Goal: Task Accomplishment & Management: Manage account settings

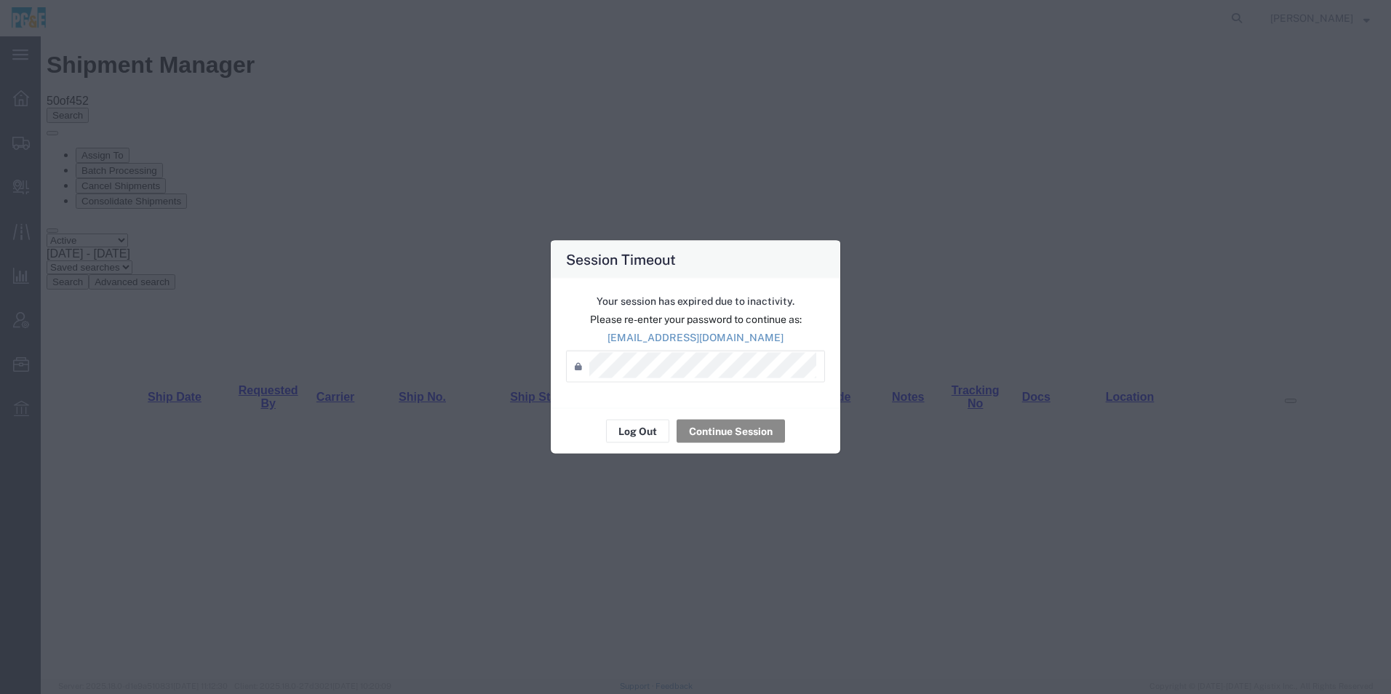
scroll to position [291, 0]
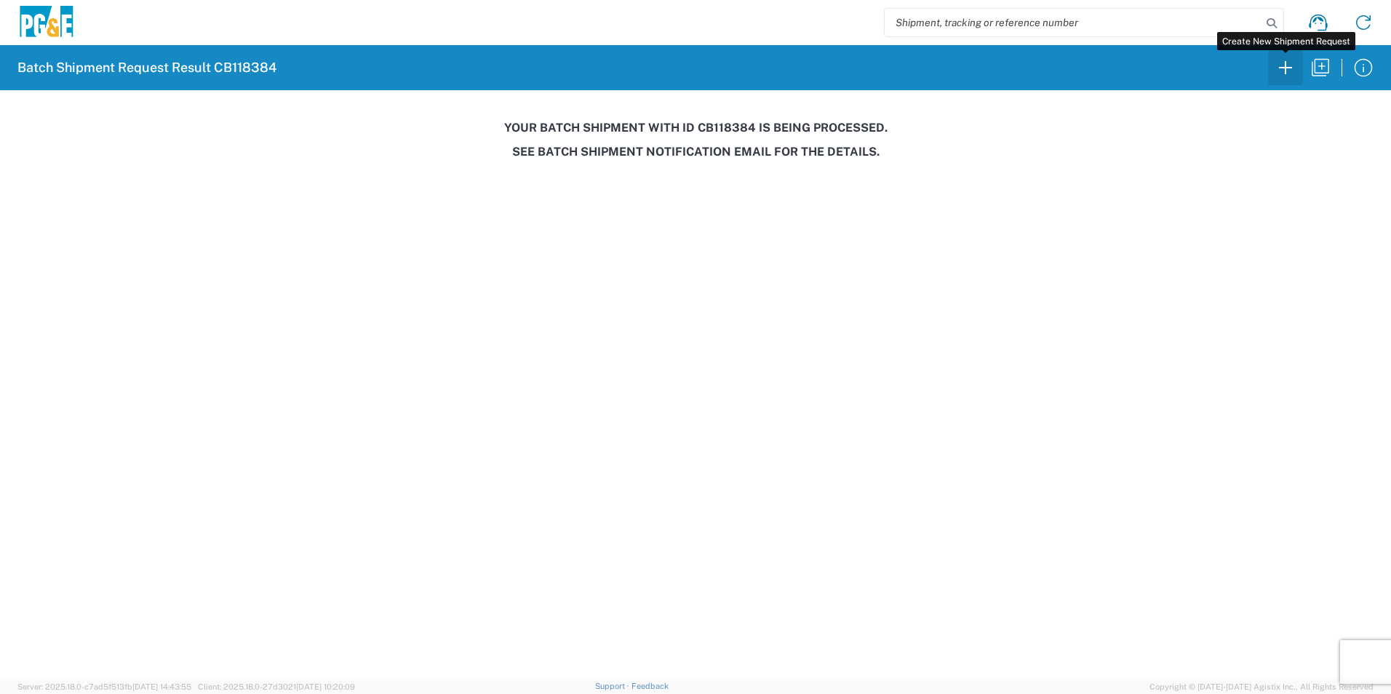
click at [1292, 63] on icon "button" at bounding box center [1285, 67] width 23 height 23
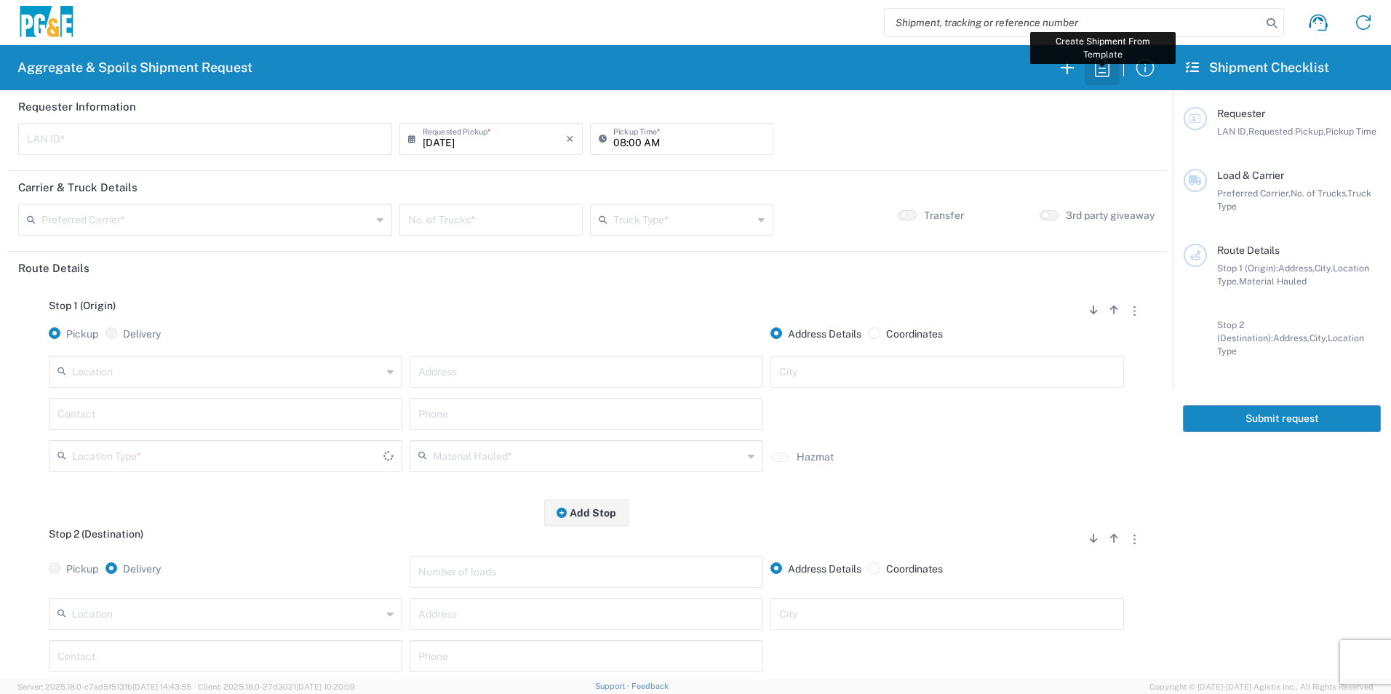
click at [1105, 64] on icon "button" at bounding box center [1101, 67] width 23 height 23
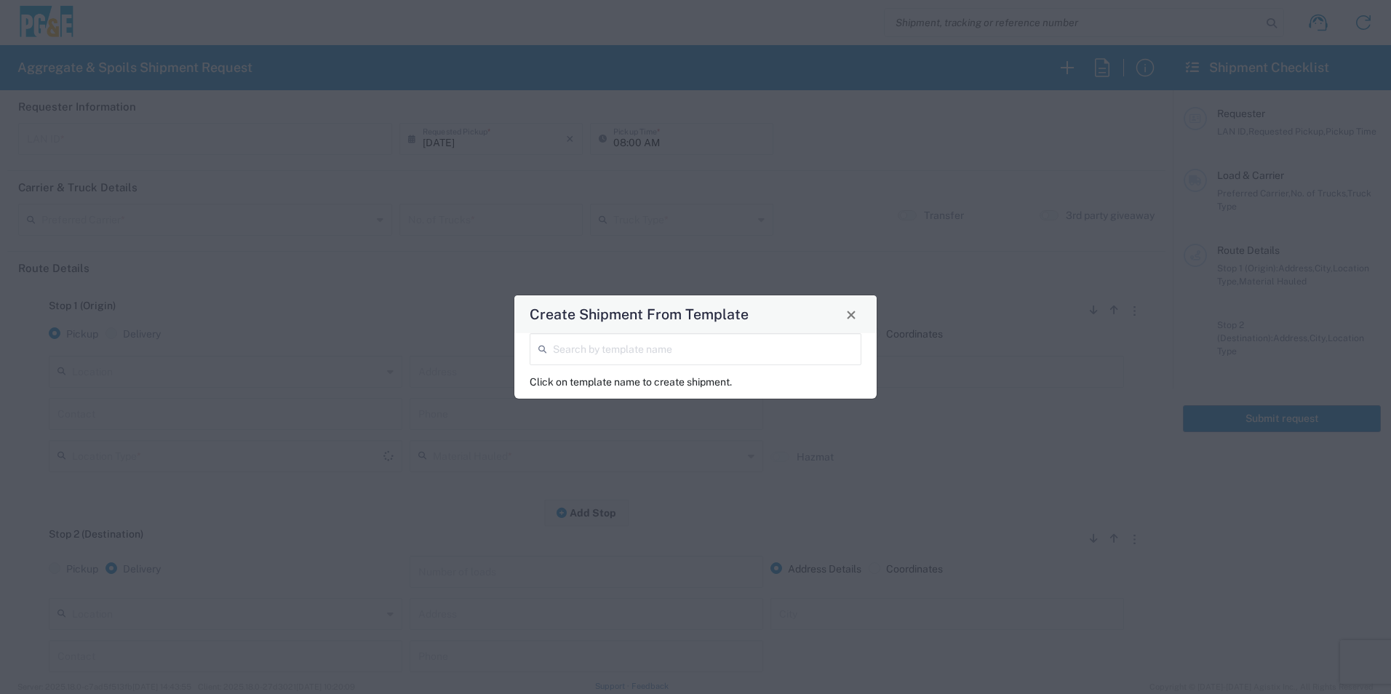
click at [615, 355] on input "search" at bounding box center [703, 347] width 300 height 25
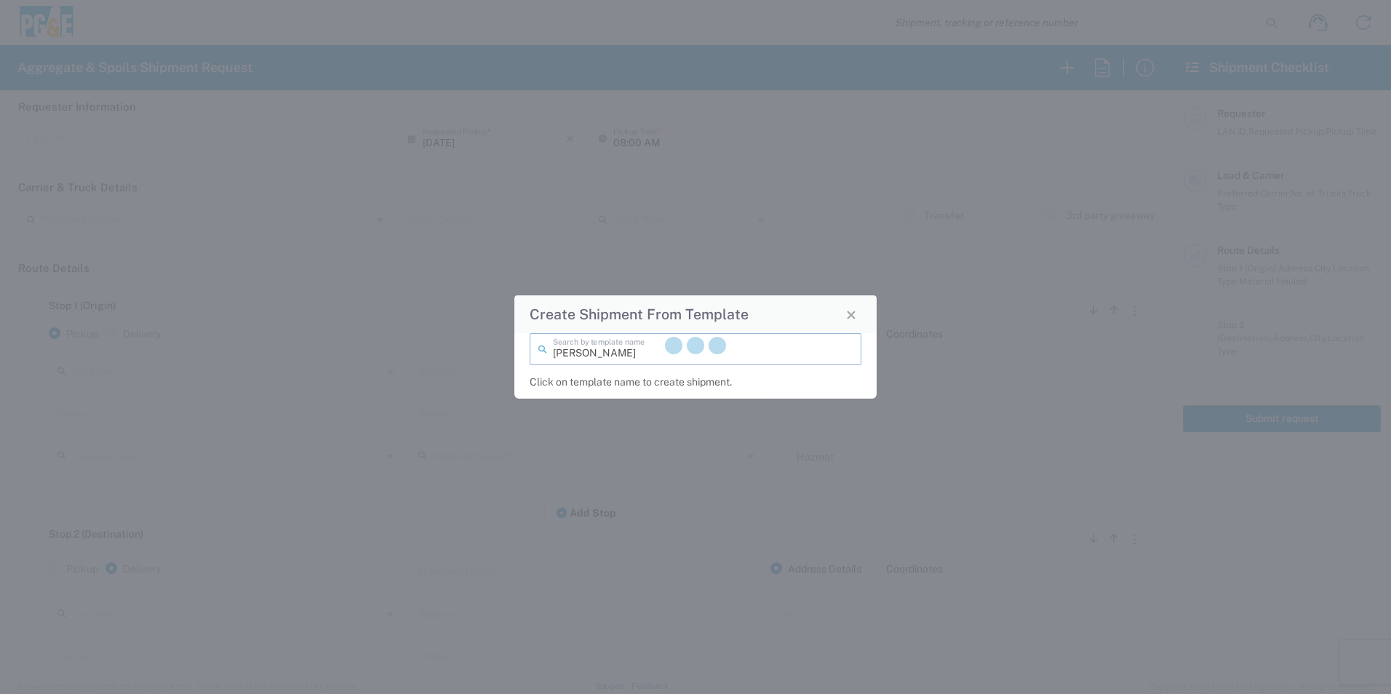
type input "troy"
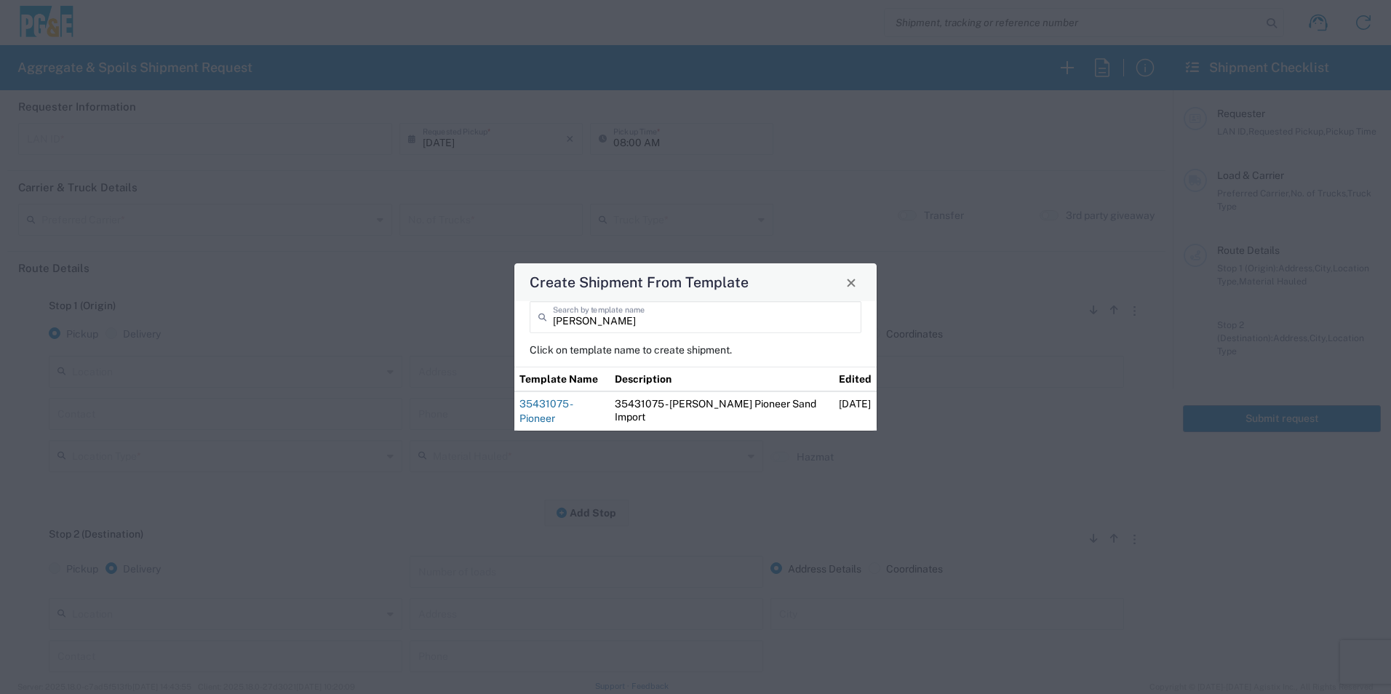
click at [572, 412] on link "35431075 - Pioneer" at bounding box center [545, 411] width 52 height 26
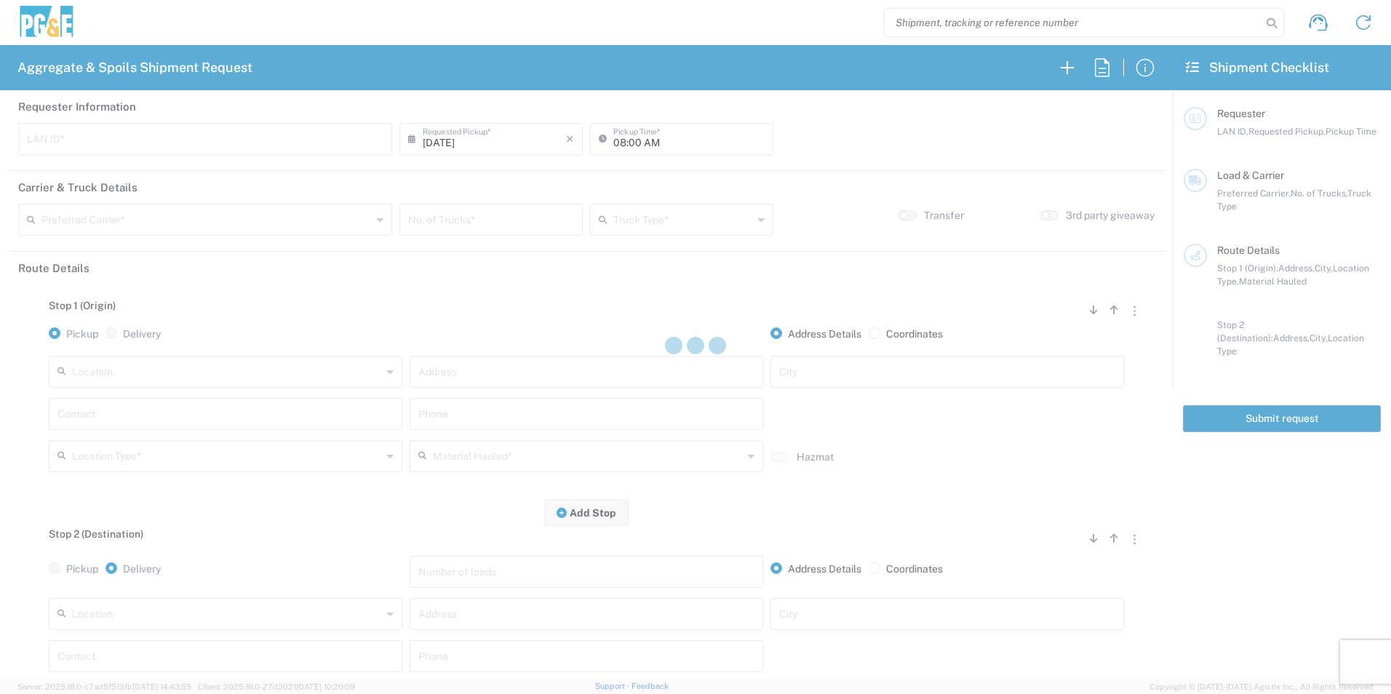
type input "TXTG"
type input "06:00 AM"
type input "[PERSON_NAME] & Sons Trucking, Inc"
type input "20 Yard Dump Truck"
type textarea "Start with 1 load of Sand. Troy will direct from there."
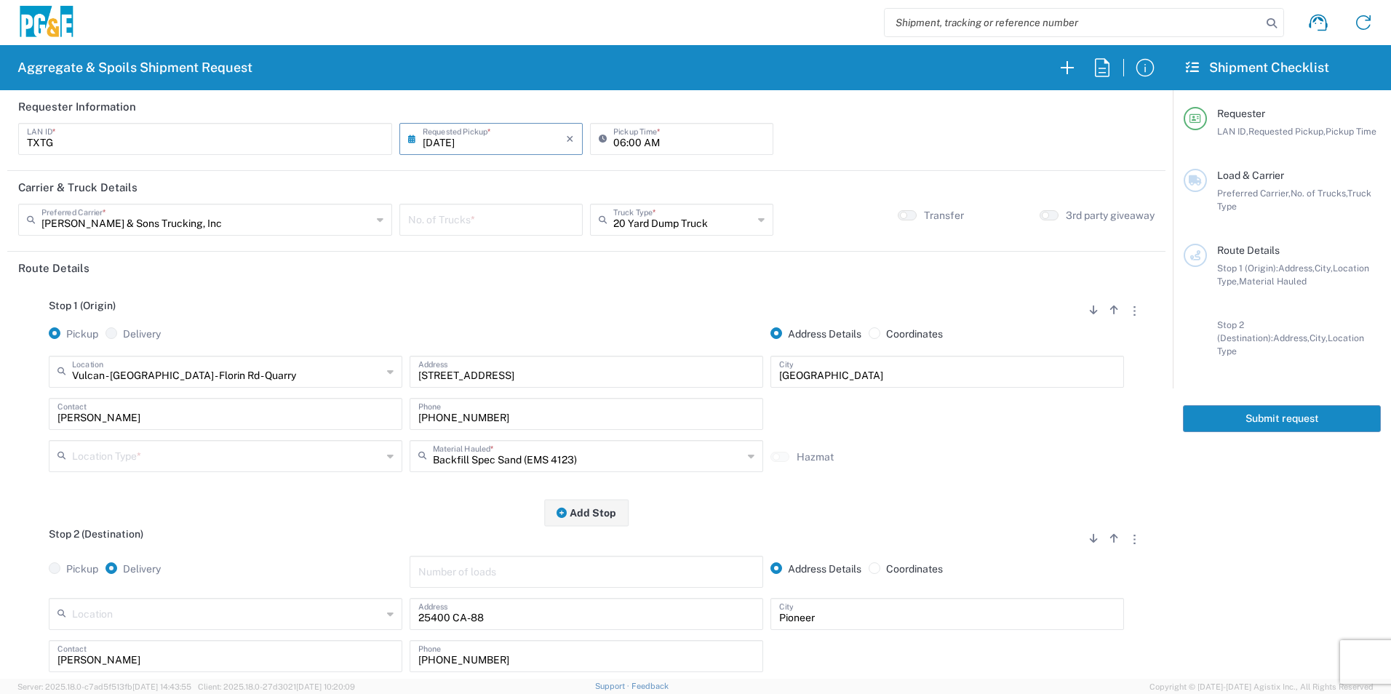
click at [616, 143] on input "06:00 AM" at bounding box center [688, 137] width 151 height 25
type input "07:00 AM"
click at [524, 216] on input "number" at bounding box center [491, 218] width 166 height 25
type input "1"
click at [265, 362] on input "text" at bounding box center [227, 370] width 310 height 25
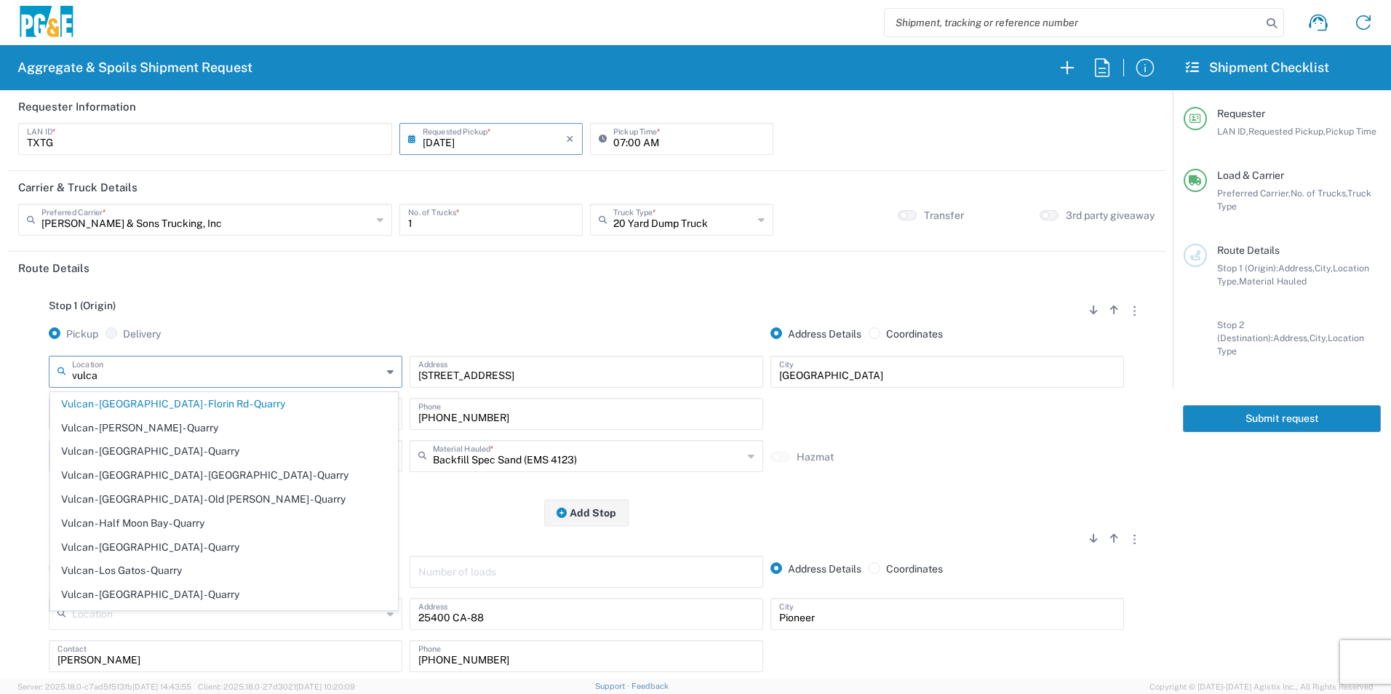
click at [193, 432] on span "Vulcan - Amador - Quarry" at bounding box center [224, 428] width 346 height 23
type input "Vulcan - Amador - Quarry"
type input "2701 CA-104"
type input "Ione"
type input "Quarry"
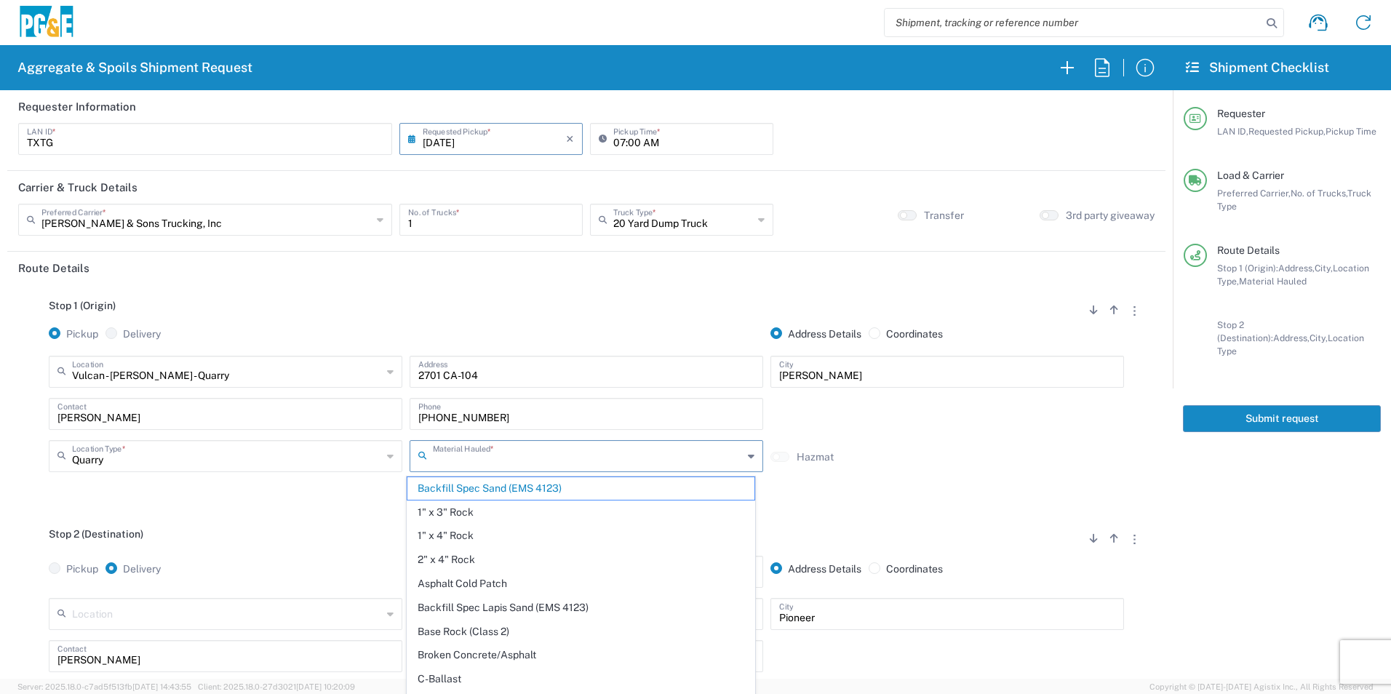
click at [520, 461] on input "text" at bounding box center [588, 454] width 310 height 25
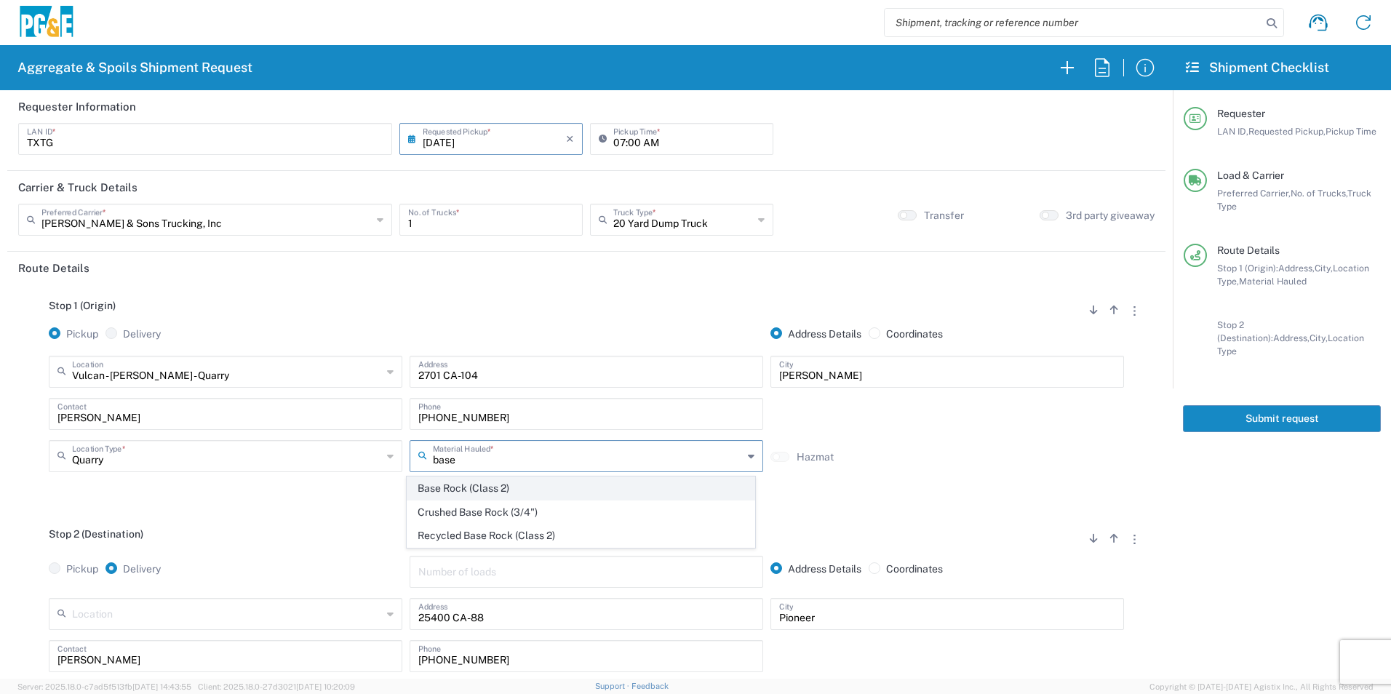
click at [490, 489] on span "Base Rock (Class 2)" at bounding box center [580, 488] width 346 height 23
type input "Base Rock (Class 2)"
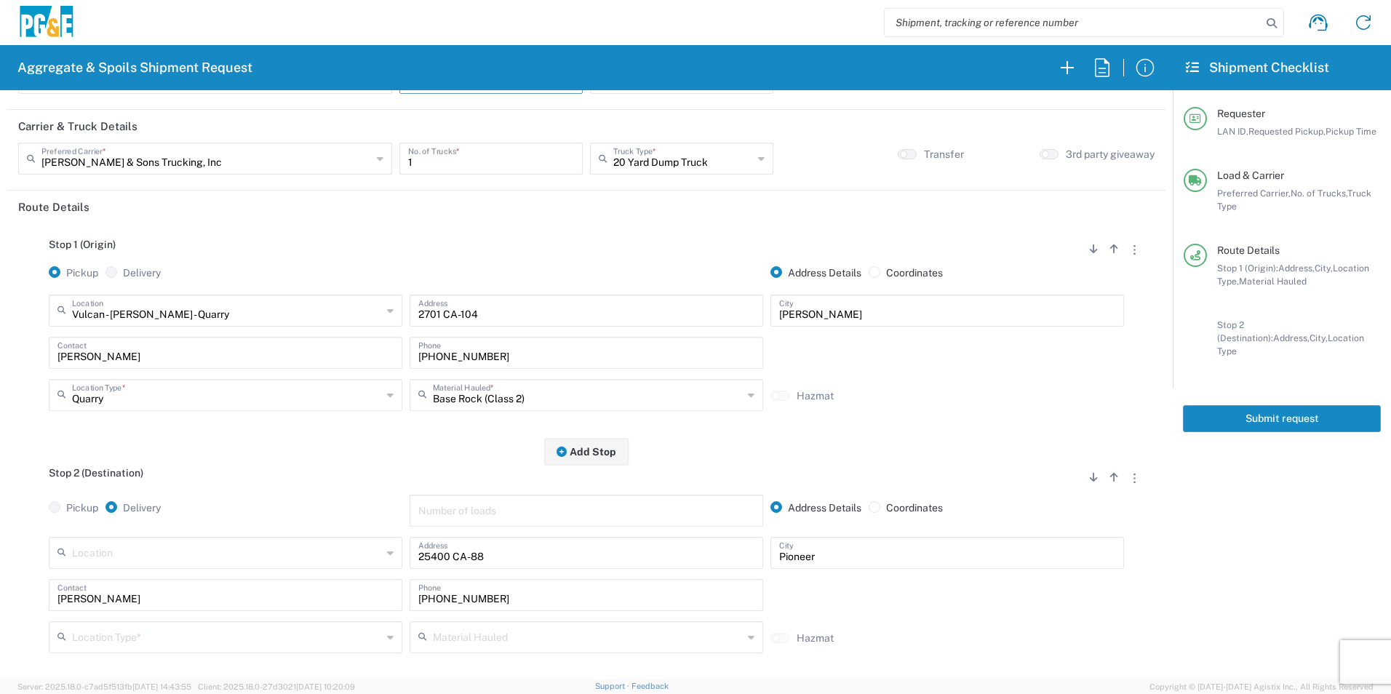
scroll to position [145, 0]
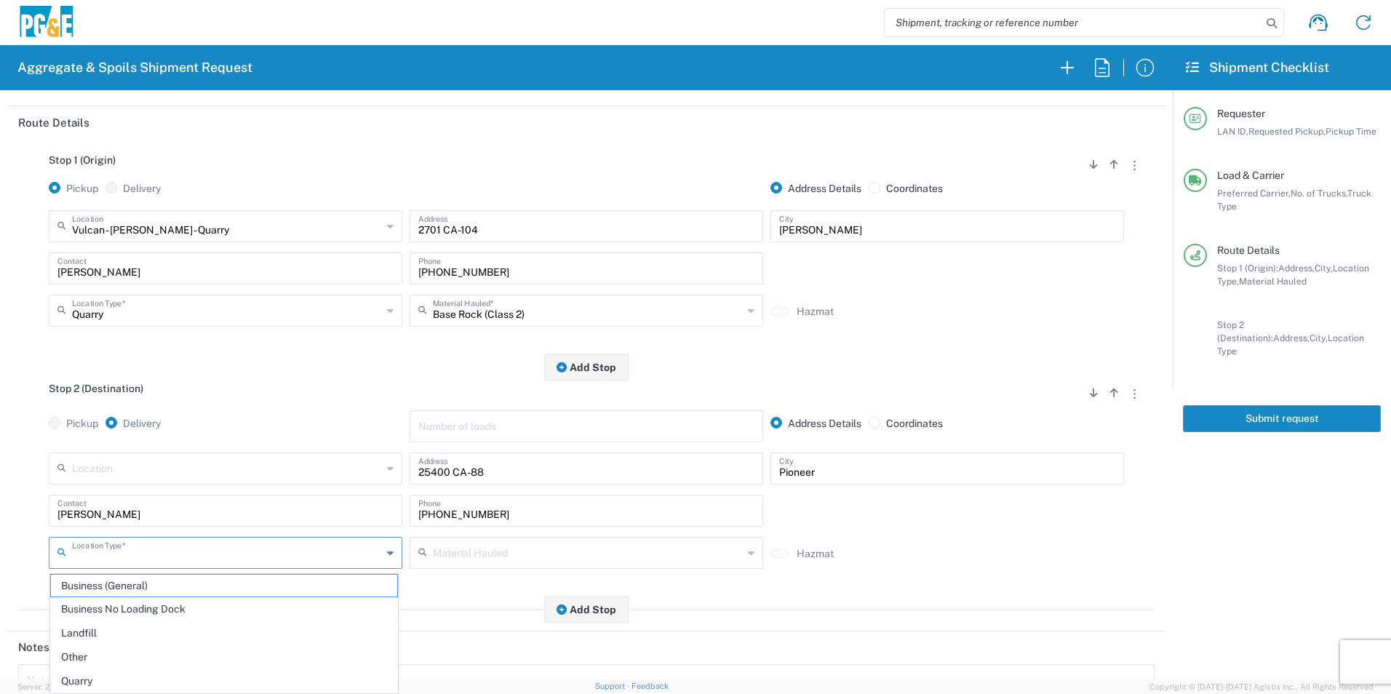
click at [204, 551] on input "text" at bounding box center [227, 551] width 310 height 25
click at [133, 653] on span "Other" at bounding box center [224, 657] width 346 height 23
type input "Other"
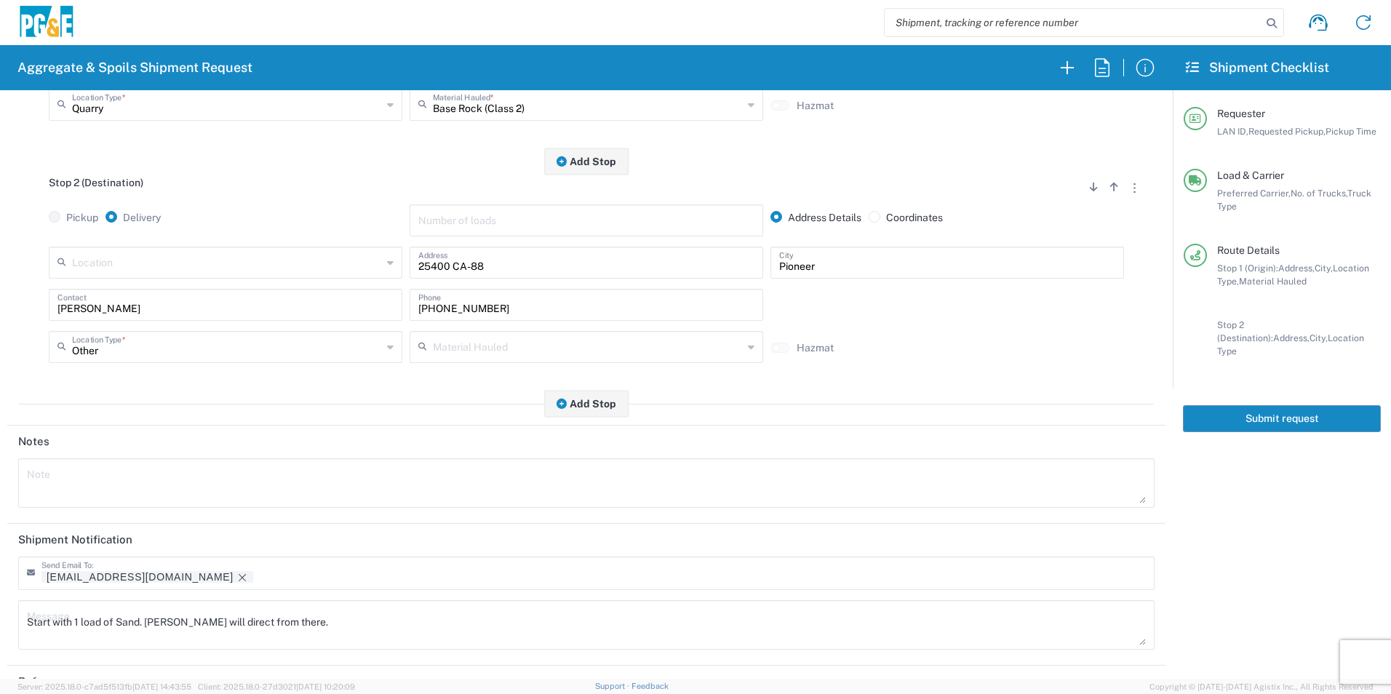
scroll to position [420, 0]
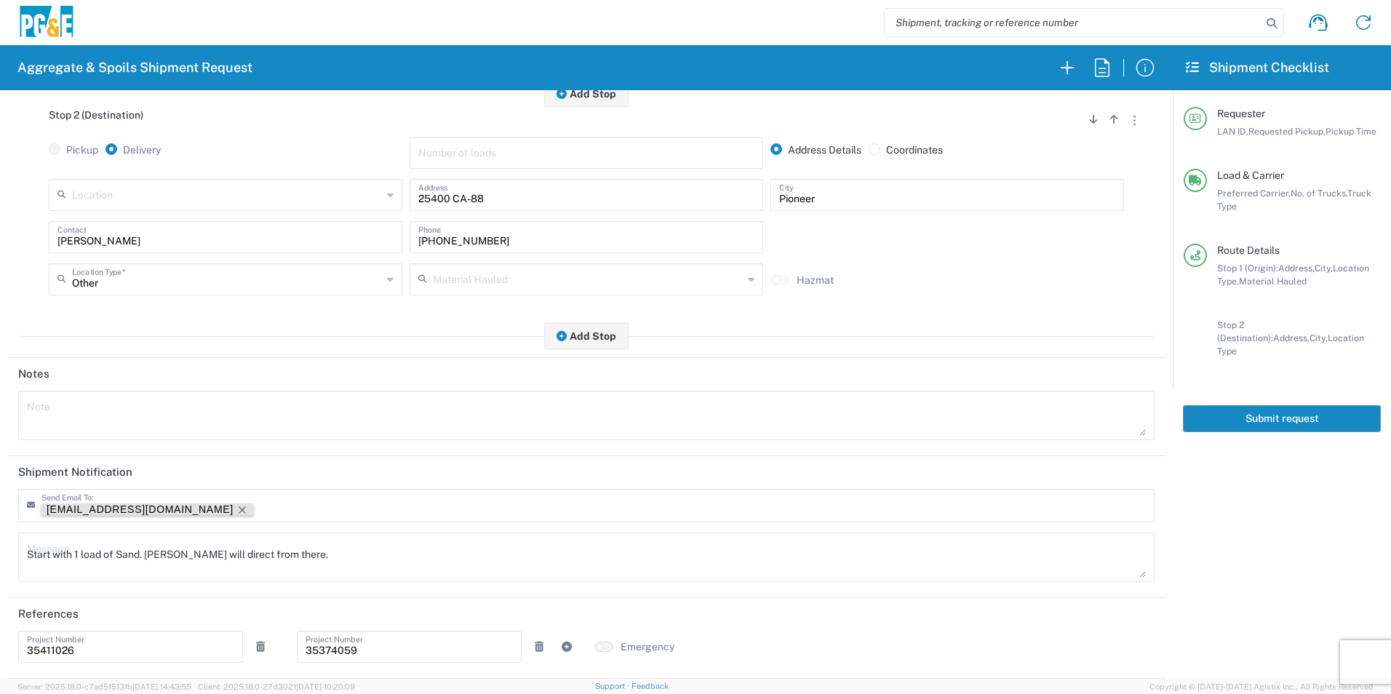
click at [236, 510] on icon "Remove tag" at bounding box center [242, 510] width 12 height 12
drag, startPoint x: 358, startPoint y: 545, endPoint x: 0, endPoint y: 545, distance: 357.8
click at [0, 545] on html "Aggregate & Spoils Shipment Request Requester Information TXTG LAN ID * 09/11/2…" at bounding box center [695, 347] width 1391 height 694
click at [257, 647] on icon at bounding box center [260, 646] width 9 height 10
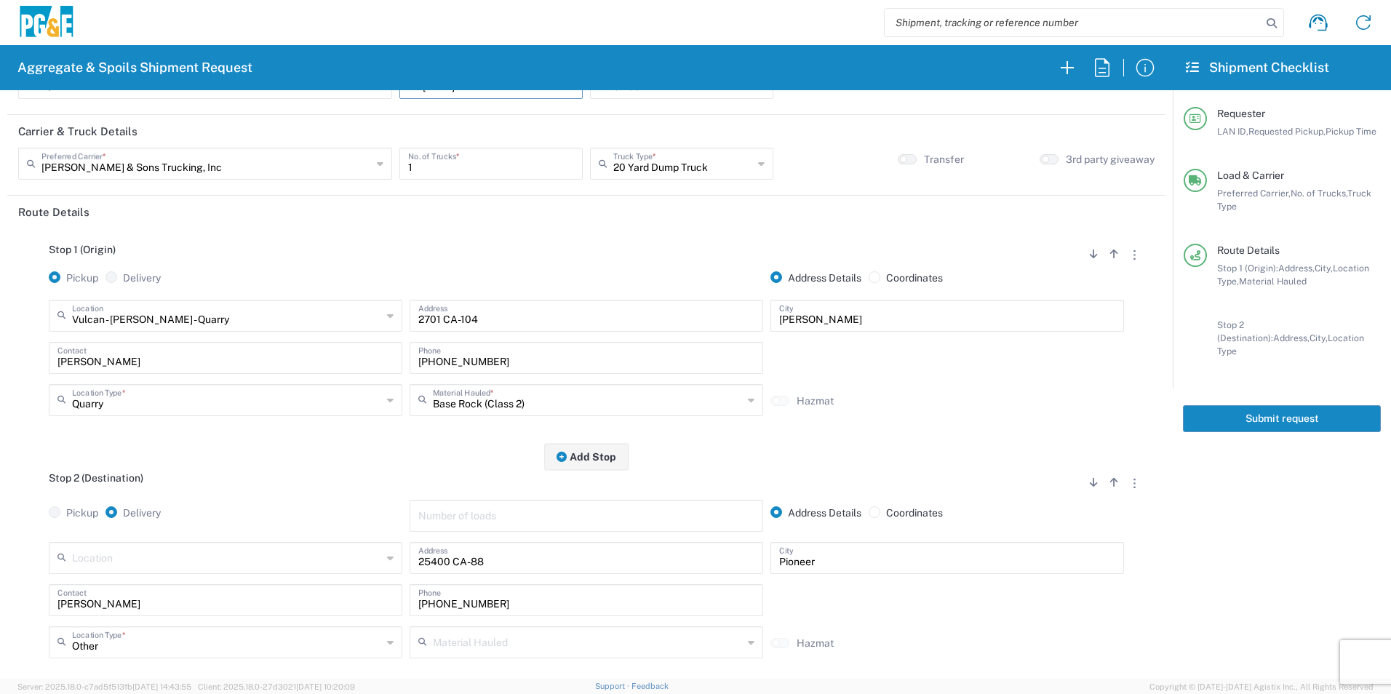
scroll to position [0, 0]
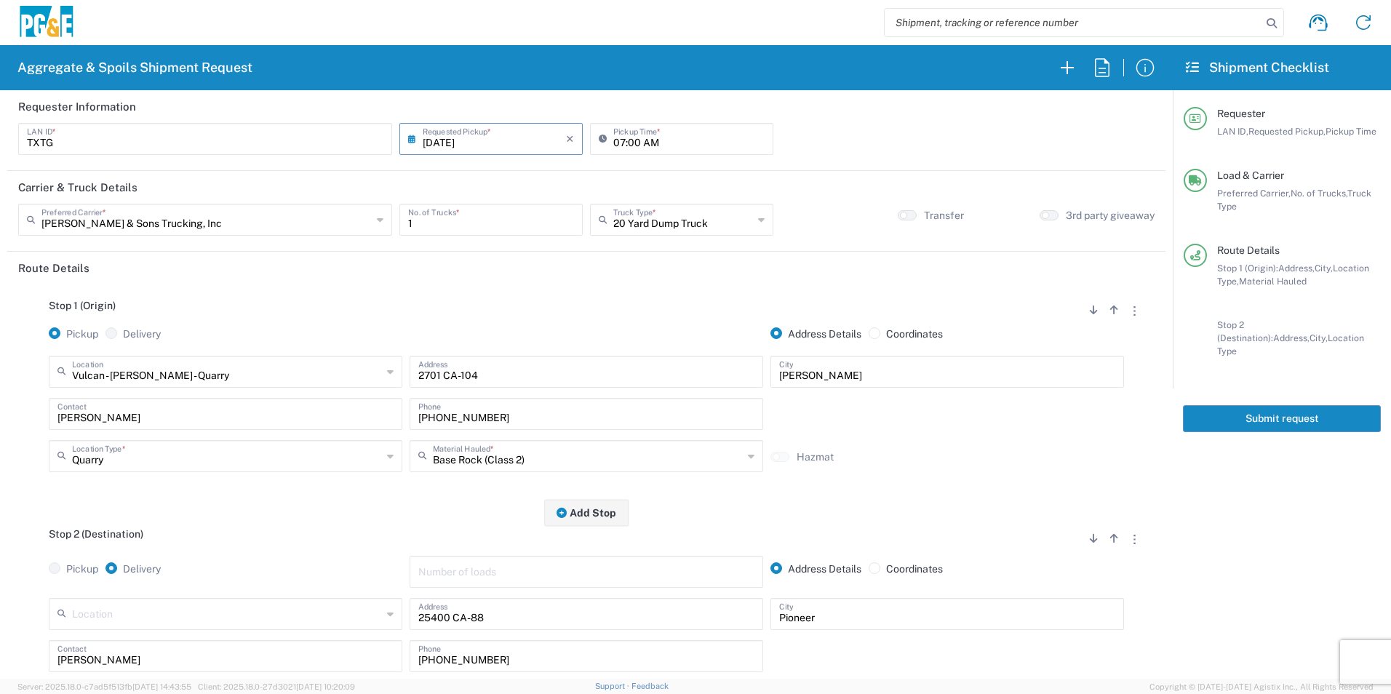
drag, startPoint x: 1249, startPoint y: 406, endPoint x: 1366, endPoint y: 453, distance: 126.3
click at [1249, 405] on button "Submit request" at bounding box center [1282, 418] width 198 height 27
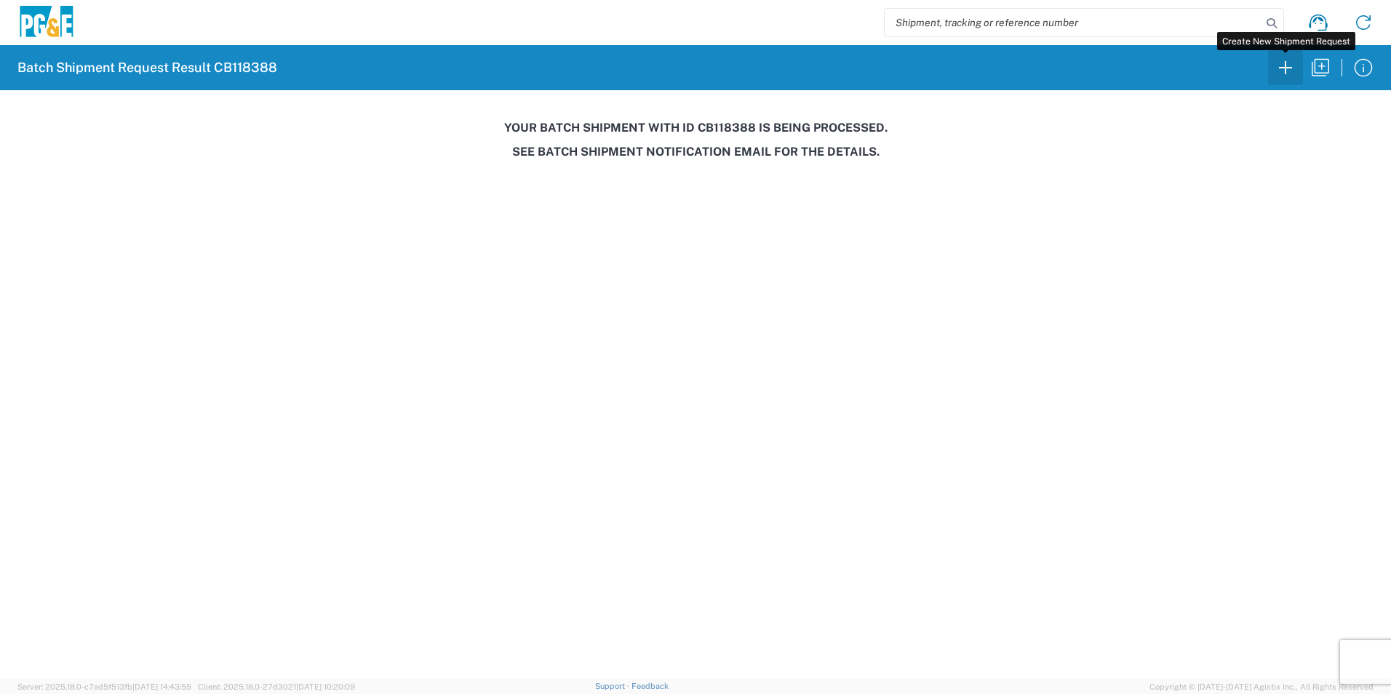
click at [1291, 71] on icon "button" at bounding box center [1285, 67] width 23 height 23
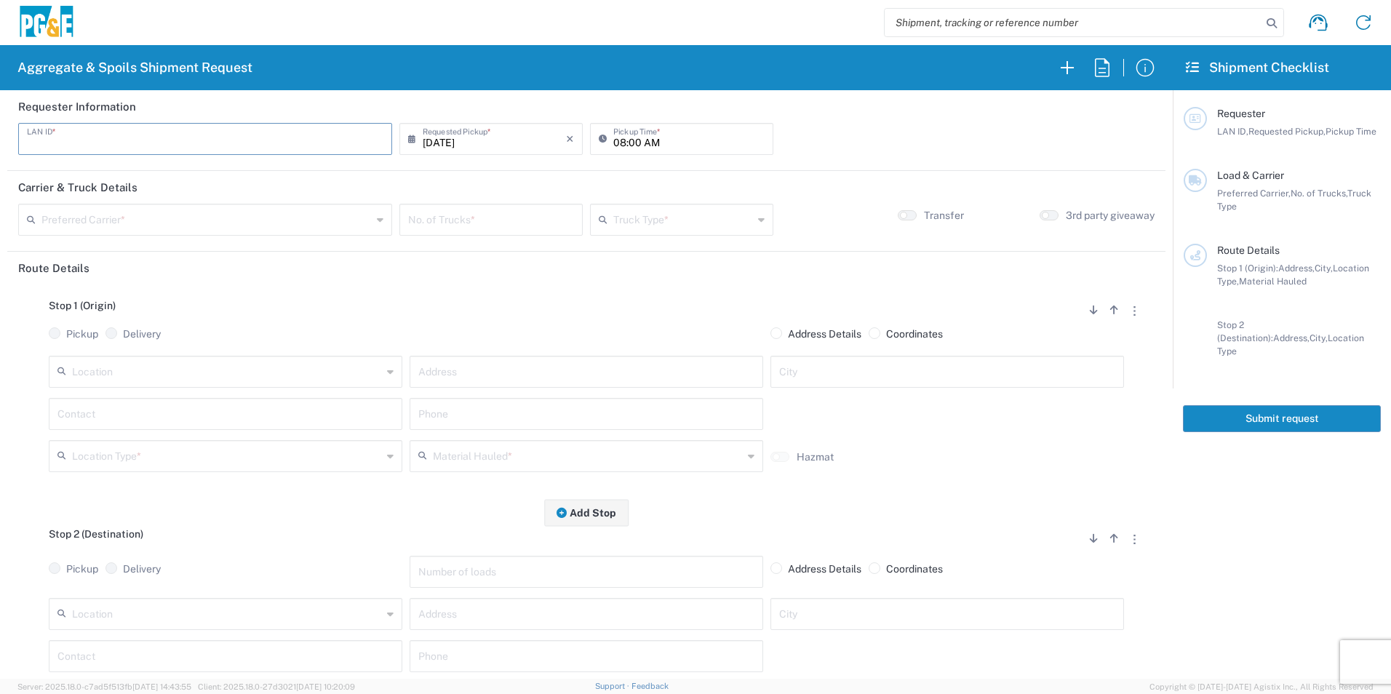
click at [179, 145] on input "text" at bounding box center [205, 137] width 356 height 25
type input "NOF1"
click at [616, 139] on input "08:00 AM" at bounding box center [688, 137] width 151 height 25
type input "06:00 AM"
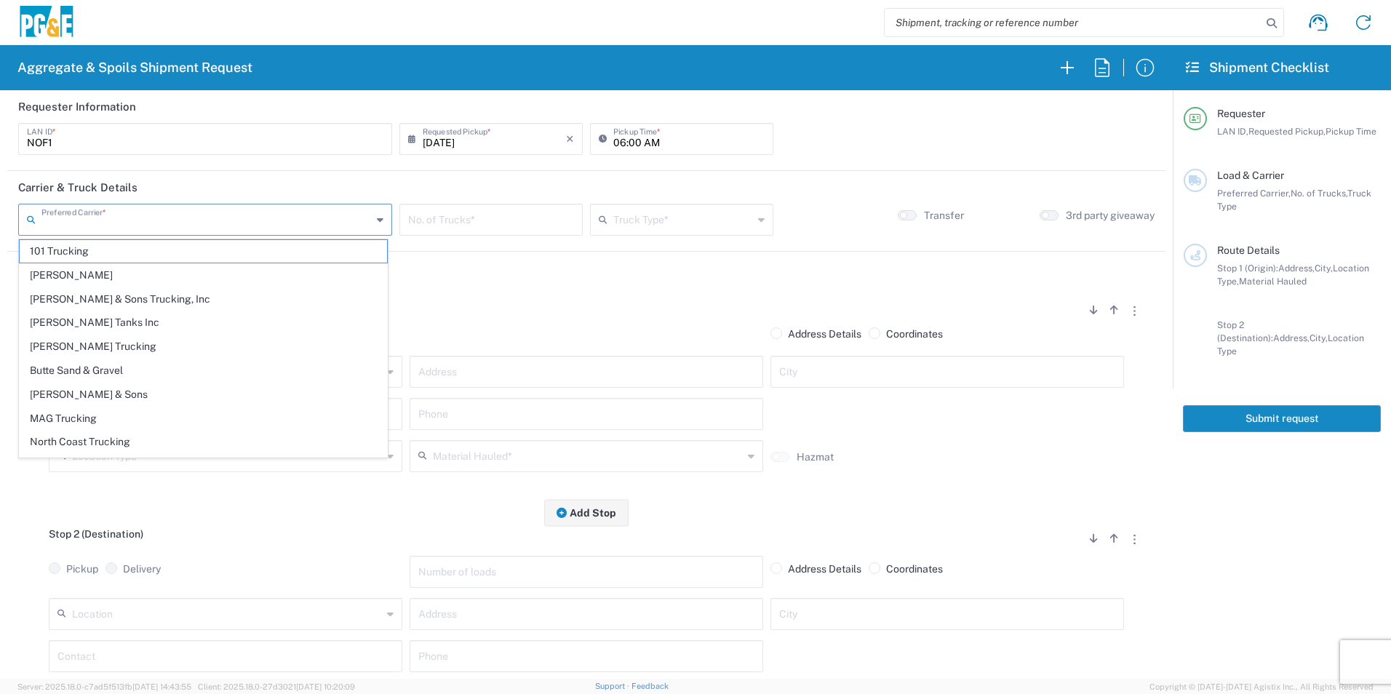
click at [176, 218] on input "text" at bounding box center [206, 218] width 330 height 25
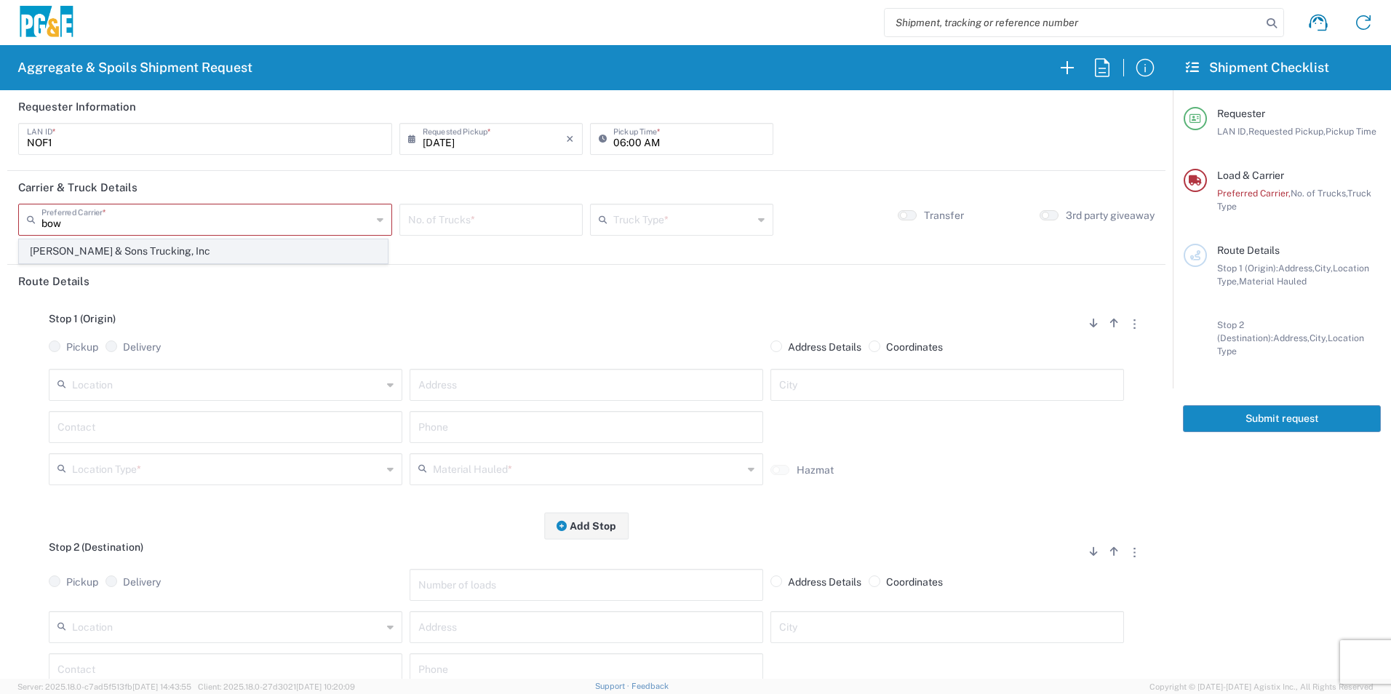
click at [47, 252] on span "Bowman & Sons Trucking, Inc" at bounding box center [203, 251] width 367 height 23
type input "Bowman & Sons Trucking, Inc"
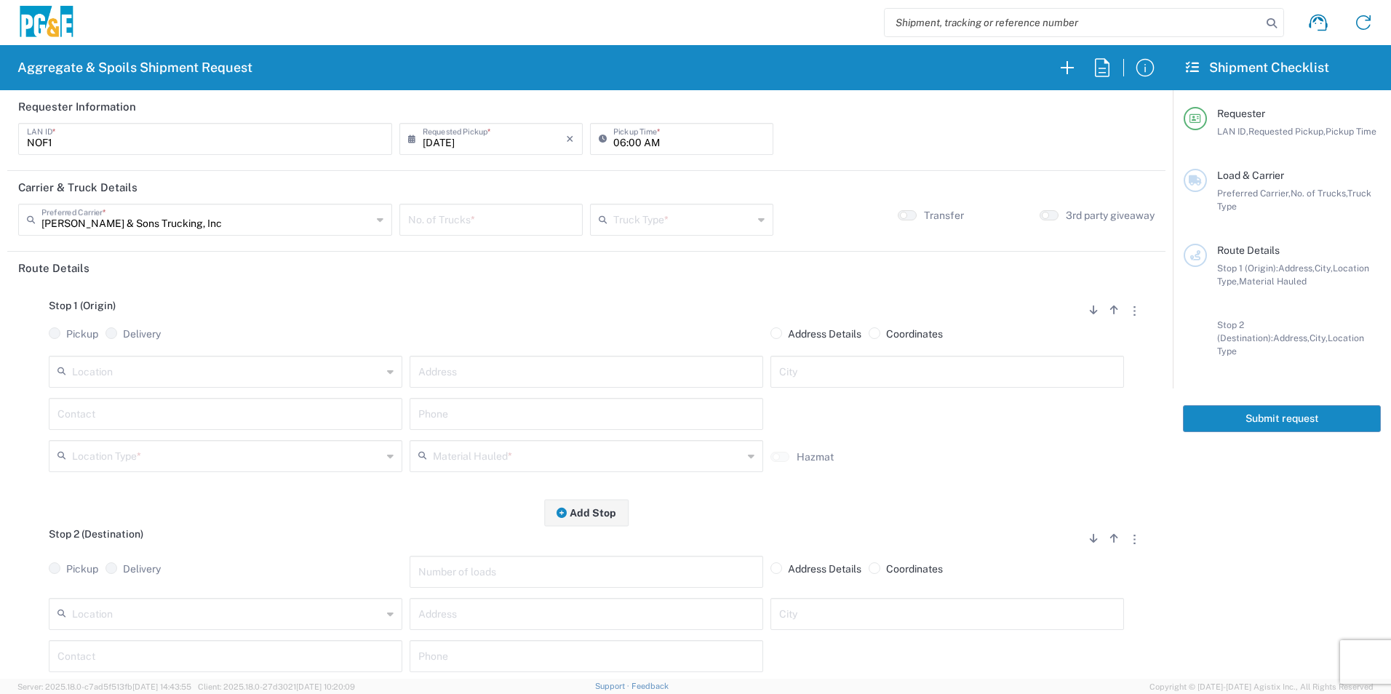
click at [428, 222] on input "number" at bounding box center [491, 218] width 166 height 25
type input "1"
click at [618, 219] on input "text" at bounding box center [683, 218] width 140 height 25
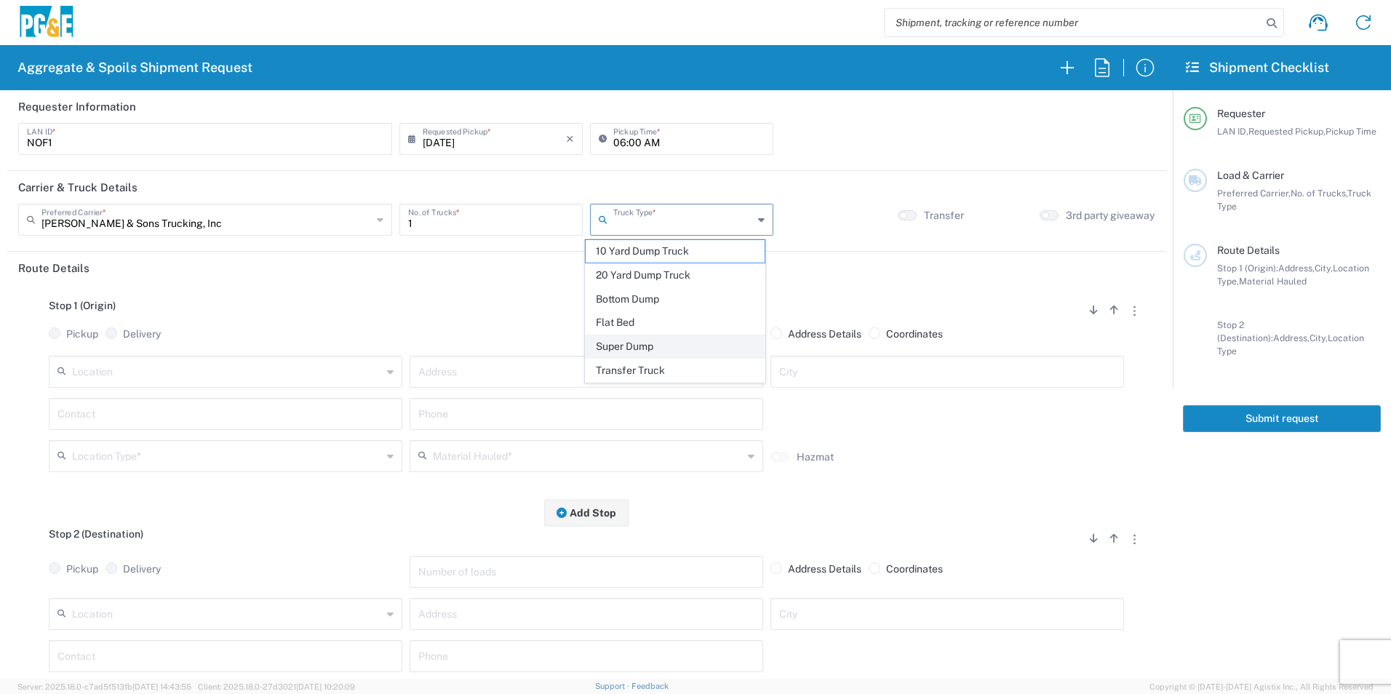
click at [623, 340] on span "Super Dump" at bounding box center [674, 346] width 178 height 23
type input "Super Dump"
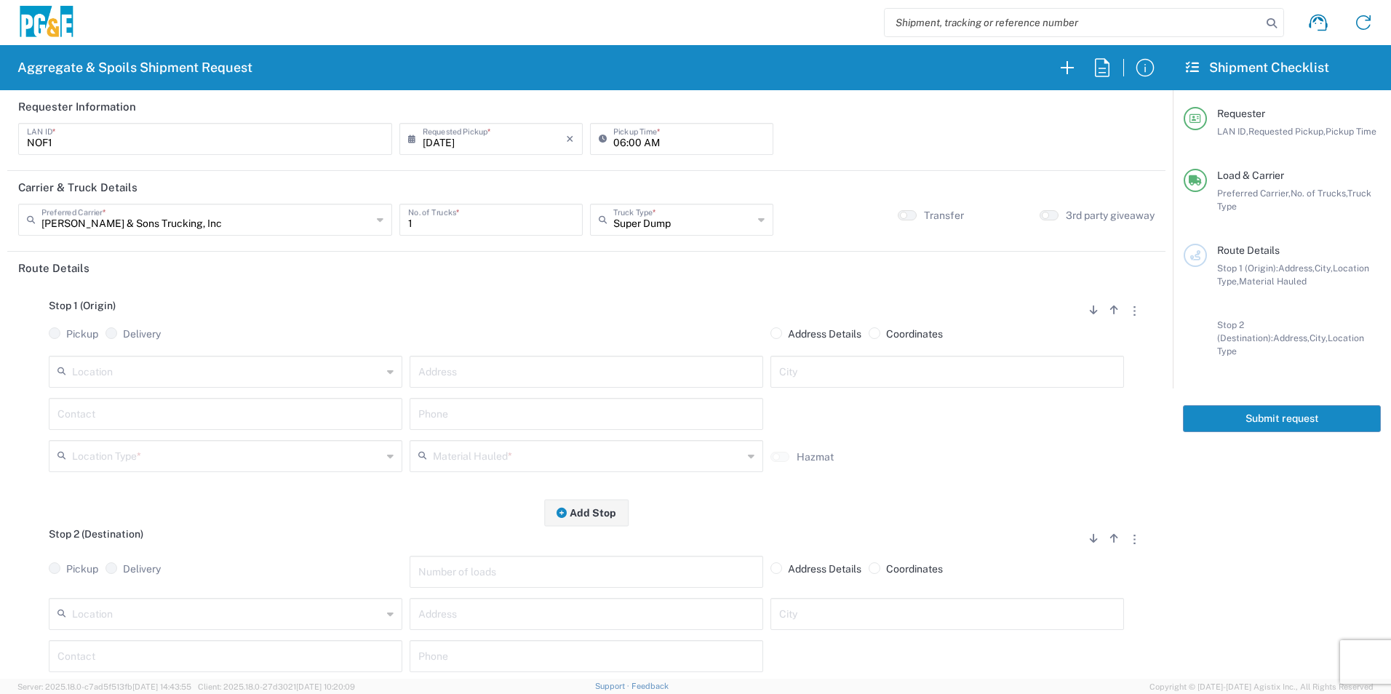
click at [183, 369] on input "text" at bounding box center [227, 370] width 310 height 25
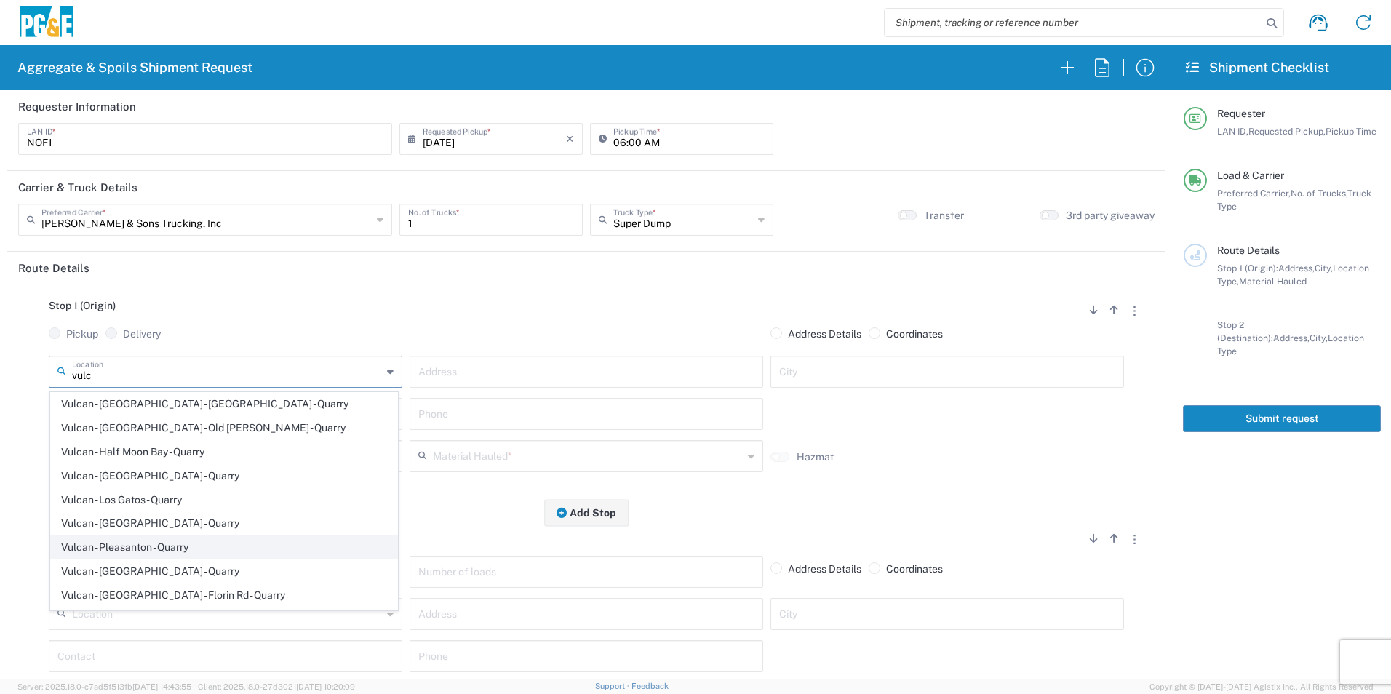
scroll to position [73, 0]
click at [172, 563] on span "Vulcan - Sacramento - Florin Rd - Quarry" at bounding box center [224, 570] width 346 height 23
type input "Vulcan - Sacramento - Florin Rd - Quarry"
type input "11501 Florin Rd"
type input "Sacramento"
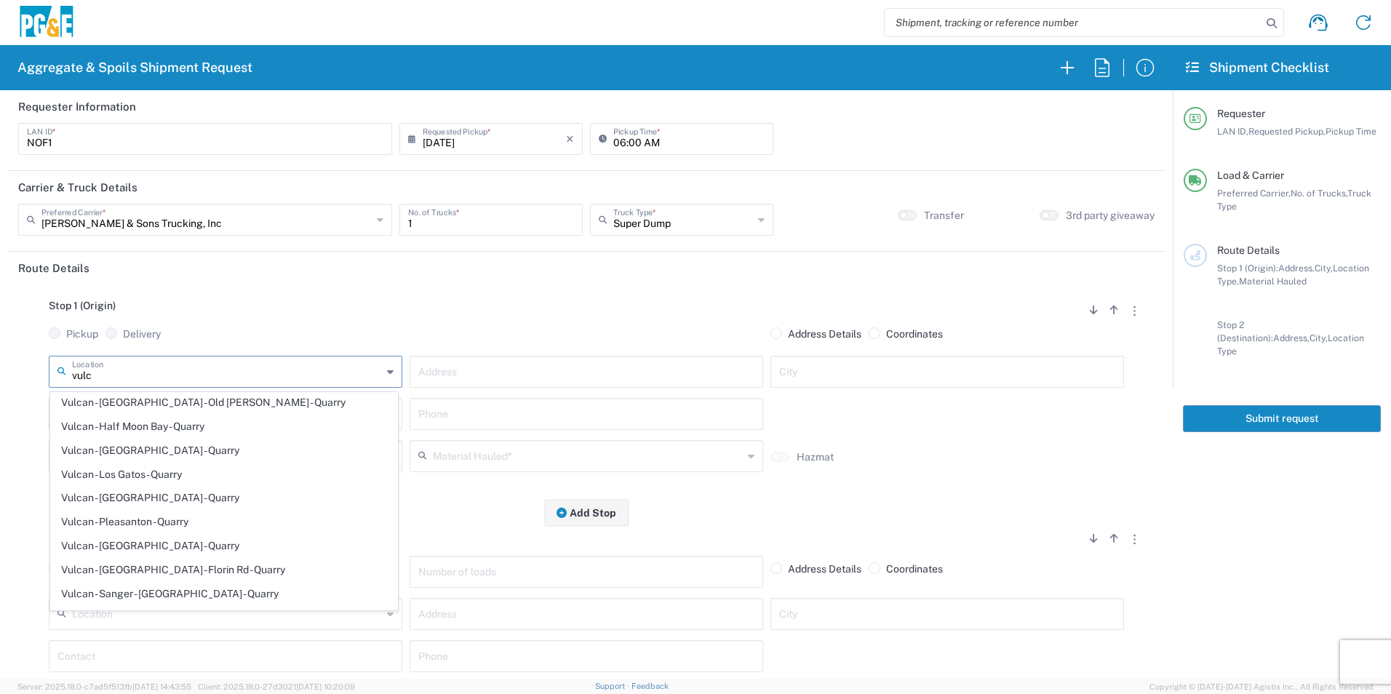
type input "Quarry"
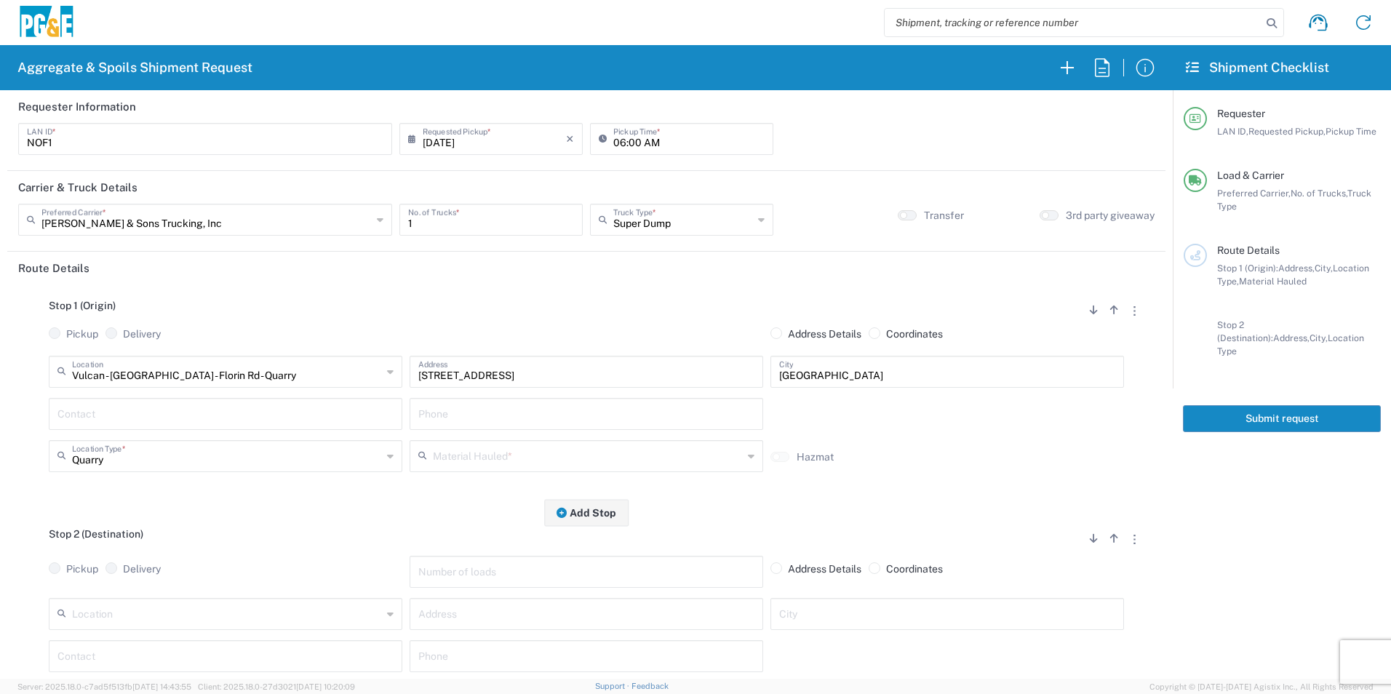
click at [284, 416] on input "text" at bounding box center [225, 412] width 336 height 25
click at [198, 447] on p "Niles Freeman, 415-264-0434" at bounding box center [225, 449] width 335 height 18
type input "Niles Freeman"
type input "415-264-0434"
click at [458, 453] on input "text" at bounding box center [588, 454] width 310 height 25
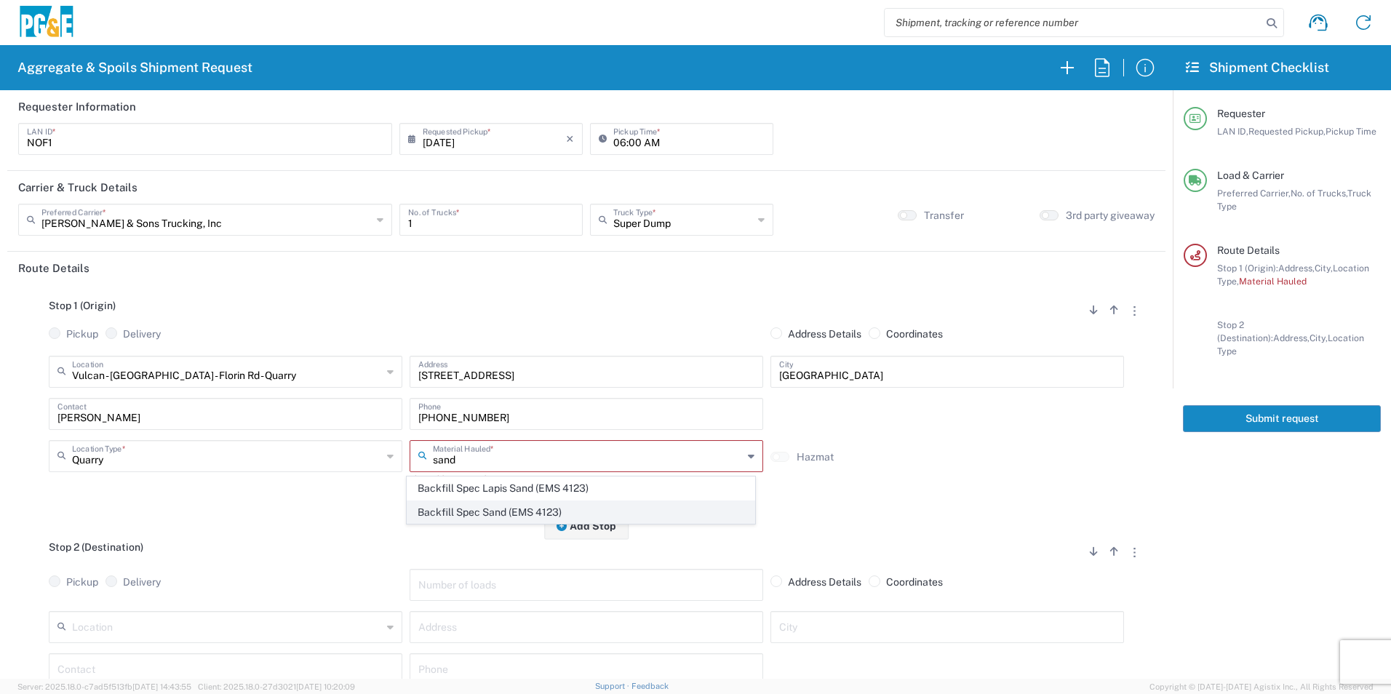
click at [510, 508] on span "Backfill Spec Sand (EMS 4123)" at bounding box center [580, 512] width 346 height 23
type input "Backfill Spec Sand (EMS 4123)"
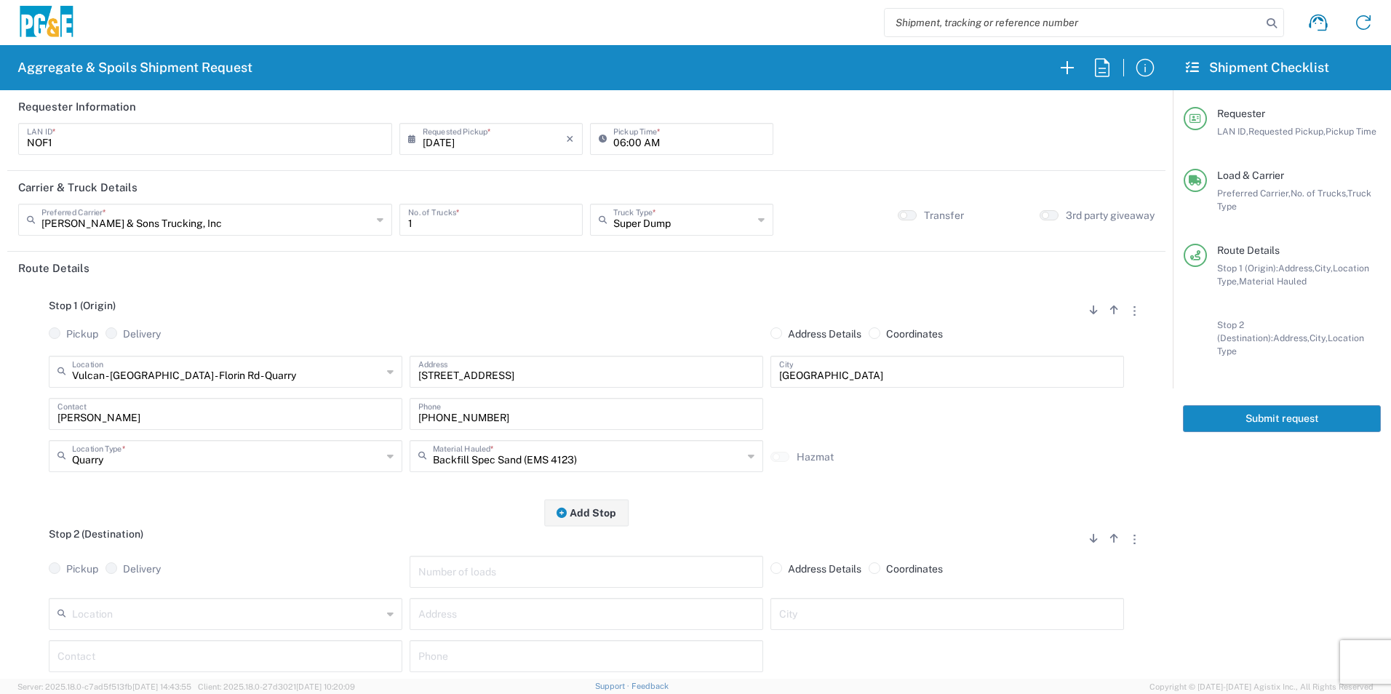
click at [144, 607] on input "text" at bounding box center [227, 612] width 310 height 25
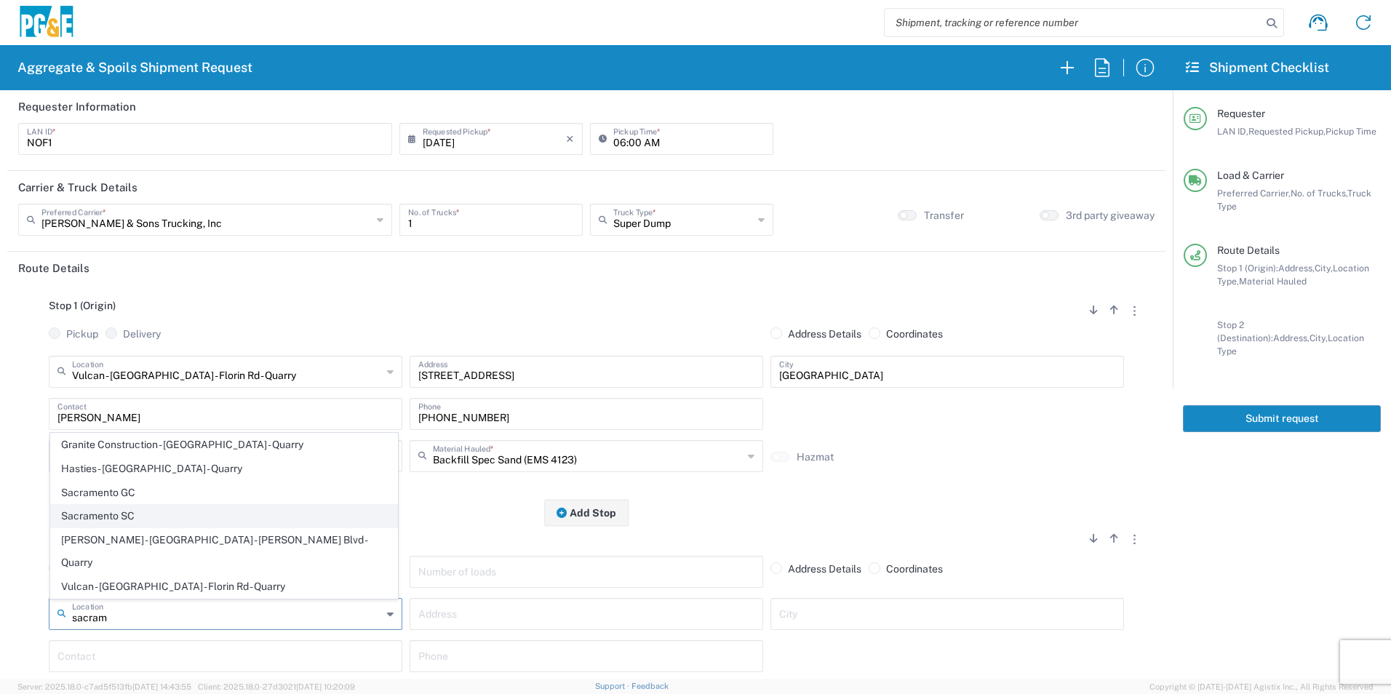
click at [163, 527] on span "Sacramento SC" at bounding box center [224, 516] width 346 height 23
type input "Sacramento SC"
type input "5555 Florin-Perkins Rd"
type input "Sacramento"
type input "Business No Loading Dock"
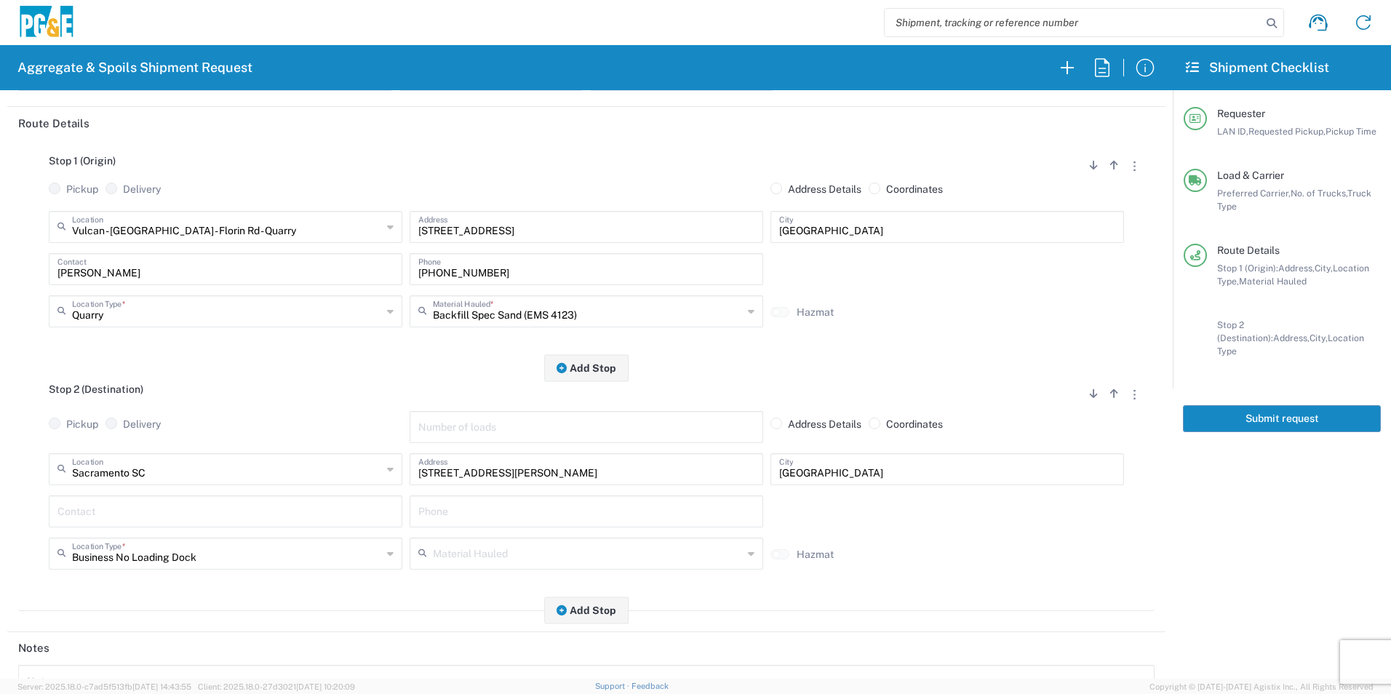
scroll to position [145, 0]
click at [163, 505] on input "text" at bounding box center [225, 509] width 336 height 25
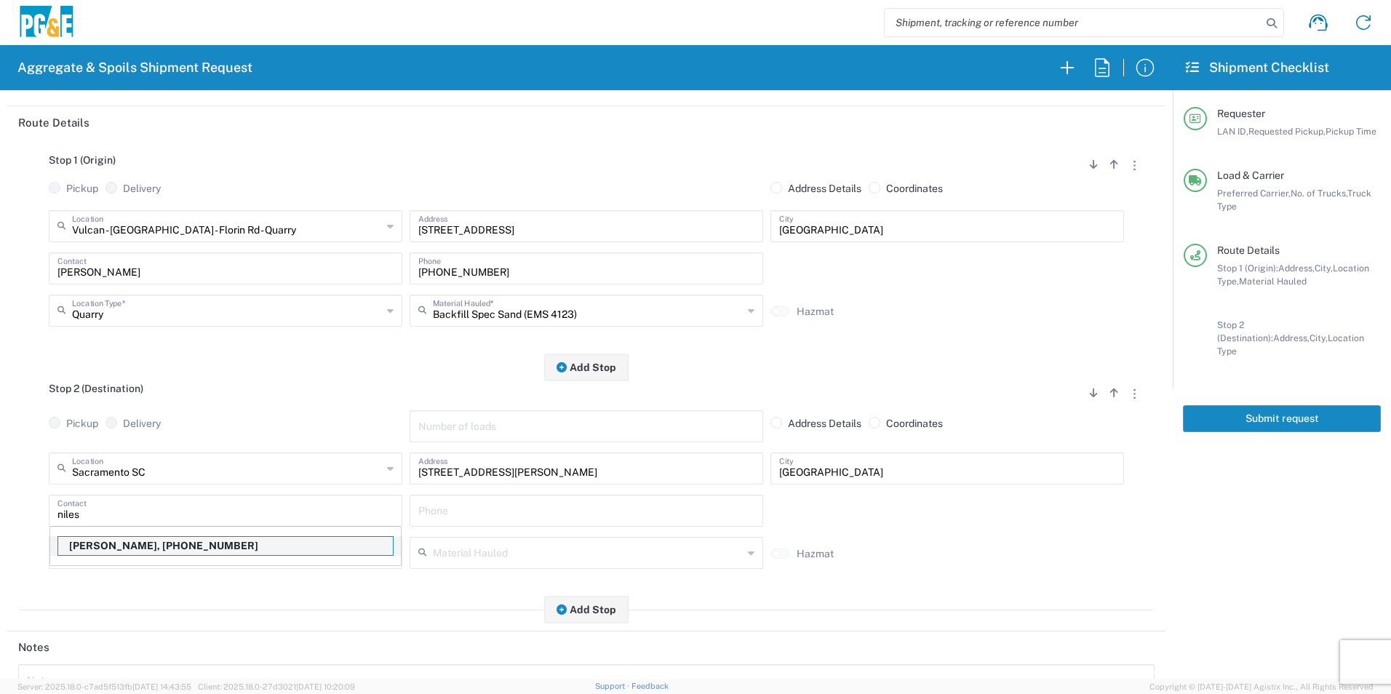
click at [164, 545] on p "Niles Freeman, 415-264-0434" at bounding box center [225, 546] width 335 height 18
type input "Niles Freeman"
type input "415-264-0434"
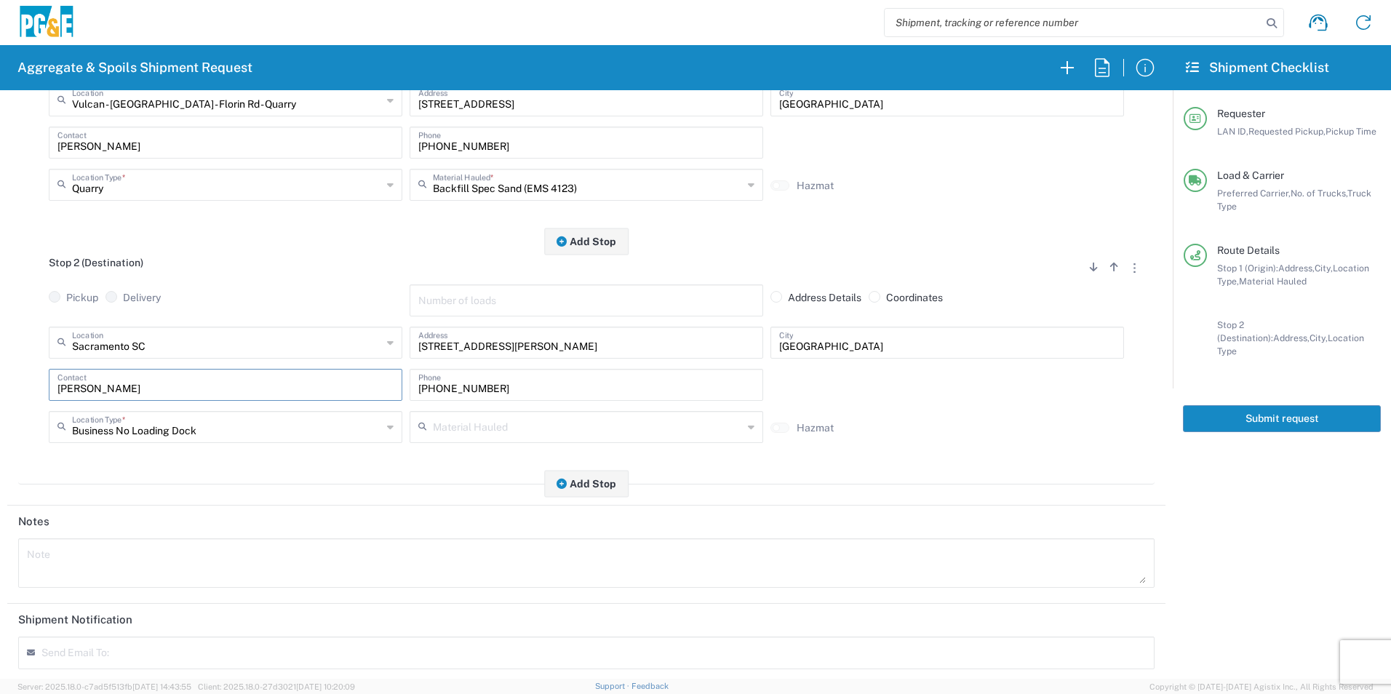
scroll to position [420, 0]
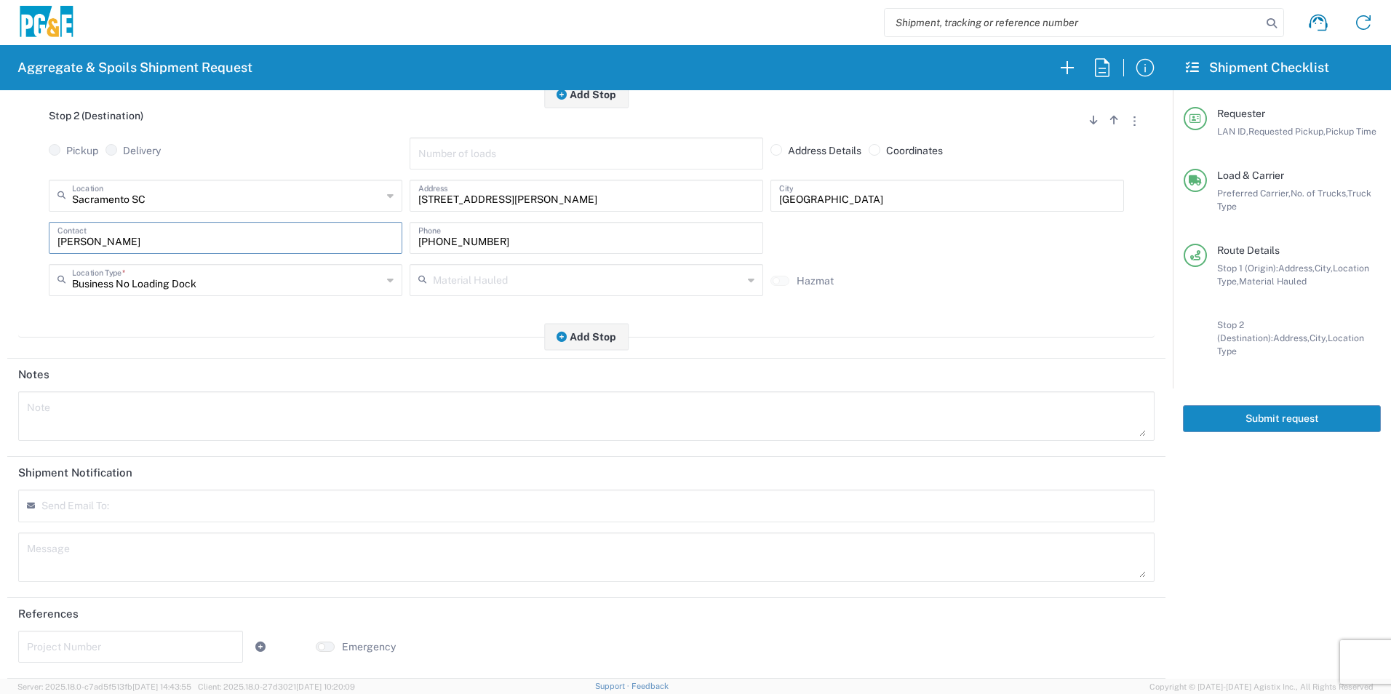
click at [193, 402] on textarea at bounding box center [586, 416] width 1119 height 41
drag, startPoint x: -3, startPoint y: 417, endPoint x: 0, endPoint y: 388, distance: 29.2
click at [0, 399] on html "Aggregate & Spoils Shipment Request Requester Information NOF1 LAN ID * 09/11/2…" at bounding box center [695, 347] width 1391 height 694
type textarea "Please start with 1 Load of Sand. Niles will direct from there."
click at [251, 558] on textarea at bounding box center [586, 557] width 1119 height 41
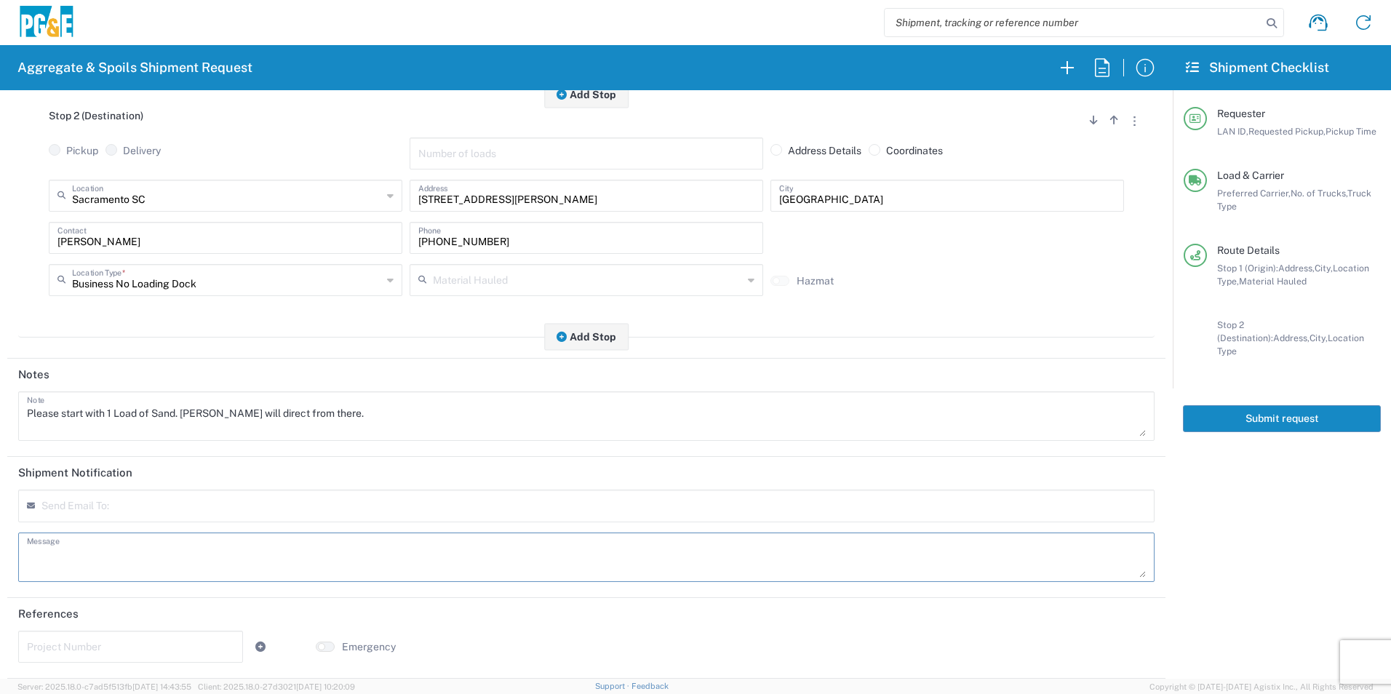
paste textarea "Please start with 1 Load of Sand. Niles will direct from there."
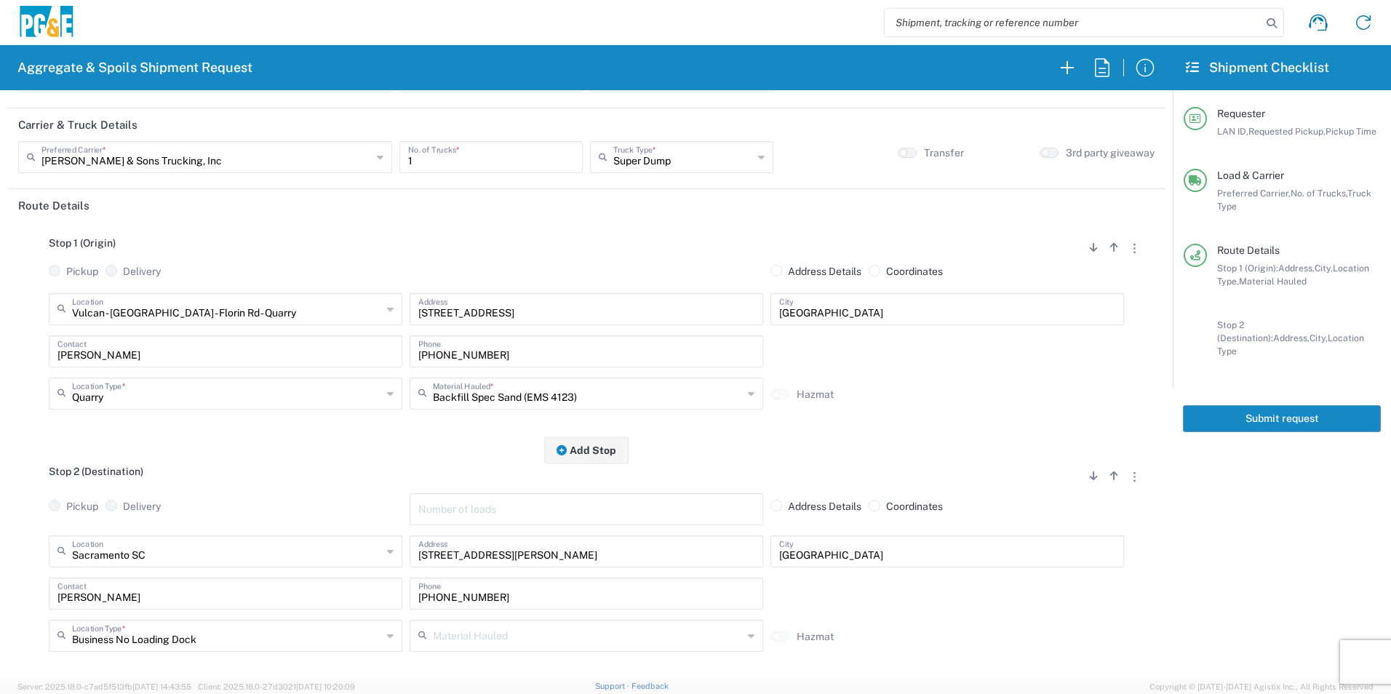
scroll to position [0, 0]
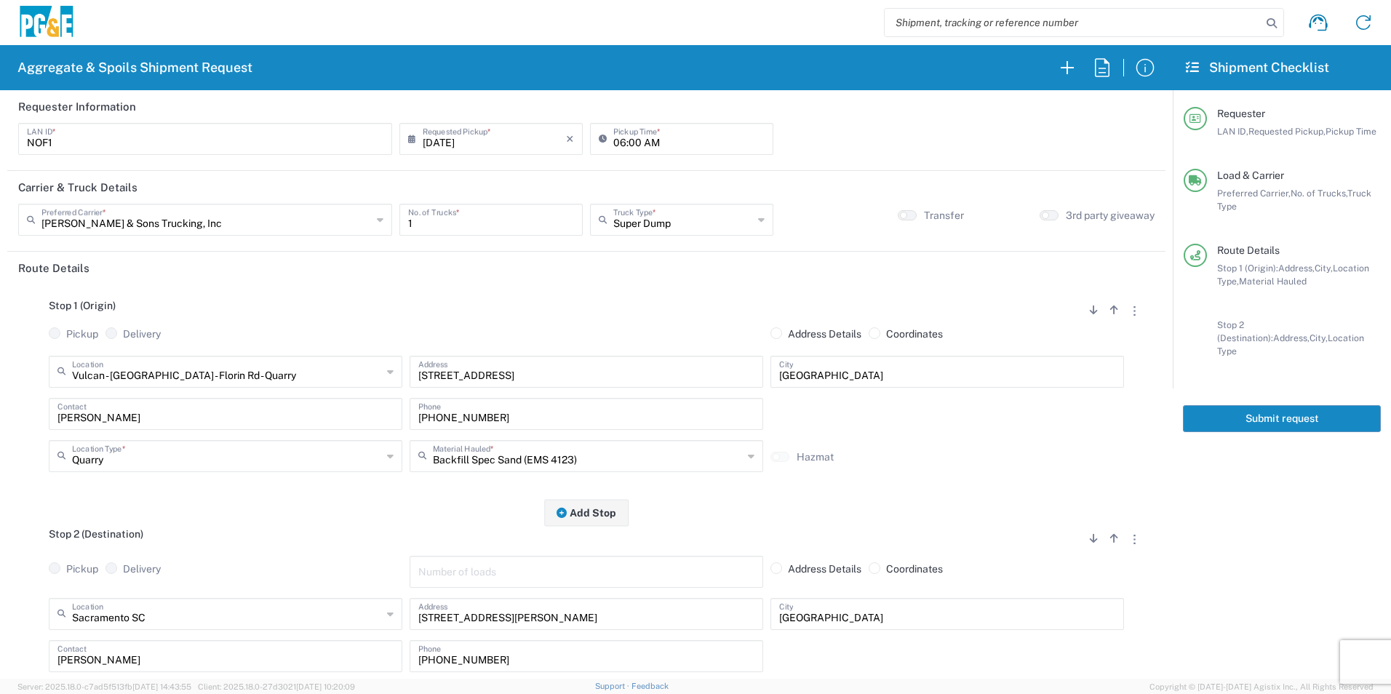
type textarea "Please start with 1 Load of Sand. Niles will direct from there."
click at [1268, 405] on button "Submit request" at bounding box center [1282, 418] width 198 height 27
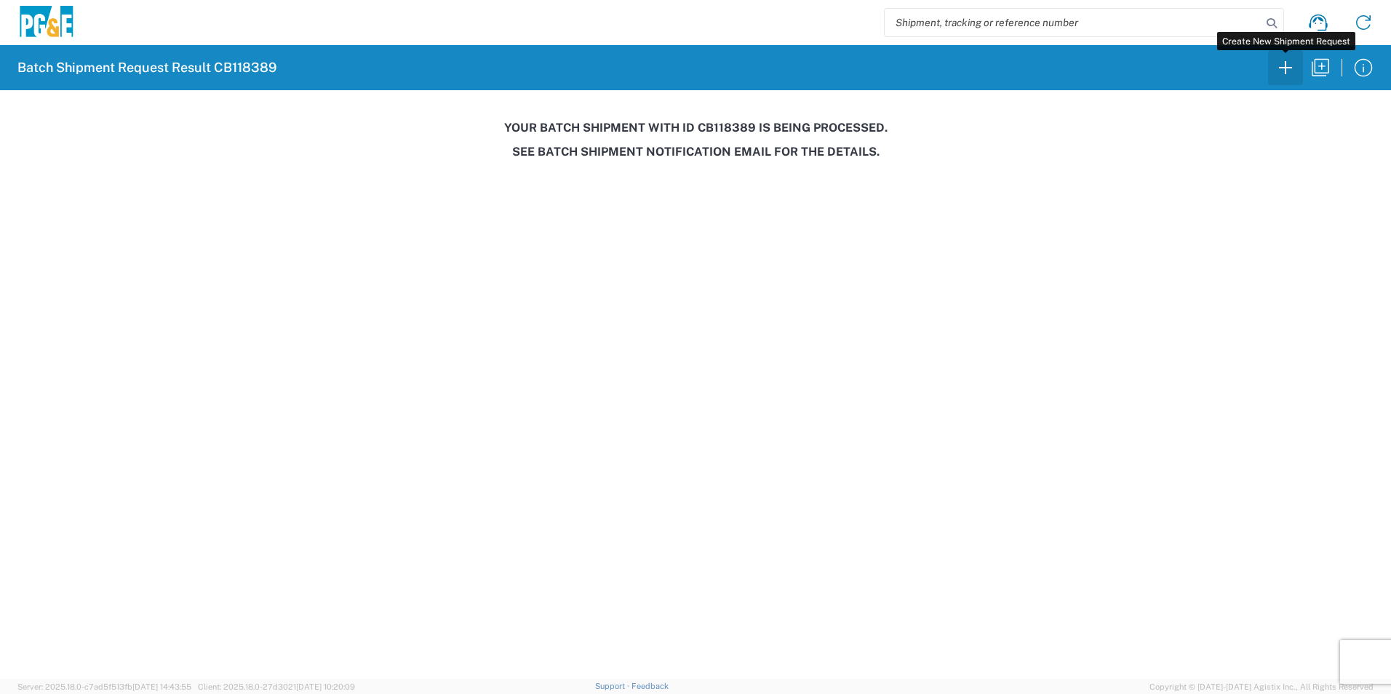
click at [1284, 69] on icon "button" at bounding box center [1285, 67] width 23 height 23
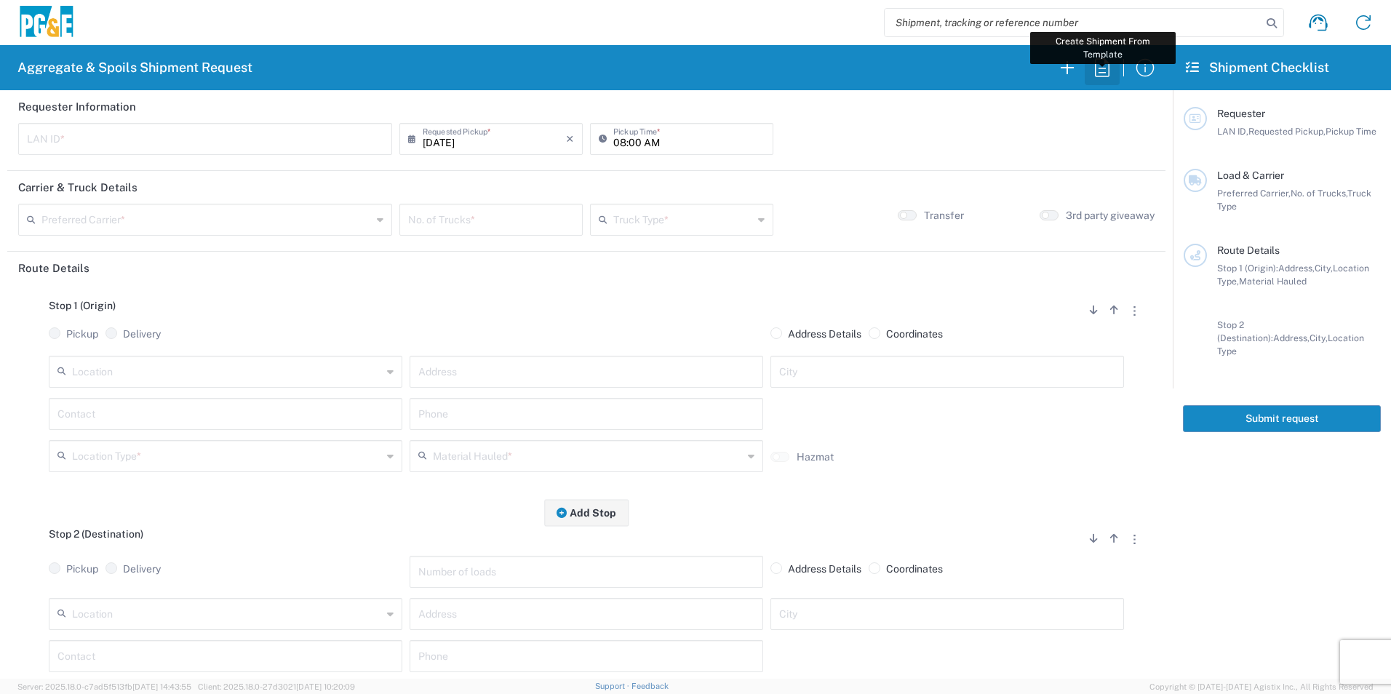
click at [1097, 67] on icon "button" at bounding box center [1101, 67] width 23 height 23
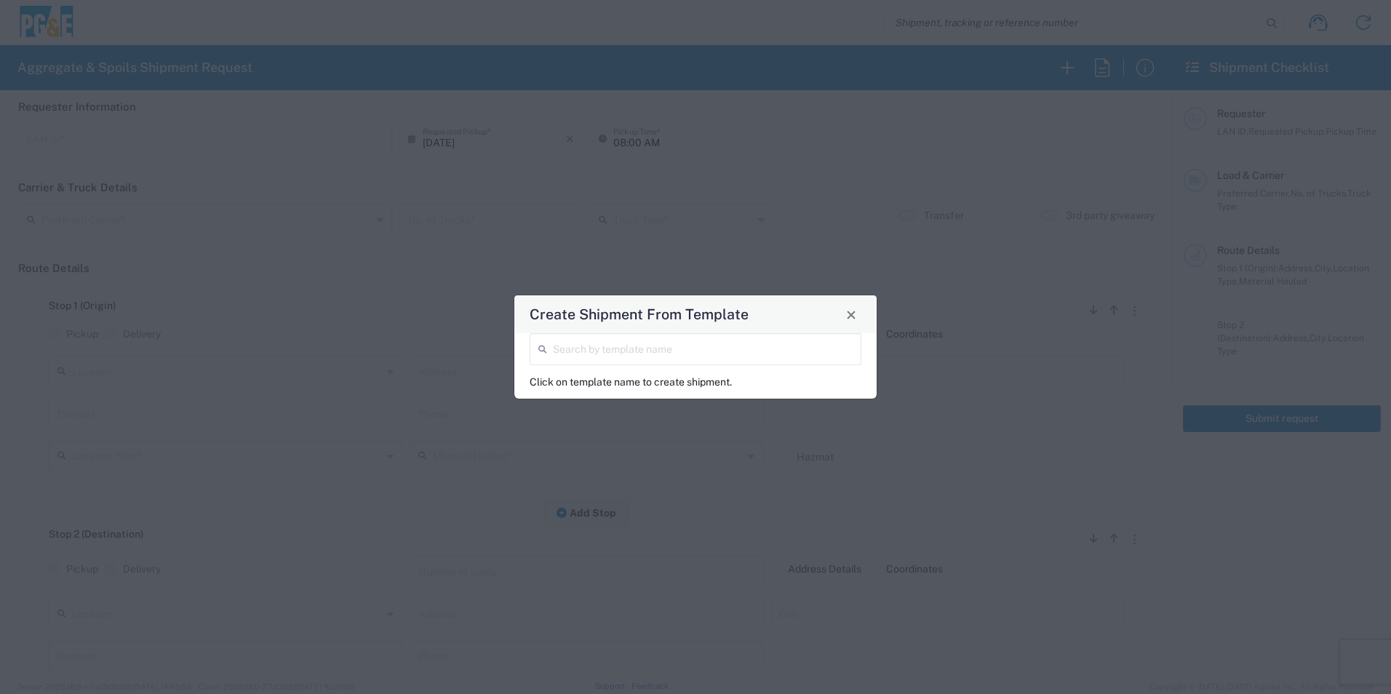
click at [616, 353] on input "search" at bounding box center [703, 347] width 300 height 25
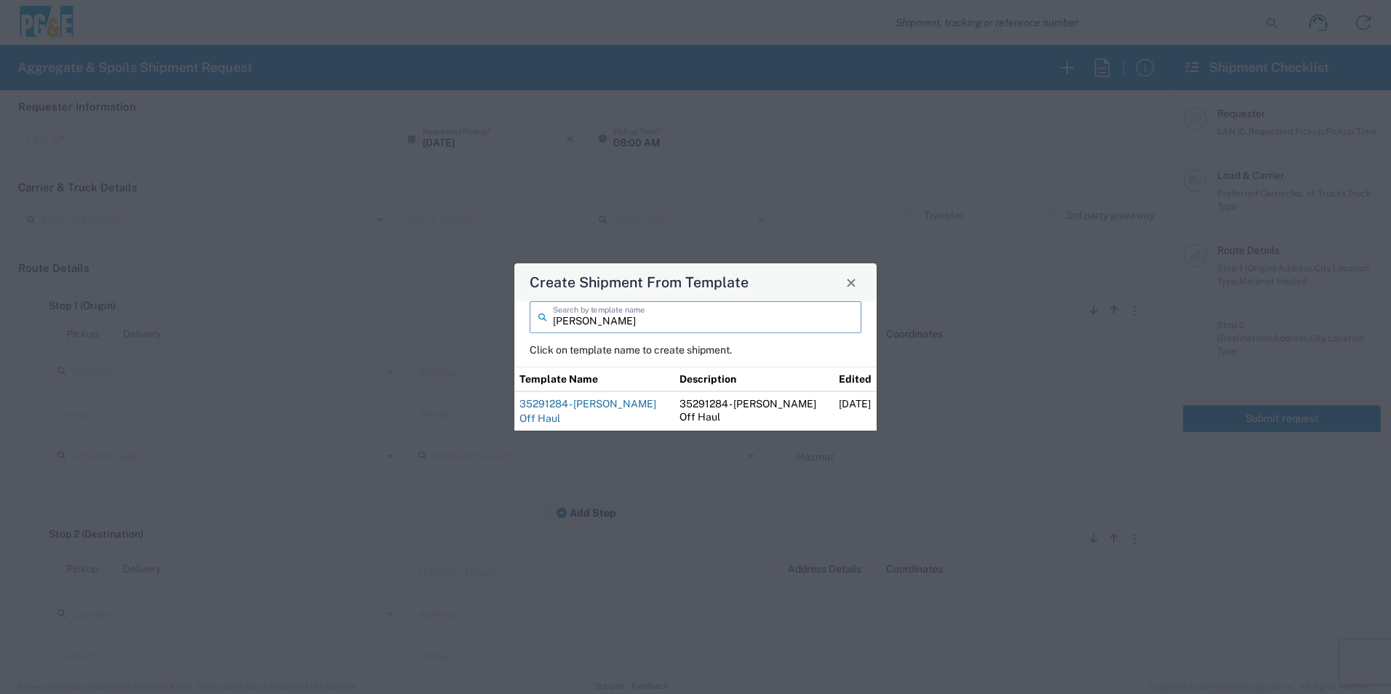
type input "blake"
click at [614, 405] on link "35291284 - Blake Off Haul" at bounding box center [587, 411] width 137 height 26
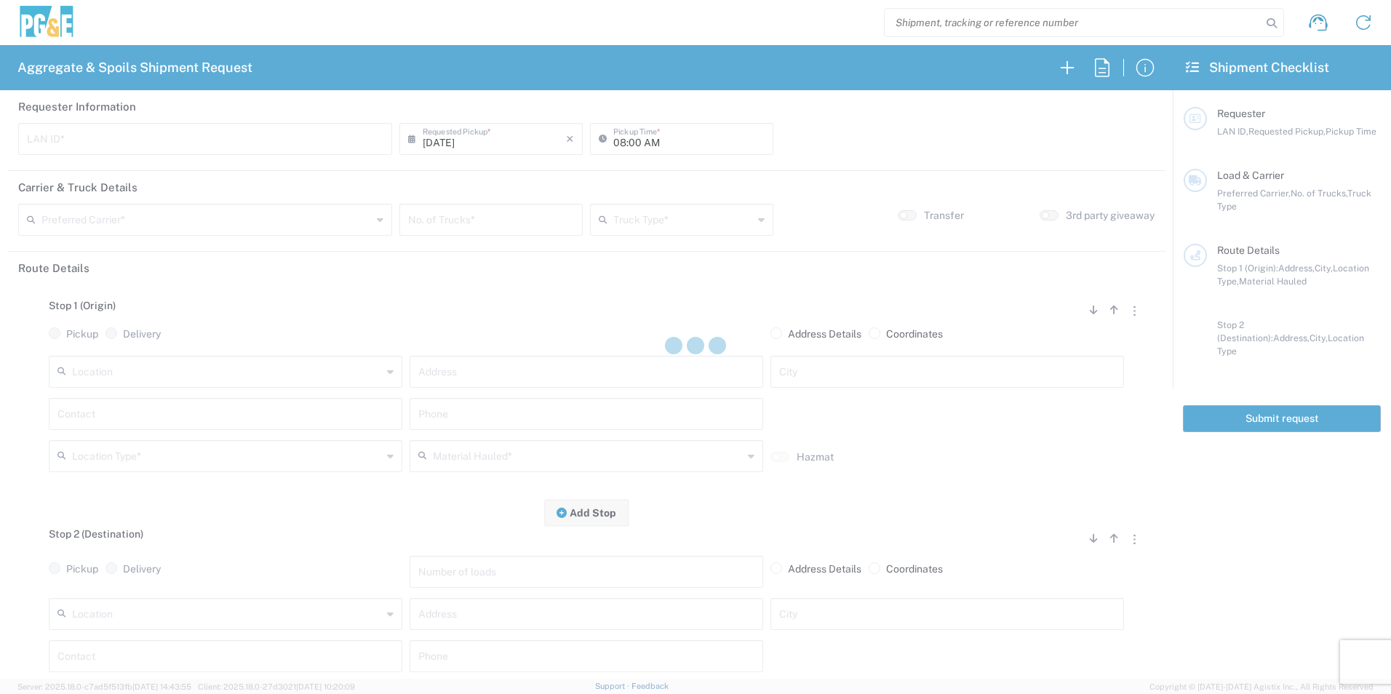
type input "MBLA"
type input "09:00 AM"
type input "North Coast Trucking"
type input "Super Dump"
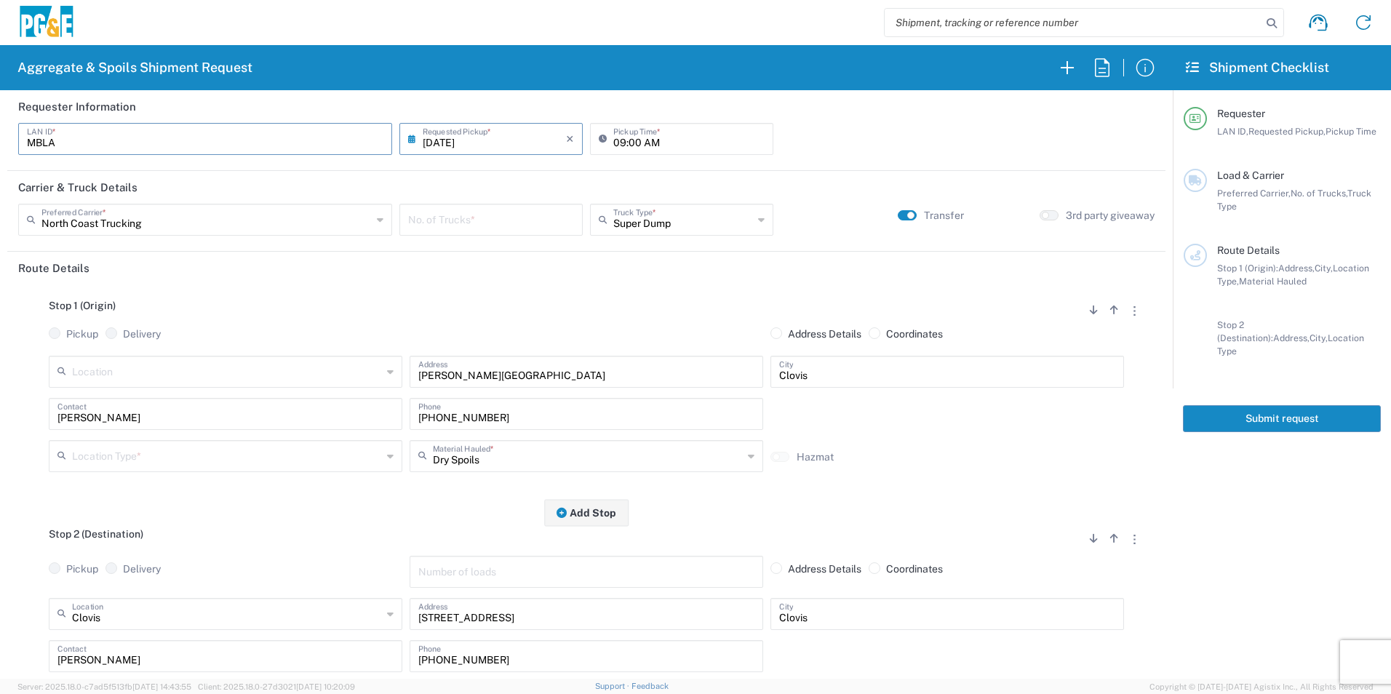
drag, startPoint x: 118, startPoint y: 140, endPoint x: 0, endPoint y: 121, distance: 119.4
click at [0, 121] on html "Aggregate & Spoils Shipment Request Requester Information MBLA LAN ID * 09/11/2…" at bounding box center [695, 347] width 1391 height 694
type input "M2BN"
click at [448, 212] on input "number" at bounding box center [491, 218] width 166 height 25
type input "1"
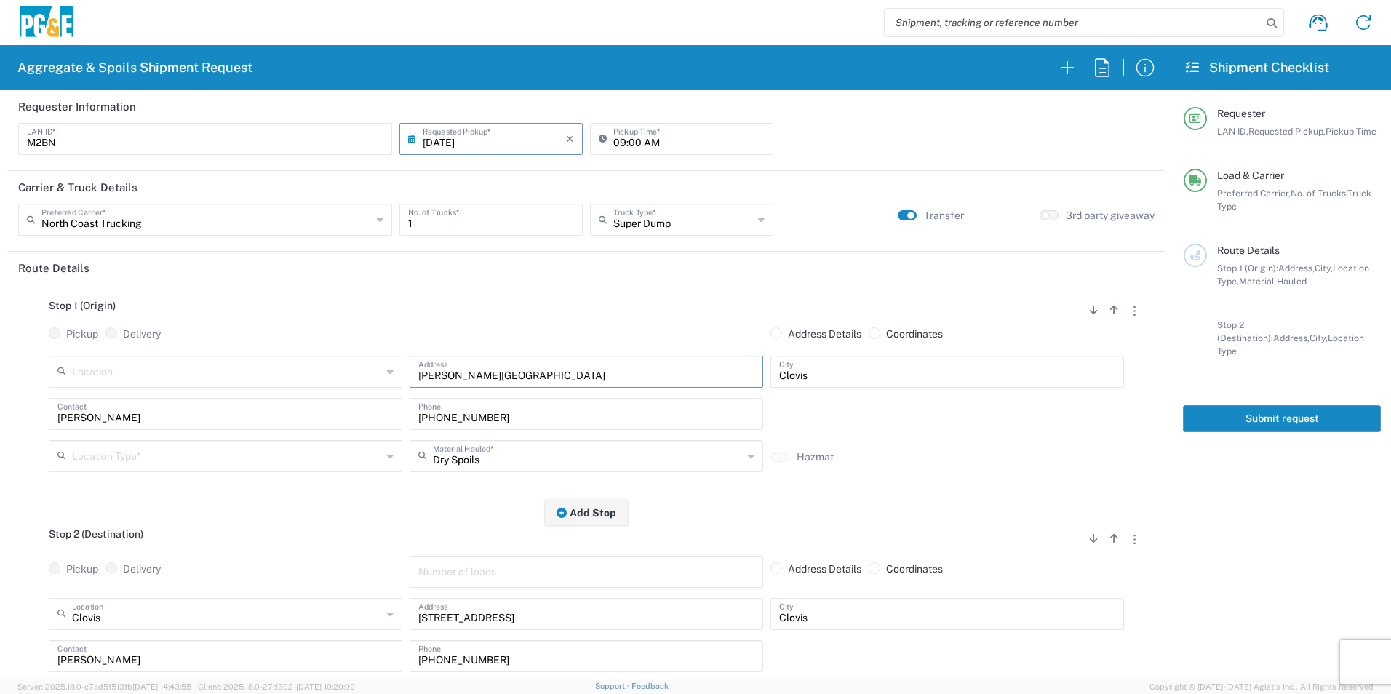
drag, startPoint x: 625, startPoint y: 380, endPoint x: 269, endPoint y: 357, distance: 357.1
click at [272, 357] on div "Location 17300 East Jahant Rd - Quarry 7/11 Materials - Chico - Quarry 7/11 Mat…" at bounding box center [586, 377] width 1082 height 42
paste input "Clinton Ave & Locan"
type input "Clinton Ave & Locan Ave"
type input "Fresno"
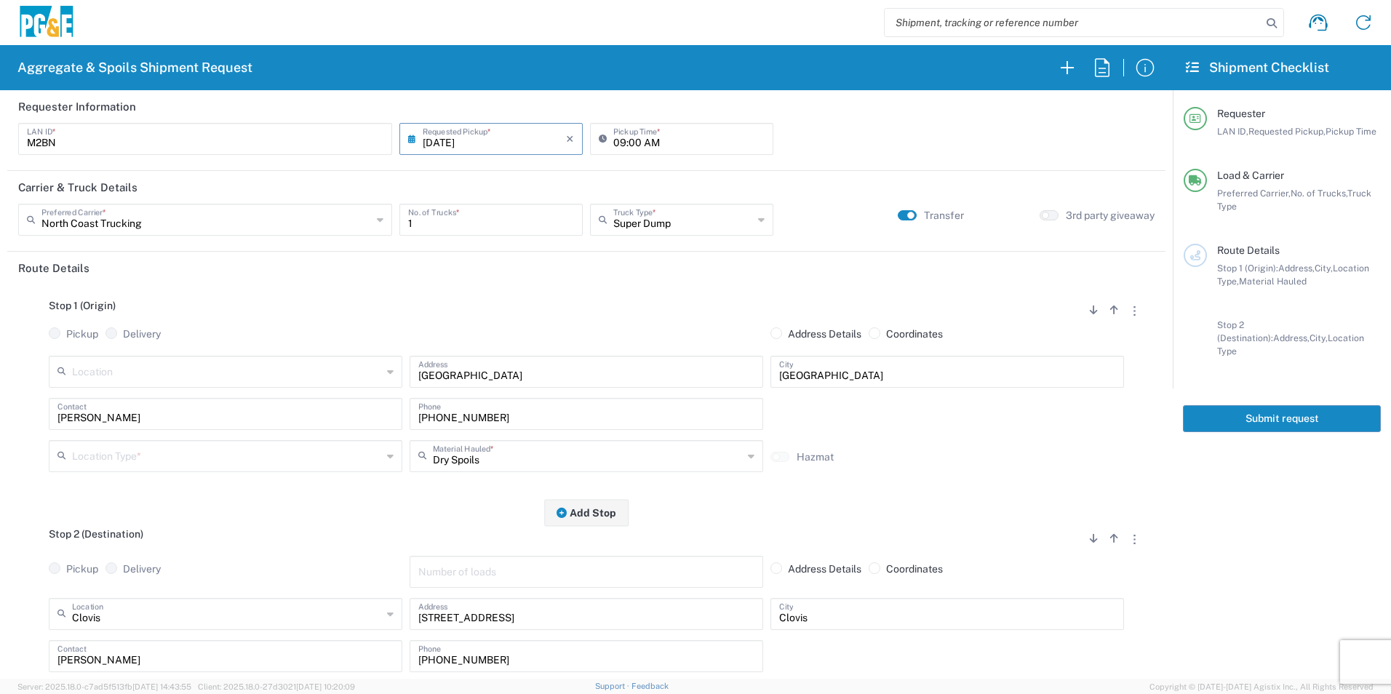
drag, startPoint x: 130, startPoint y: 427, endPoint x: -3, endPoint y: 407, distance: 134.5
click at [0, 407] on html "Aggregate & Spoils Shipment Request Requester Information M2BN LAN ID * 09/11/2…" at bounding box center [695, 347] width 1391 height 694
drag, startPoint x: 116, startPoint y: 411, endPoint x: -3, endPoint y: 385, distance: 121.4
click at [0, 385] on html "Aggregate & Spoils Shipment Request Requester Information M2BN LAN ID * 09/11/2…" at bounding box center [695, 347] width 1391 height 694
type input "Mike"
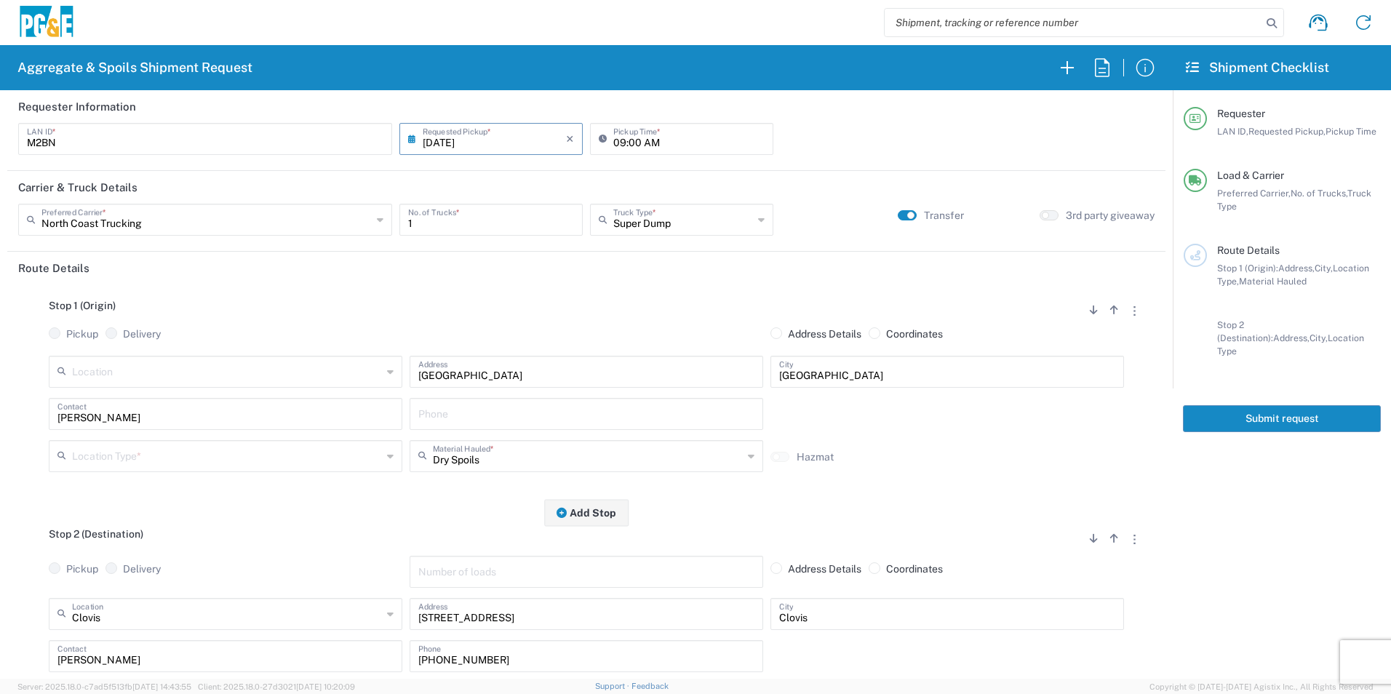
click at [479, 401] on input "text" at bounding box center [586, 412] width 336 height 25
paste input "559-240-0117"
type input "559-240-0117"
click at [132, 460] on input "text" at bounding box center [227, 454] width 310 height 25
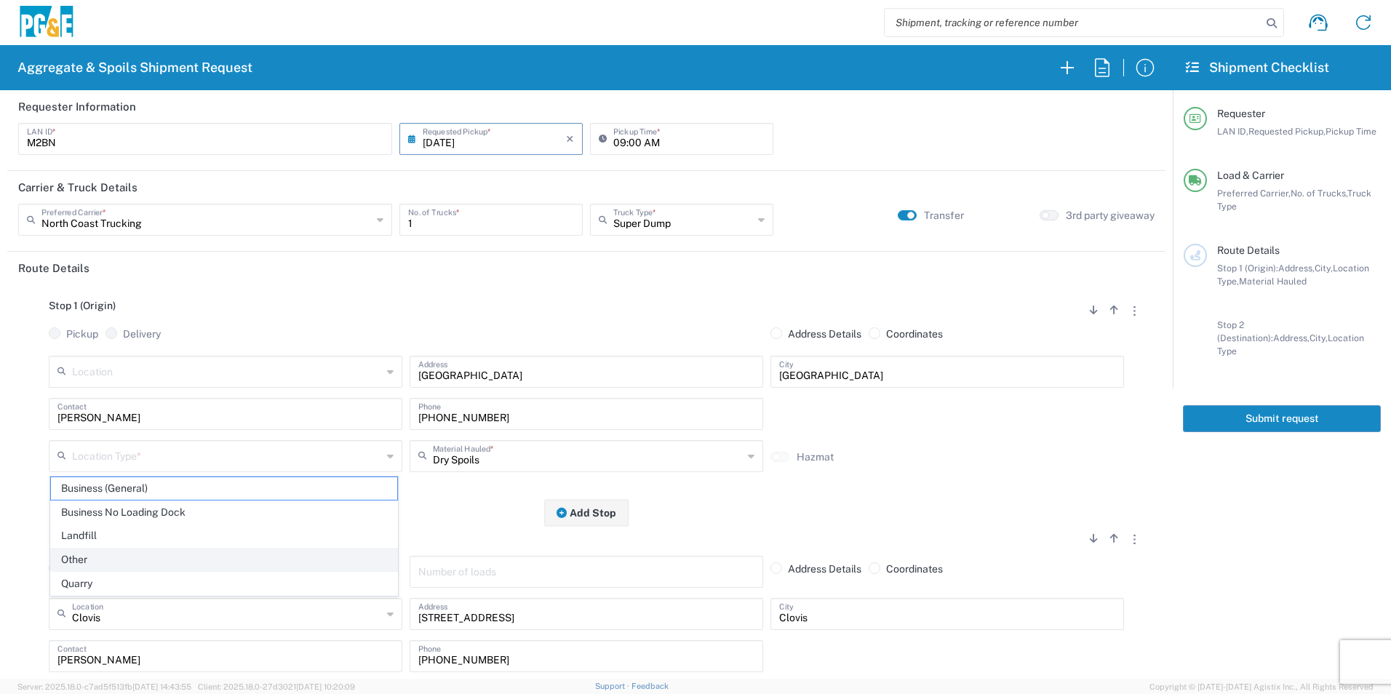
click at [75, 553] on span "Other" at bounding box center [224, 559] width 346 height 23
type input "Other"
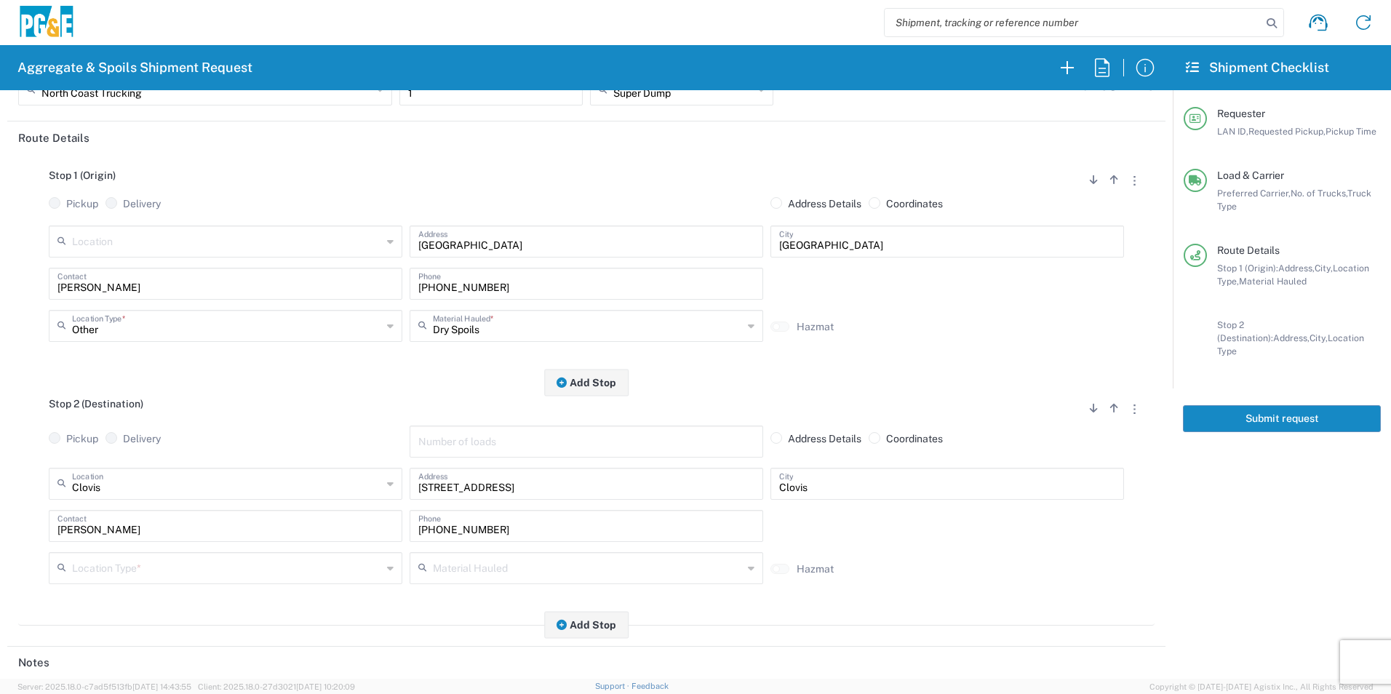
scroll to position [145, 0]
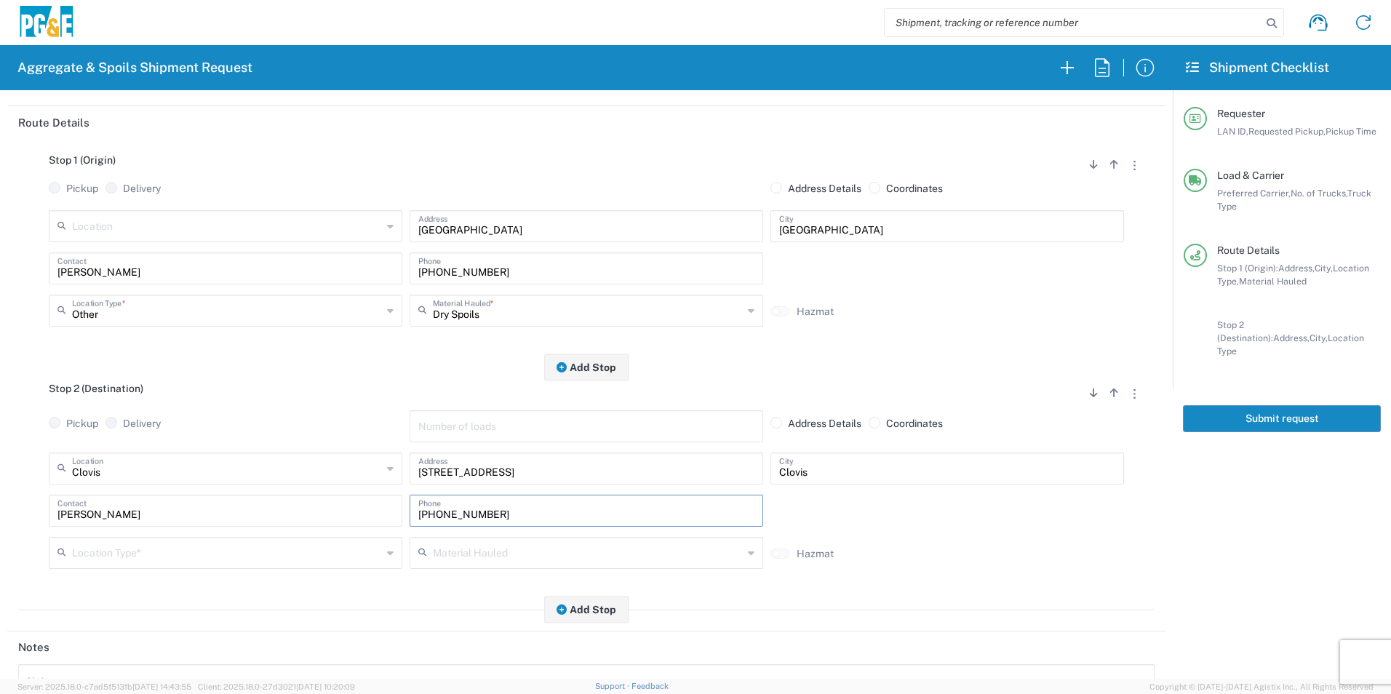
drag, startPoint x: 535, startPoint y: 508, endPoint x: 228, endPoint y: 500, distance: 307.0
click at [228, 500] on div "Blake Contact 559-207-5272 Phone" at bounding box center [586, 516] width 1082 height 42
paste input "40-0117"
type input "559-240-0117"
drag, startPoint x: 139, startPoint y: 512, endPoint x: 0, endPoint y: 506, distance: 139.0
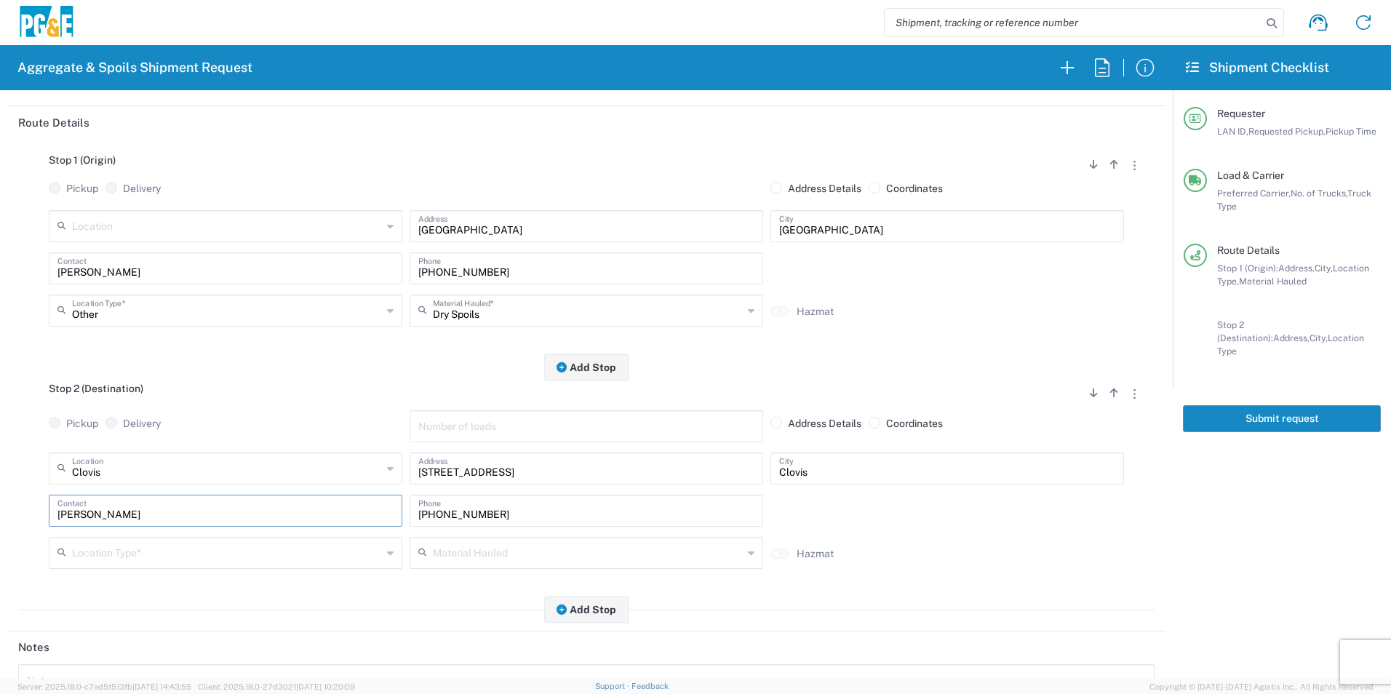
click at [0, 512] on html "Aggregate & Spoils Shipment Request Requester Information M2BN LAN ID * 09/11/2…" at bounding box center [695, 347] width 1391 height 694
type input "Mike"
click at [164, 548] on input "text" at bounding box center [227, 551] width 310 height 25
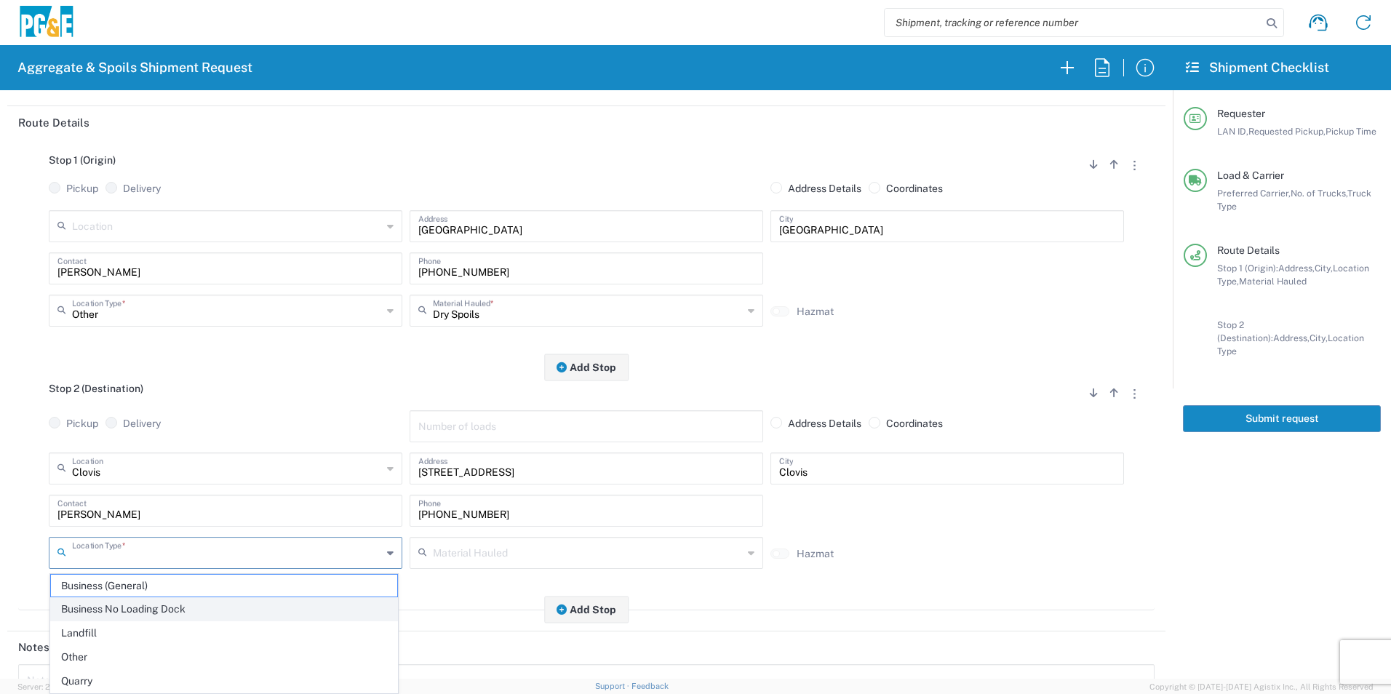
click at [136, 605] on span "Business No Loading Dock" at bounding box center [224, 609] width 346 height 23
type input "Business No Loading Dock"
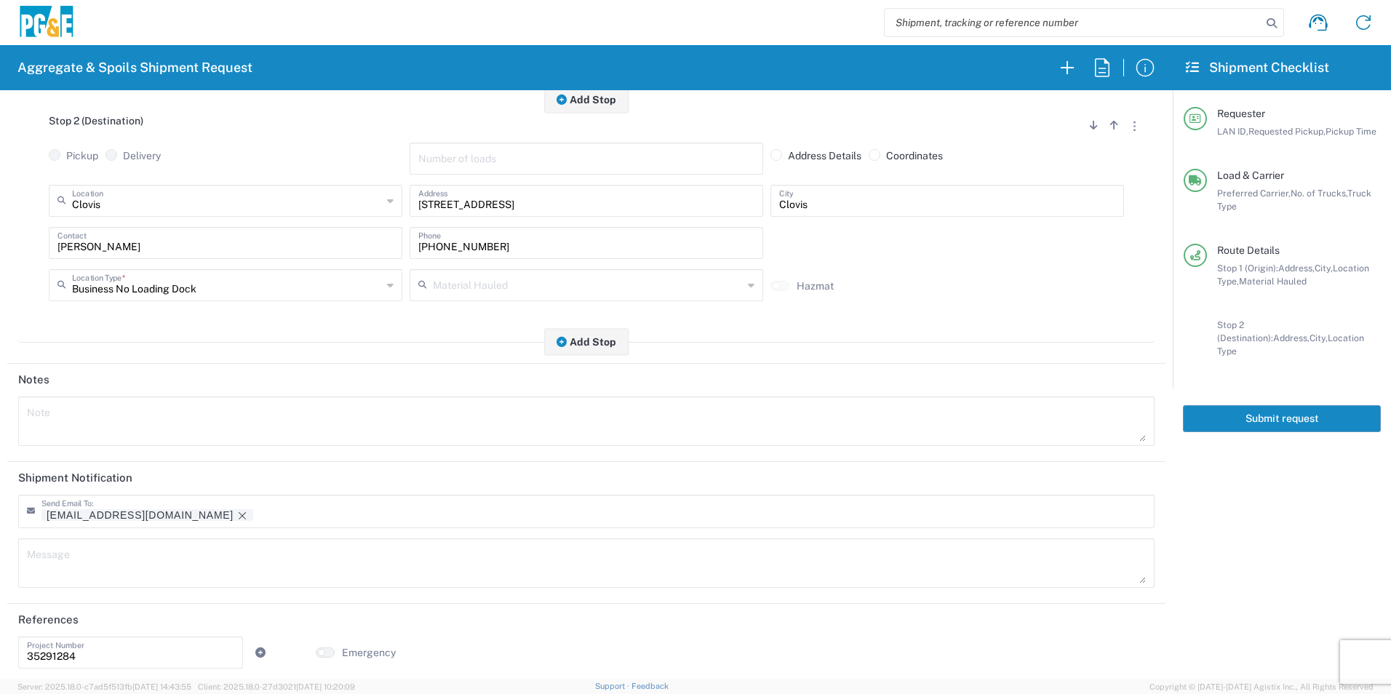
scroll to position [420, 0]
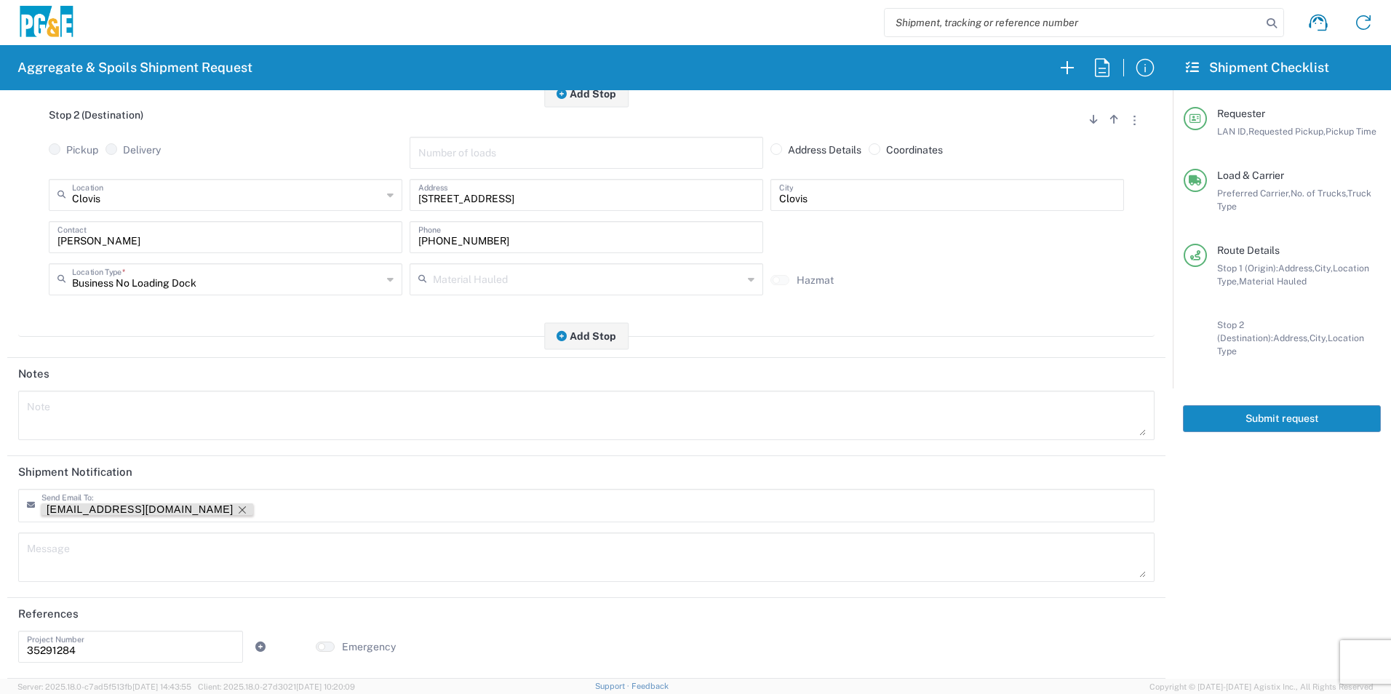
click at [236, 504] on icon "Remove tag" at bounding box center [242, 510] width 12 height 12
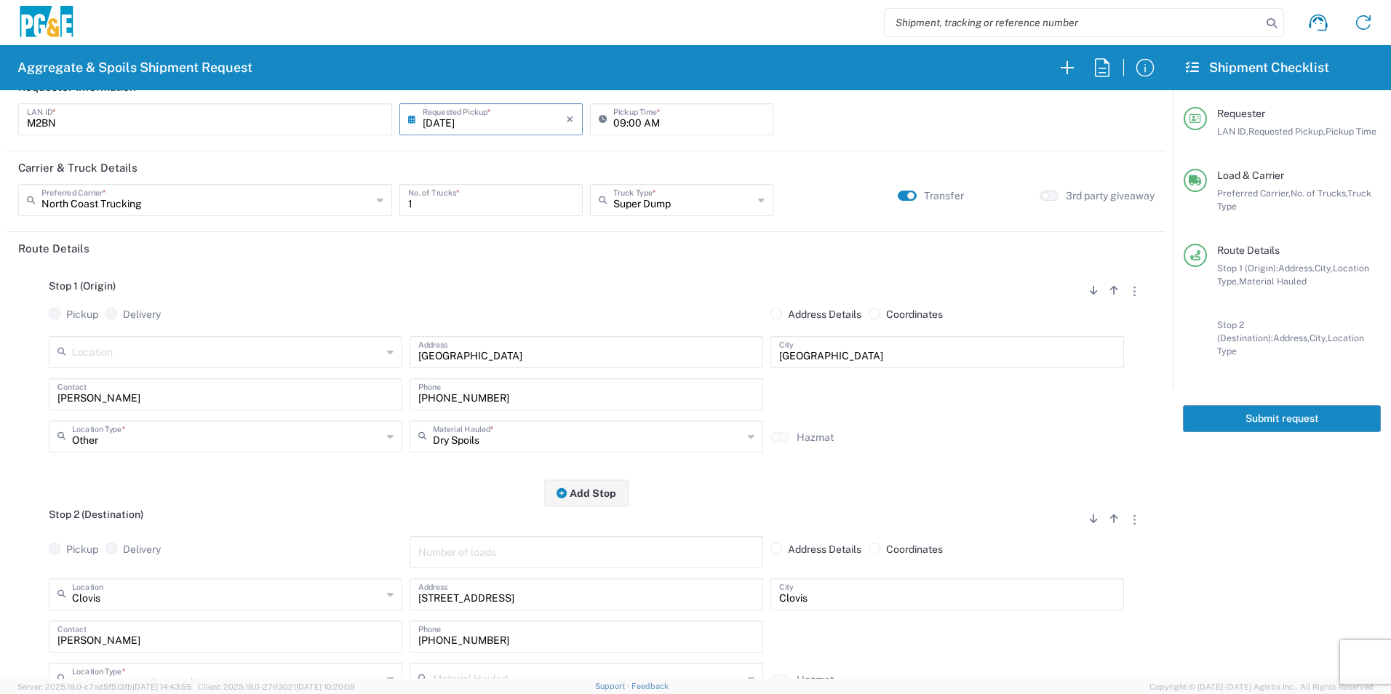
scroll to position [0, 0]
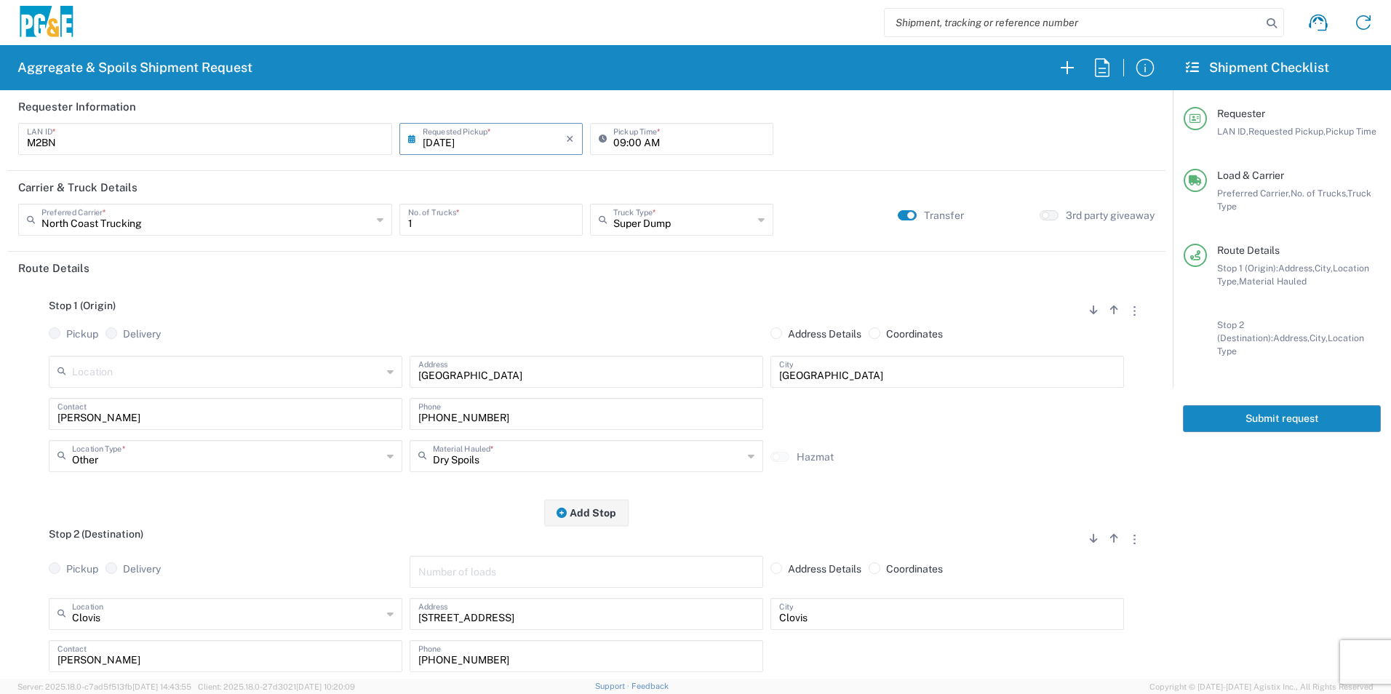
click at [1292, 412] on button "Submit request" at bounding box center [1282, 418] width 198 height 27
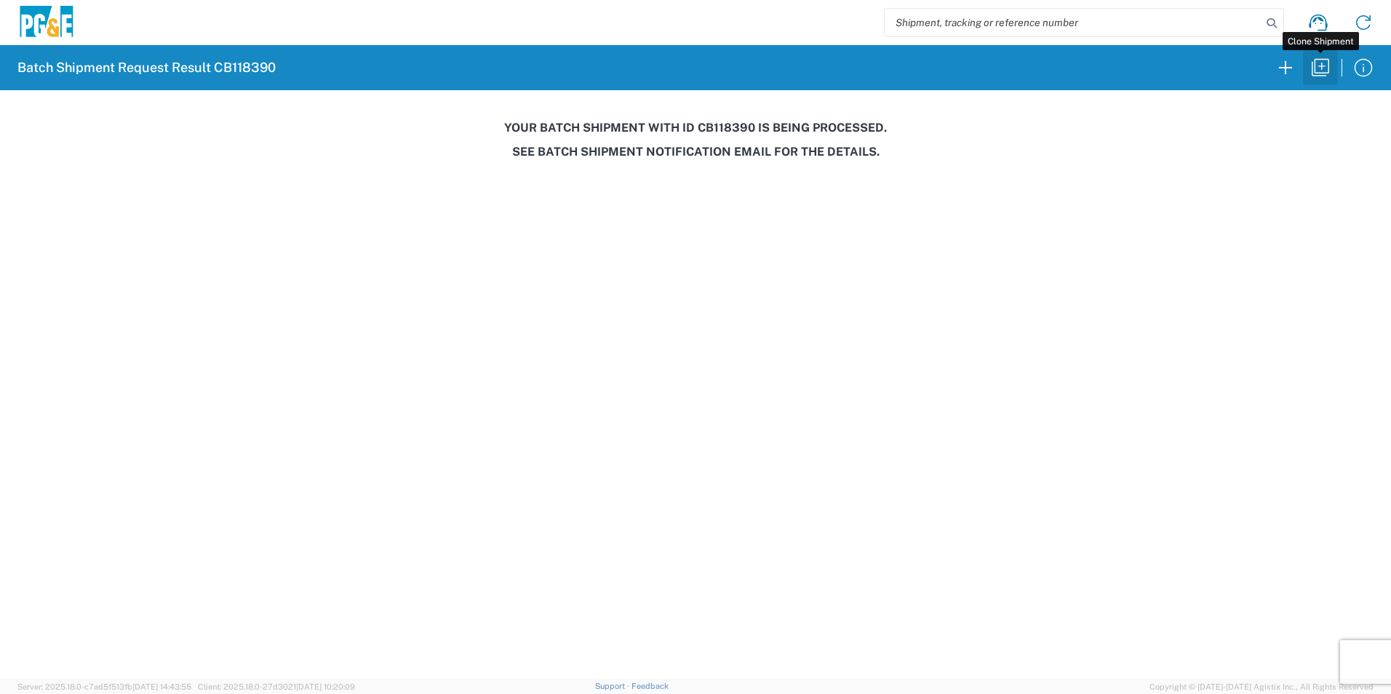
click at [1330, 68] on icon "button" at bounding box center [1319, 67] width 23 height 23
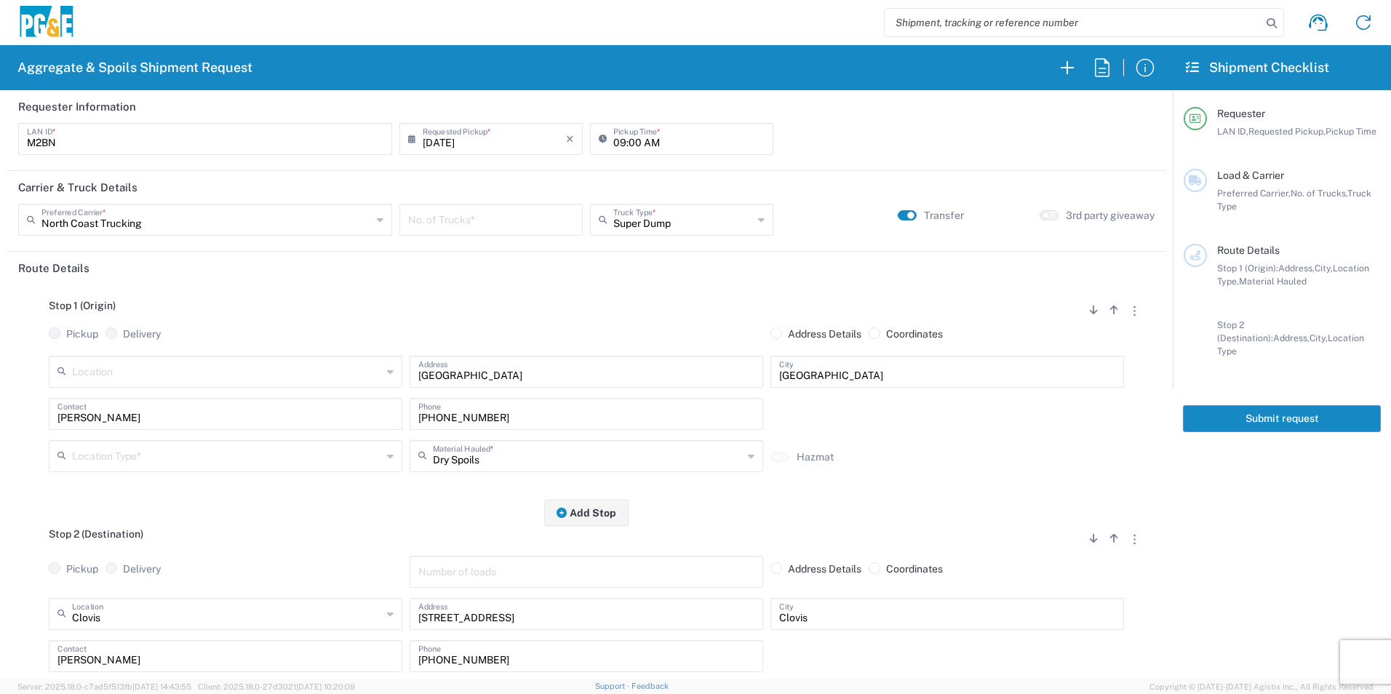
click at [483, 143] on input "09/11/2025" at bounding box center [494, 137] width 143 height 25
click at [536, 231] on span "12" at bounding box center [533, 229] width 20 height 20
type input "09/12/2025"
click at [449, 222] on input "number" at bounding box center [491, 218] width 166 height 25
type input "2"
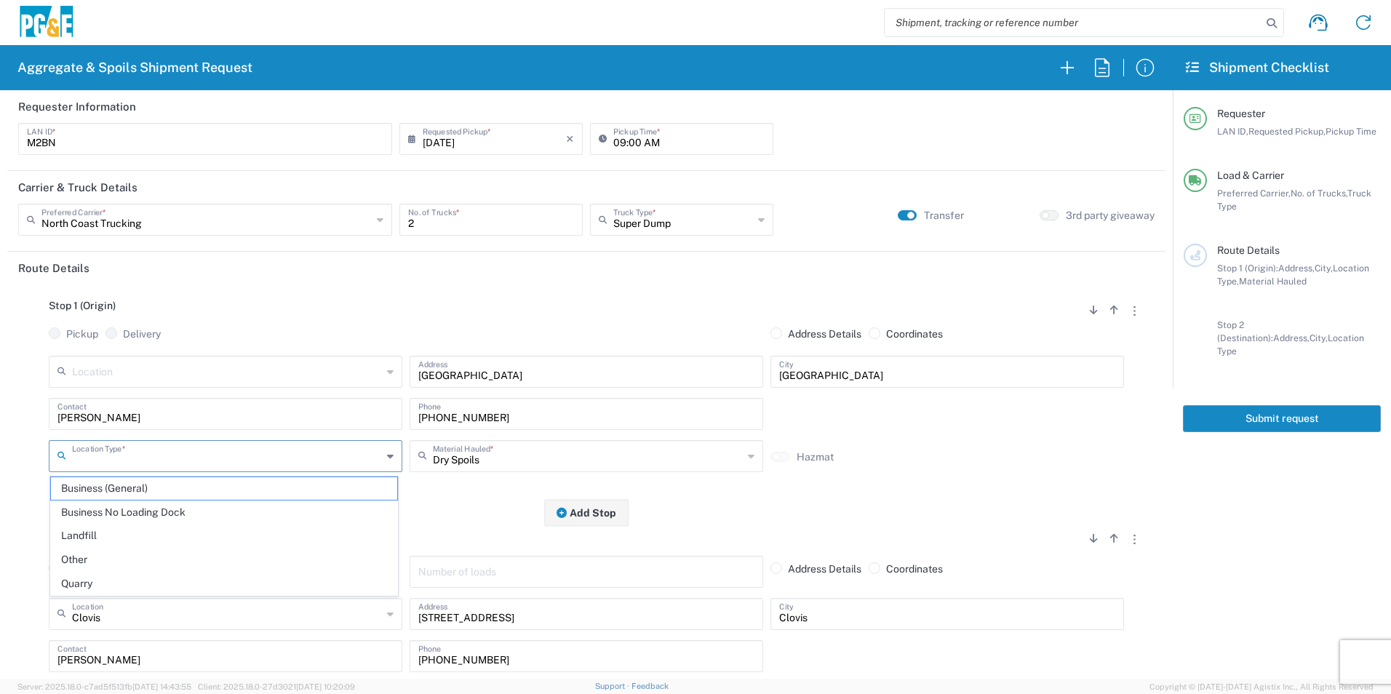
click at [192, 447] on input "text" at bounding box center [227, 454] width 310 height 25
click at [101, 562] on span "Other" at bounding box center [224, 559] width 346 height 23
type input "Other"
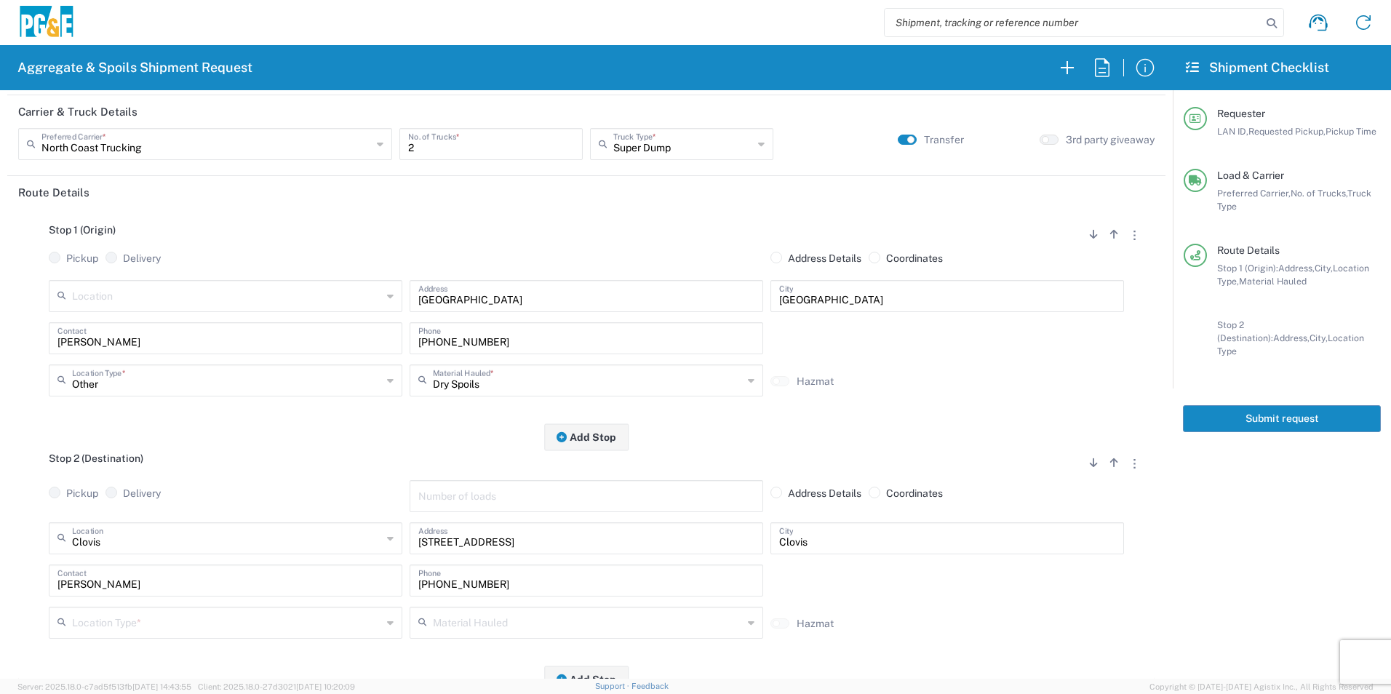
scroll to position [218, 0]
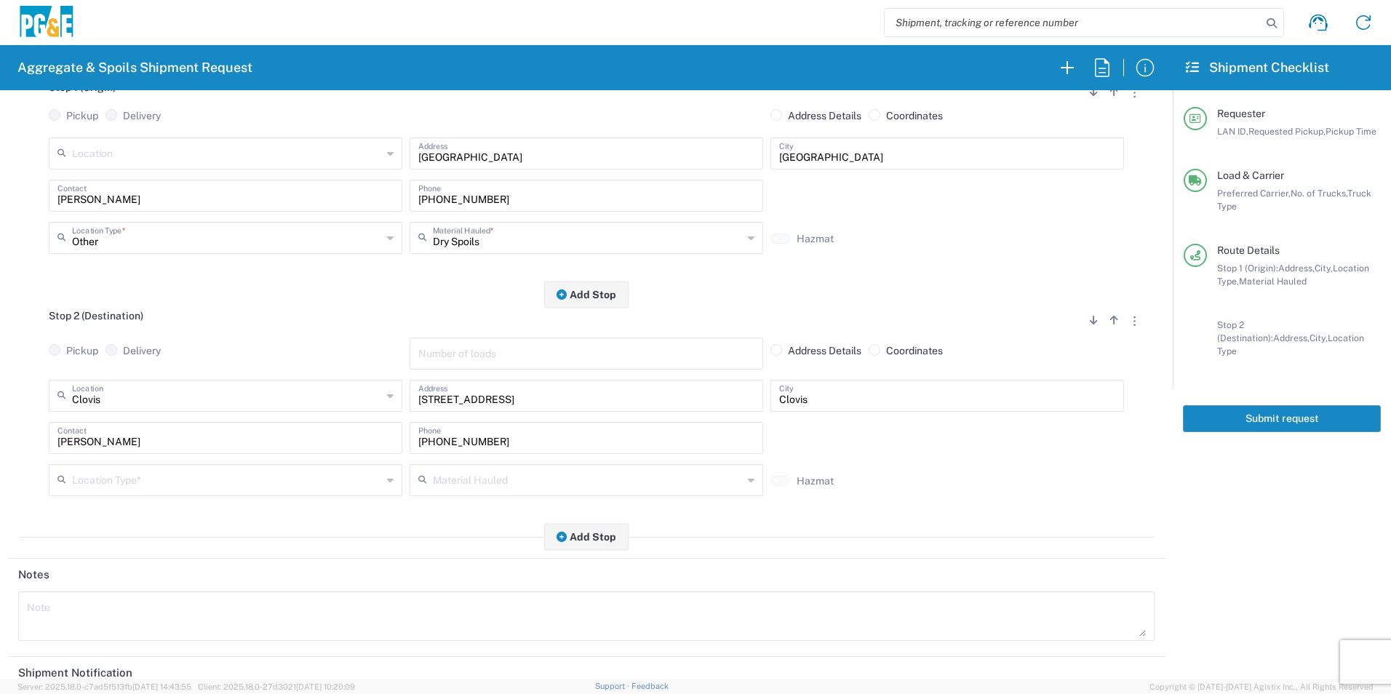
click at [132, 482] on input "text" at bounding box center [227, 478] width 310 height 25
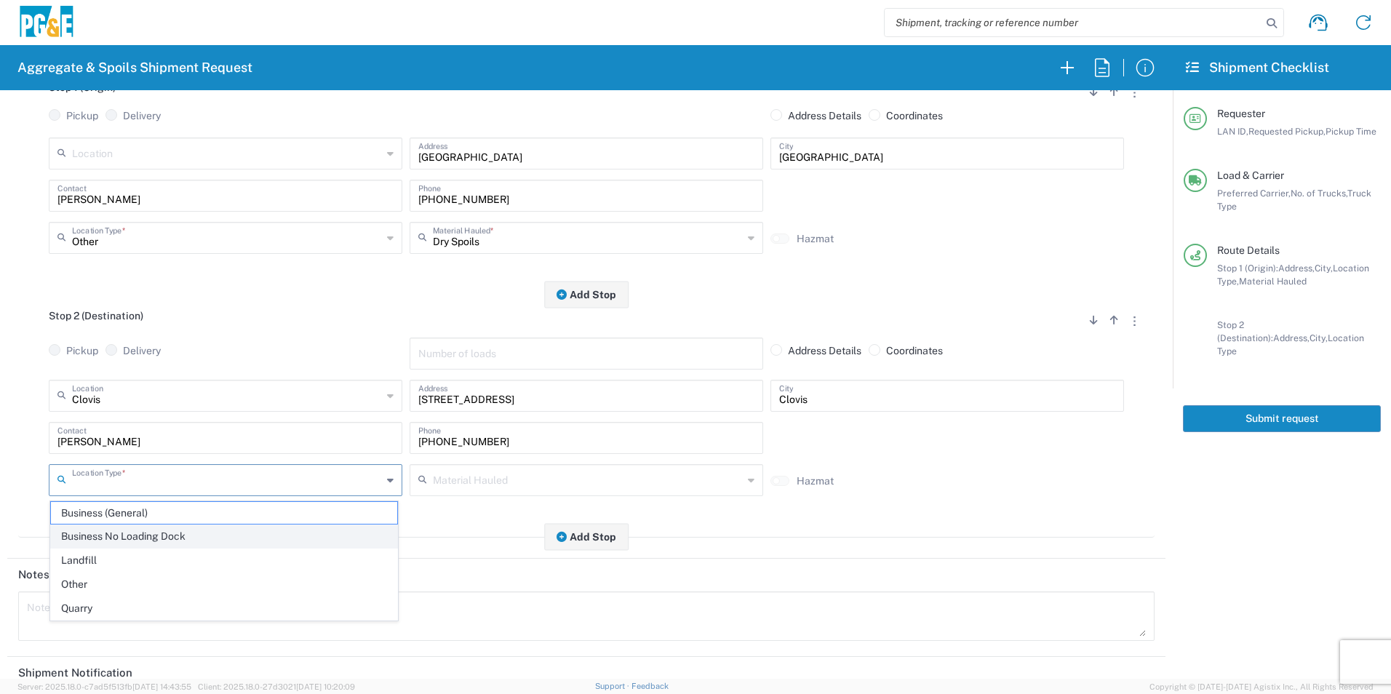
click at [117, 537] on span "Business No Loading Dock" at bounding box center [224, 536] width 346 height 23
type input "Business No Loading Dock"
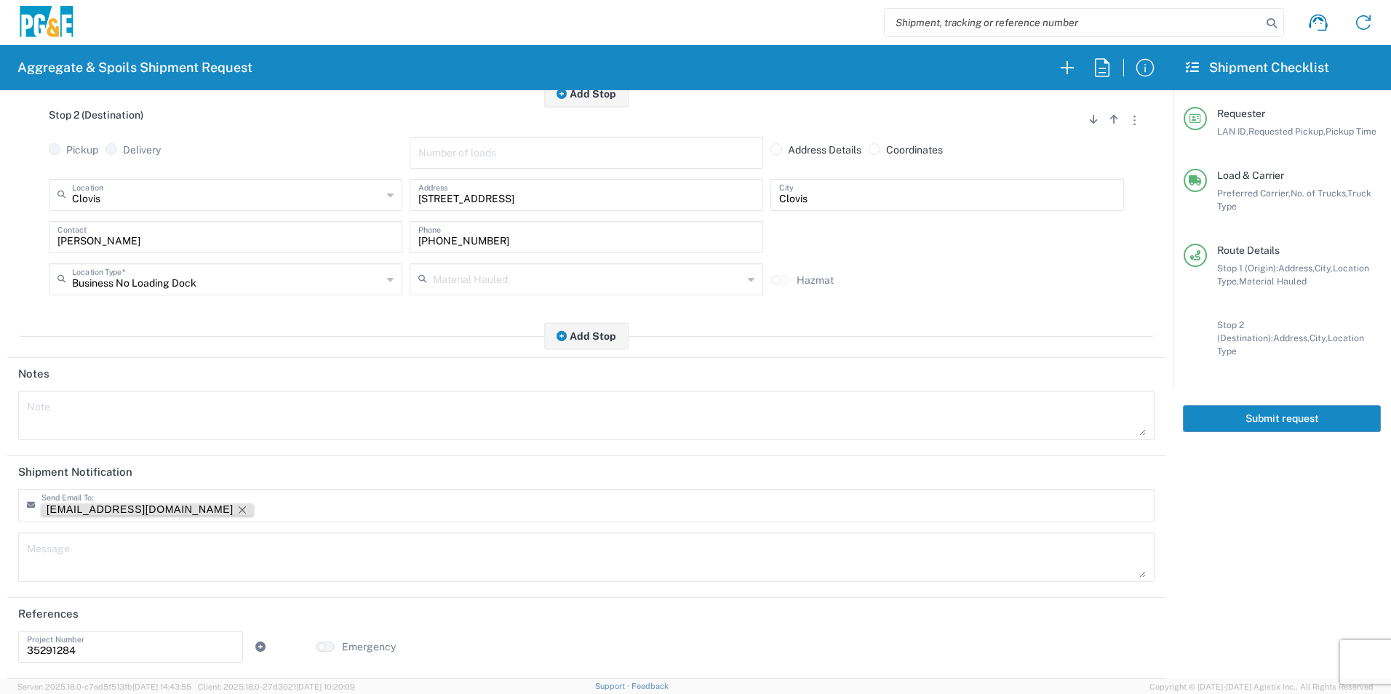
click at [236, 505] on icon "Remove tag" at bounding box center [242, 510] width 12 height 12
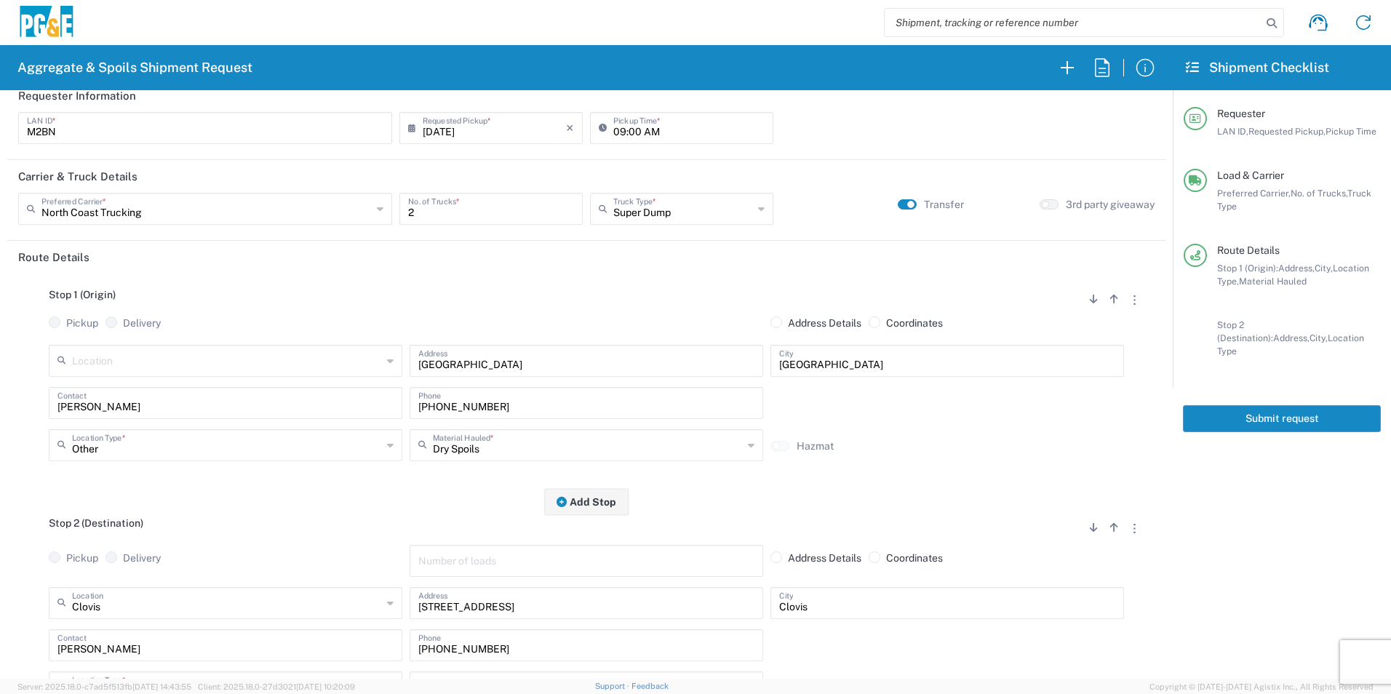
scroll to position [0, 0]
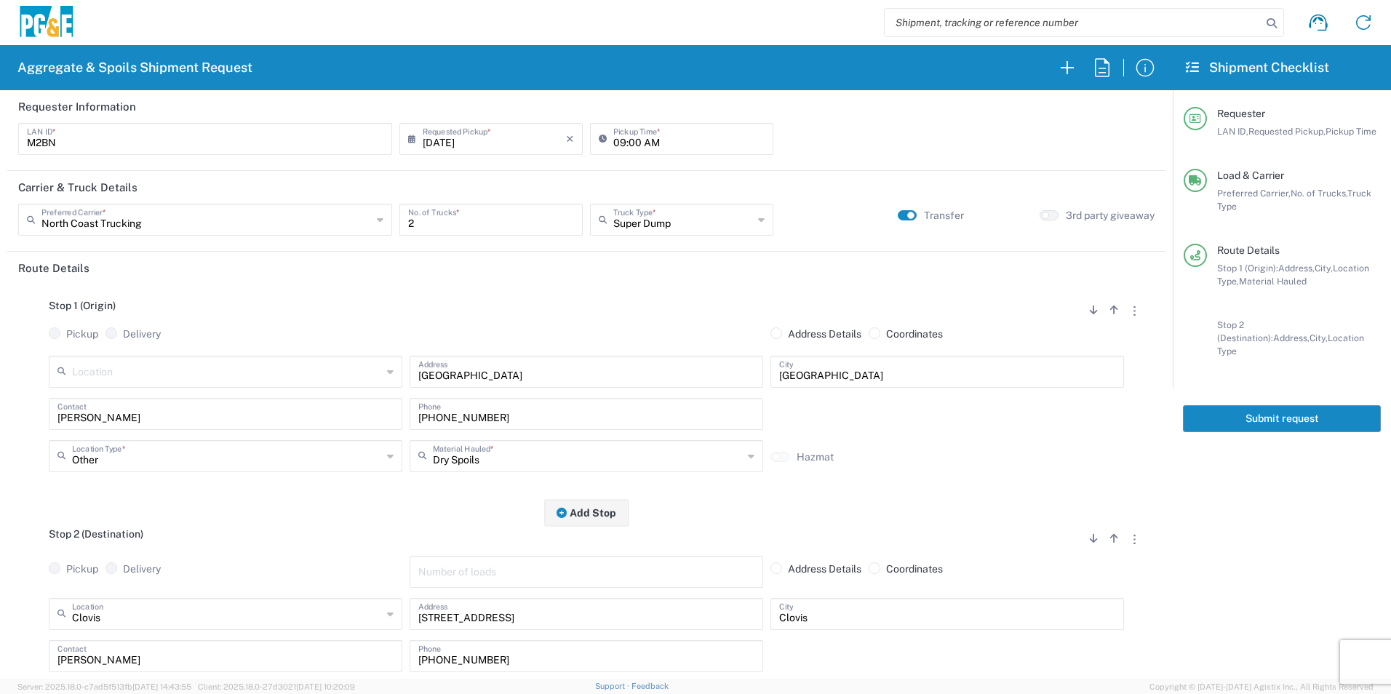
click at [1250, 409] on button "Submit request" at bounding box center [1282, 418] width 198 height 27
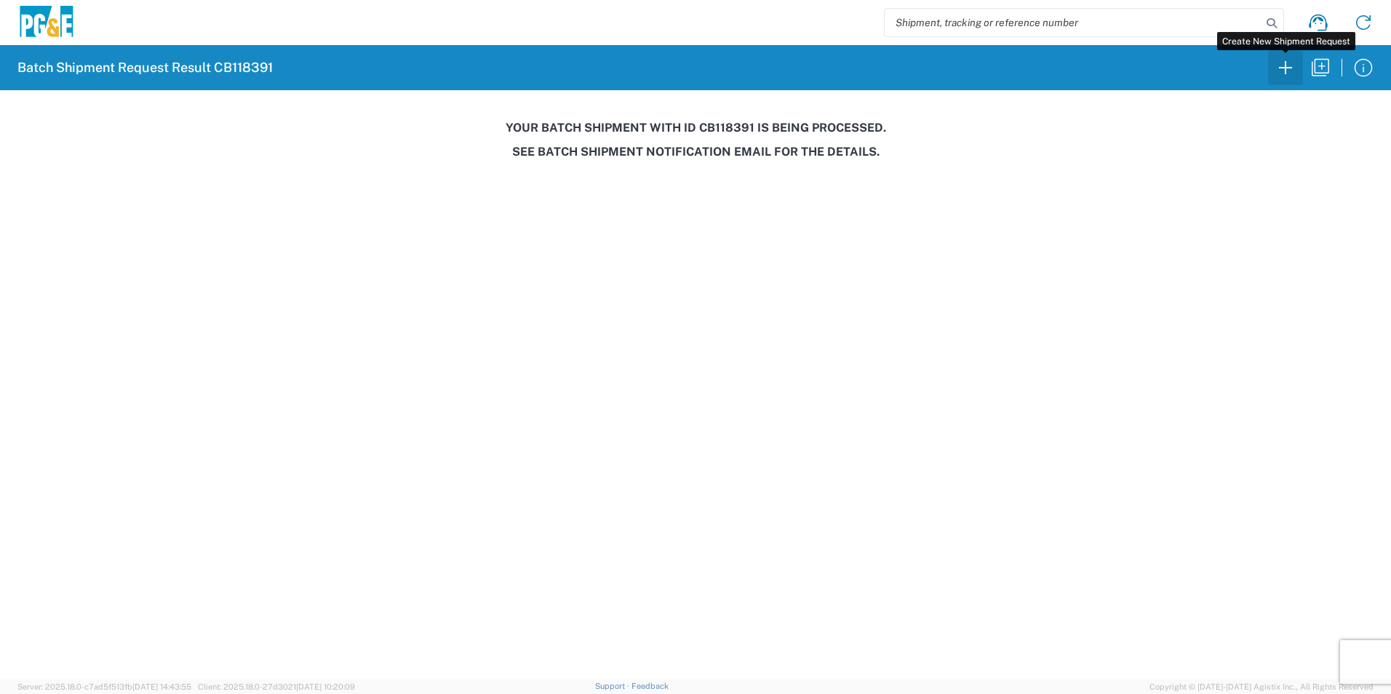
click at [1284, 72] on icon "button" at bounding box center [1285, 67] width 23 height 23
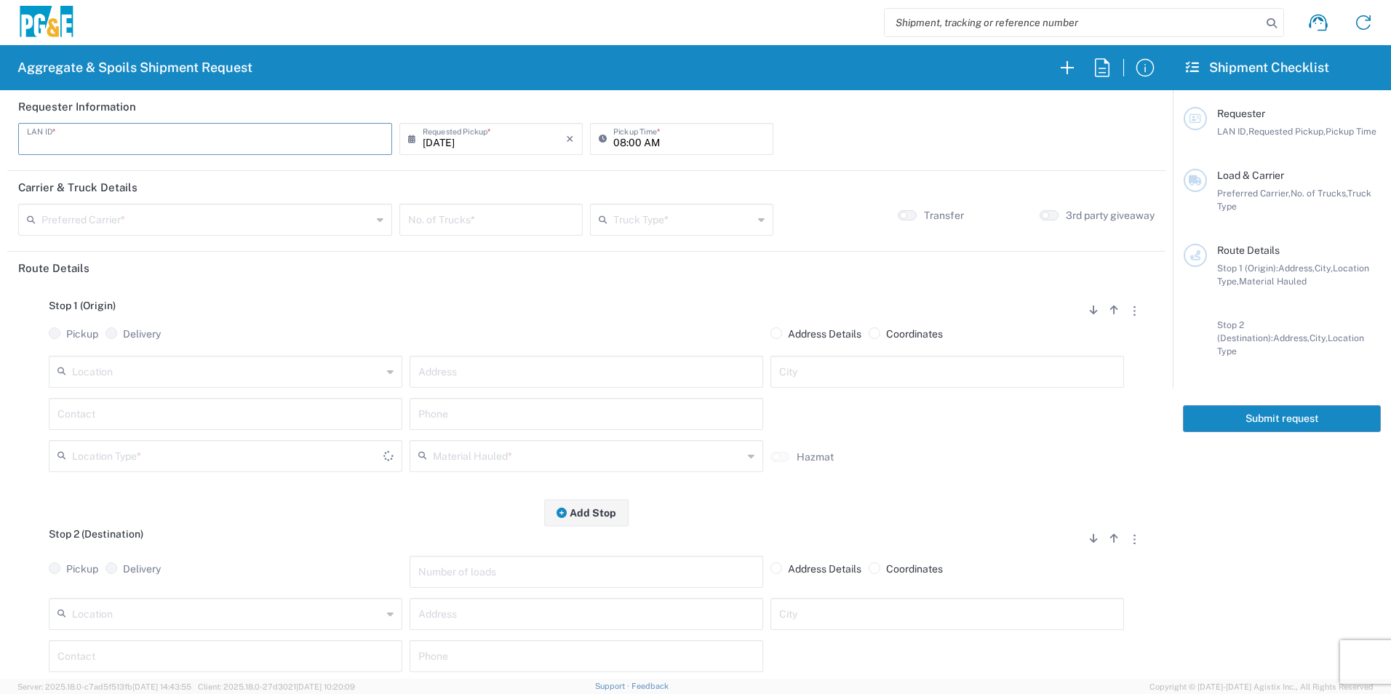
click at [218, 138] on input "text" at bounding box center [205, 137] width 356 height 25
type input "MWA9"
click at [121, 219] on input "text" at bounding box center [206, 218] width 330 height 25
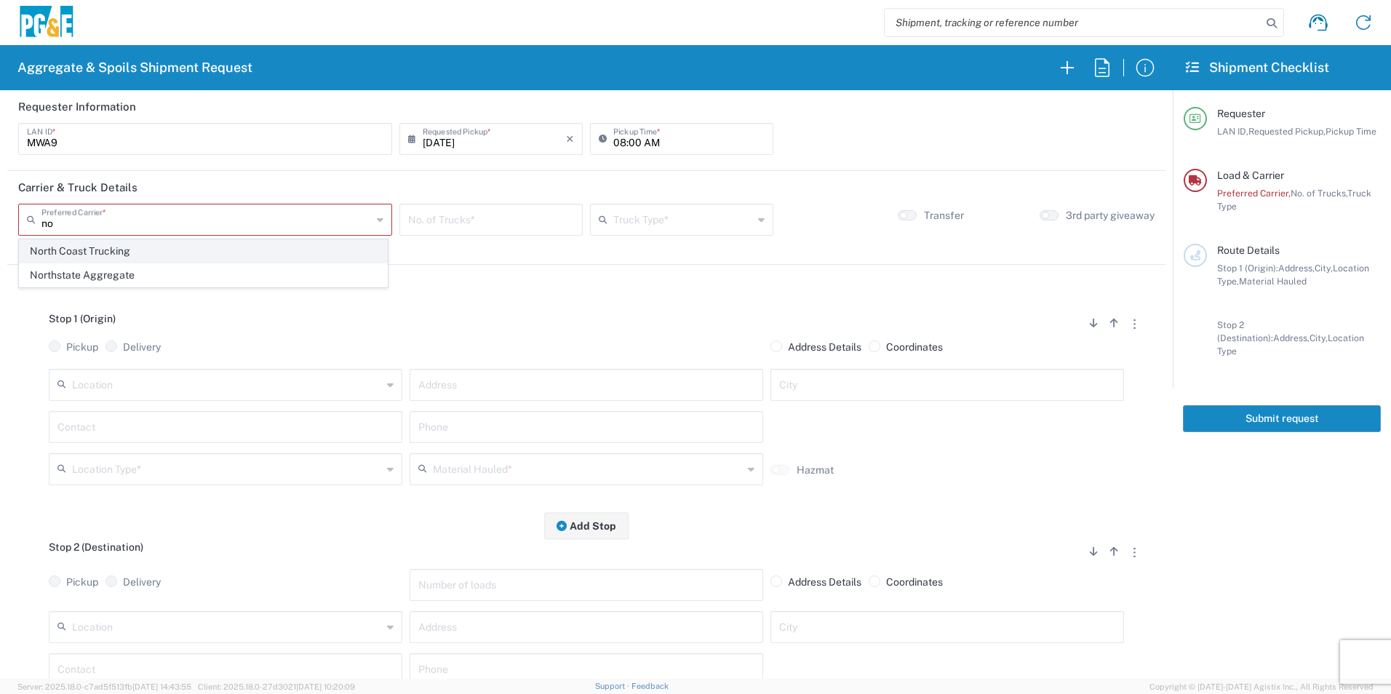
click at [81, 249] on span "North Coast Trucking" at bounding box center [203, 251] width 367 height 23
type input "North Coast Trucking"
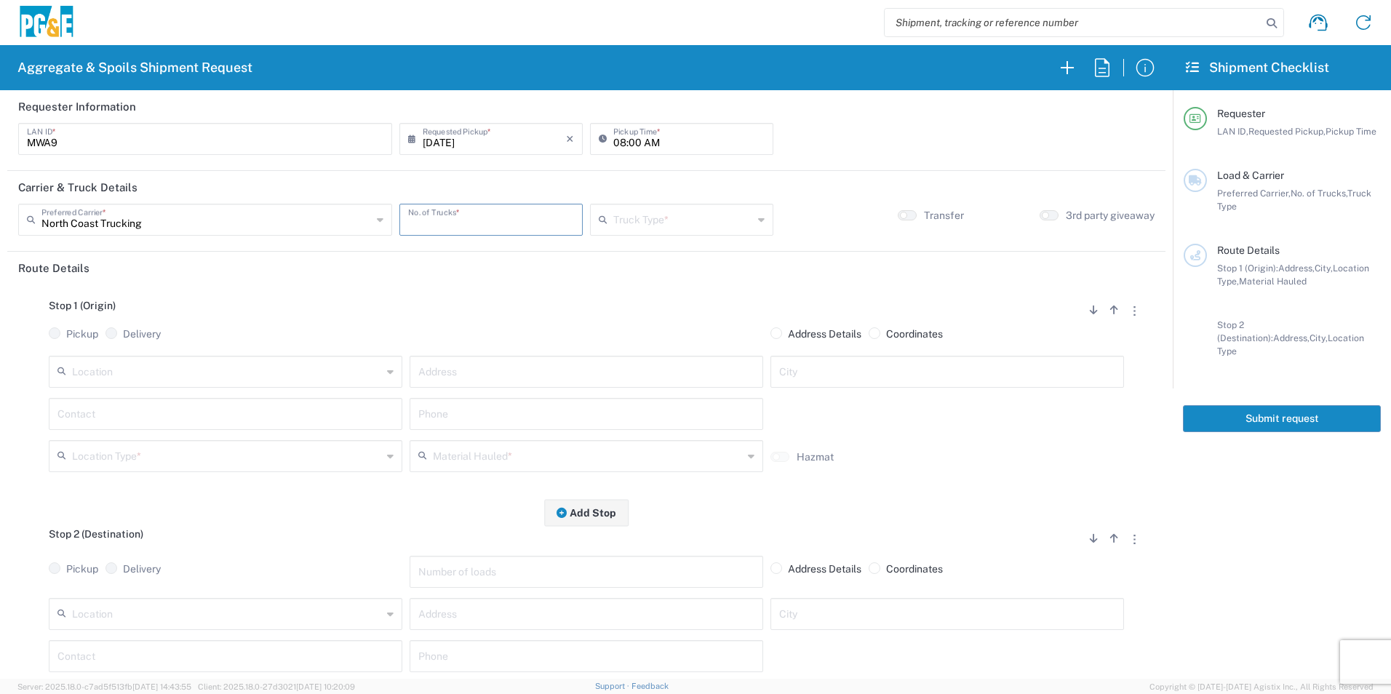
click at [527, 219] on input "number" at bounding box center [491, 218] width 166 height 25
type input "1"
click at [651, 220] on input "text" at bounding box center [683, 218] width 140 height 25
click at [653, 340] on span "Super Dump" at bounding box center [674, 346] width 178 height 23
type input "Super Dump"
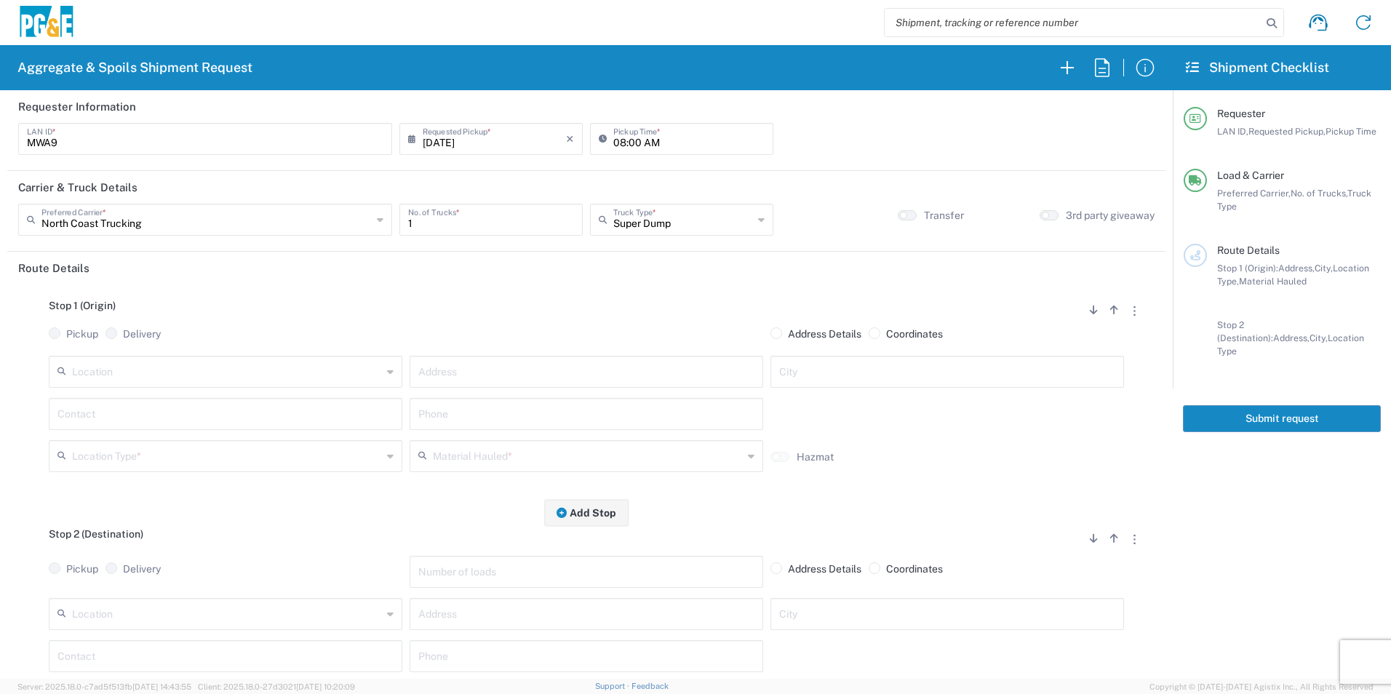
drag, startPoint x: 897, startPoint y: 215, endPoint x: 730, endPoint y: 260, distance: 173.3
click at [900, 214] on small "button" at bounding box center [903, 215] width 7 height 7
click at [465, 371] on input "text" at bounding box center [586, 370] width 336 height 25
paste input "499 Sunrise Ave"
type input "499 Sunrise Ave"
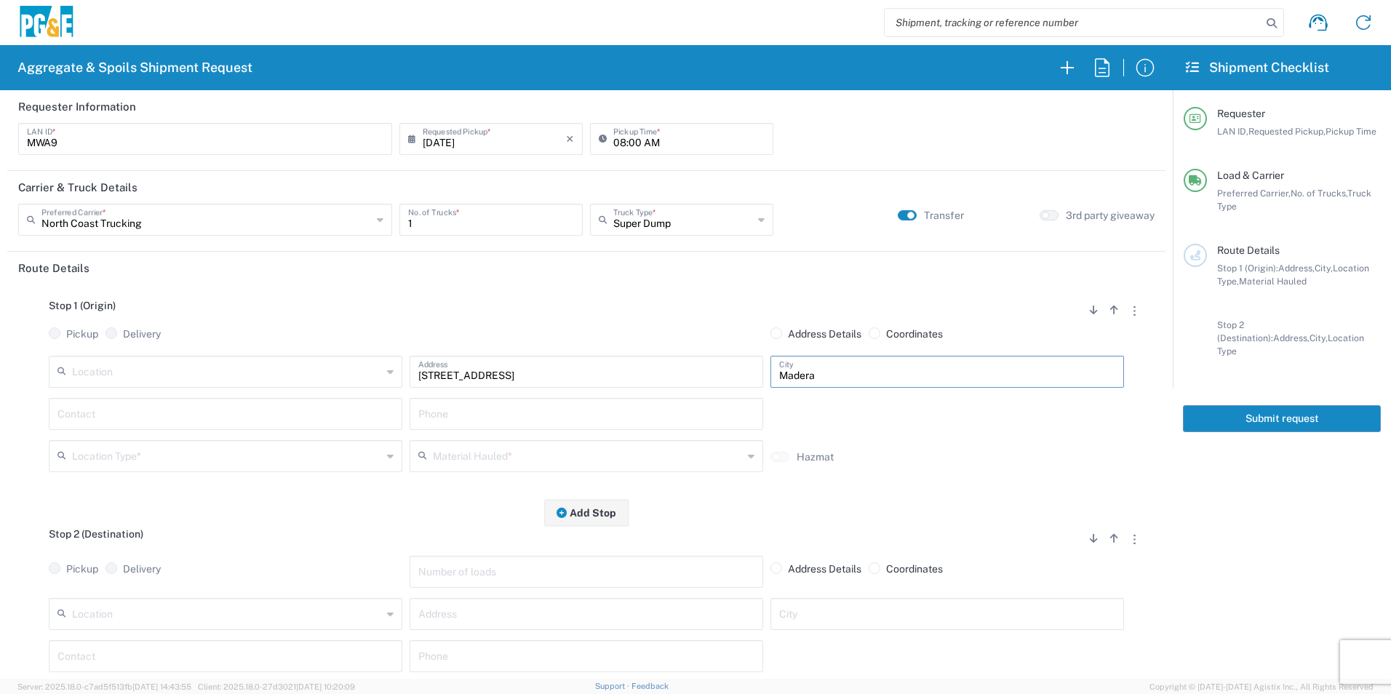
type input "Madera"
click at [119, 414] on input "text" at bounding box center [225, 412] width 336 height 25
type input "Mitch"
click at [182, 449] on input "text" at bounding box center [227, 454] width 310 height 25
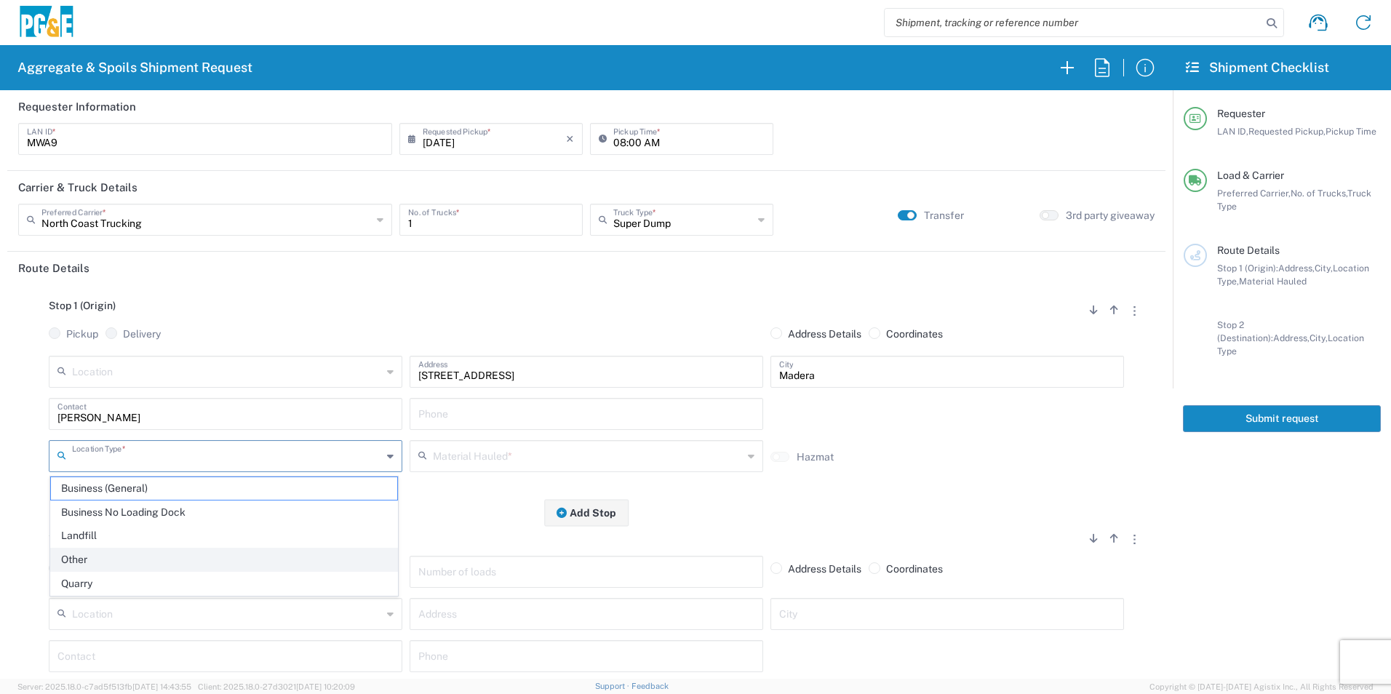
click at [98, 553] on span "Other" at bounding box center [224, 559] width 346 height 23
type input "Other"
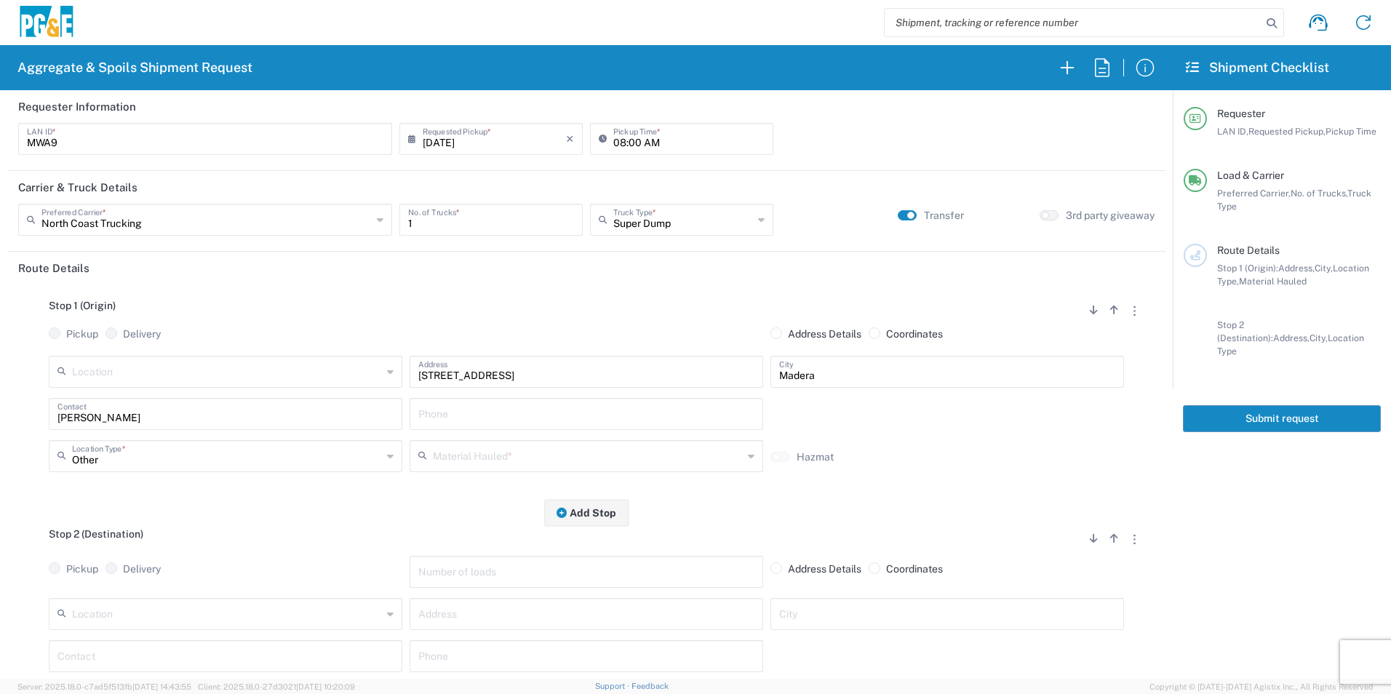
click at [533, 455] on input "text" at bounding box center [588, 454] width 310 height 25
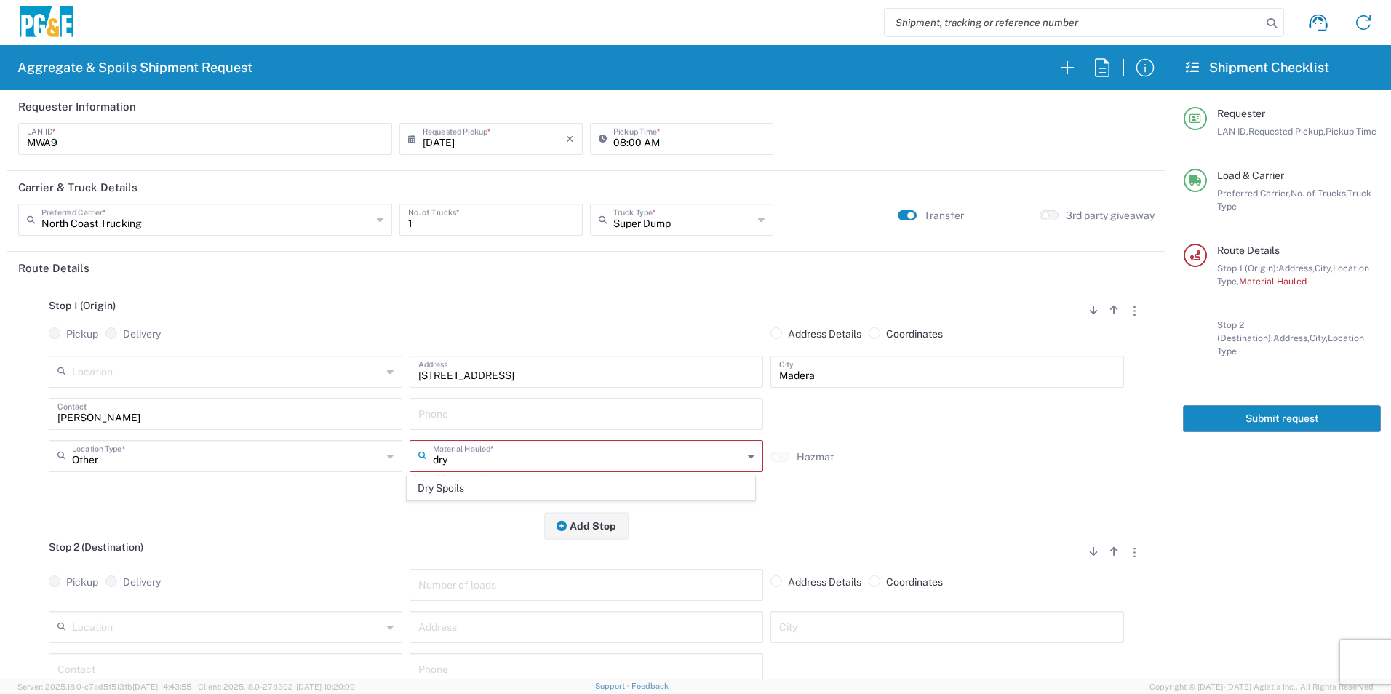
click at [484, 495] on span "Dry Spoils" at bounding box center [580, 488] width 346 height 23
type input "Dry Spoils"
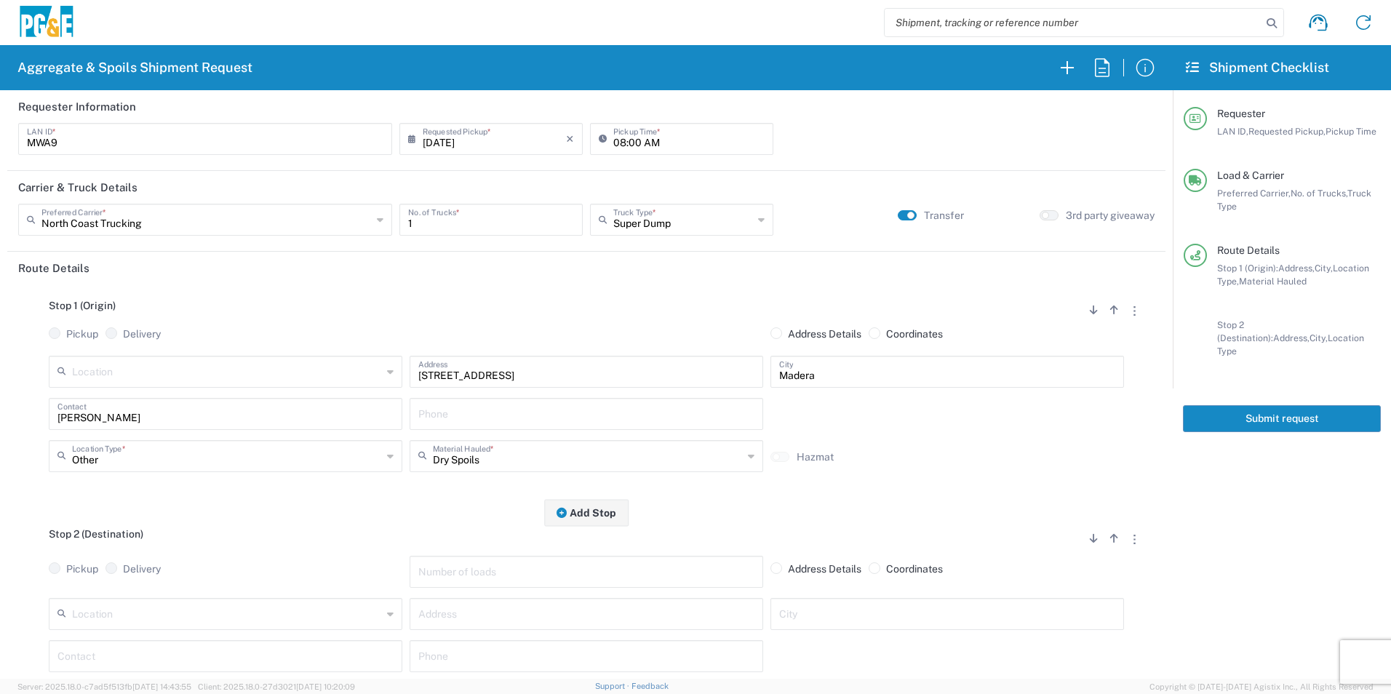
click at [262, 613] on input "text" at bounding box center [227, 612] width 310 height 25
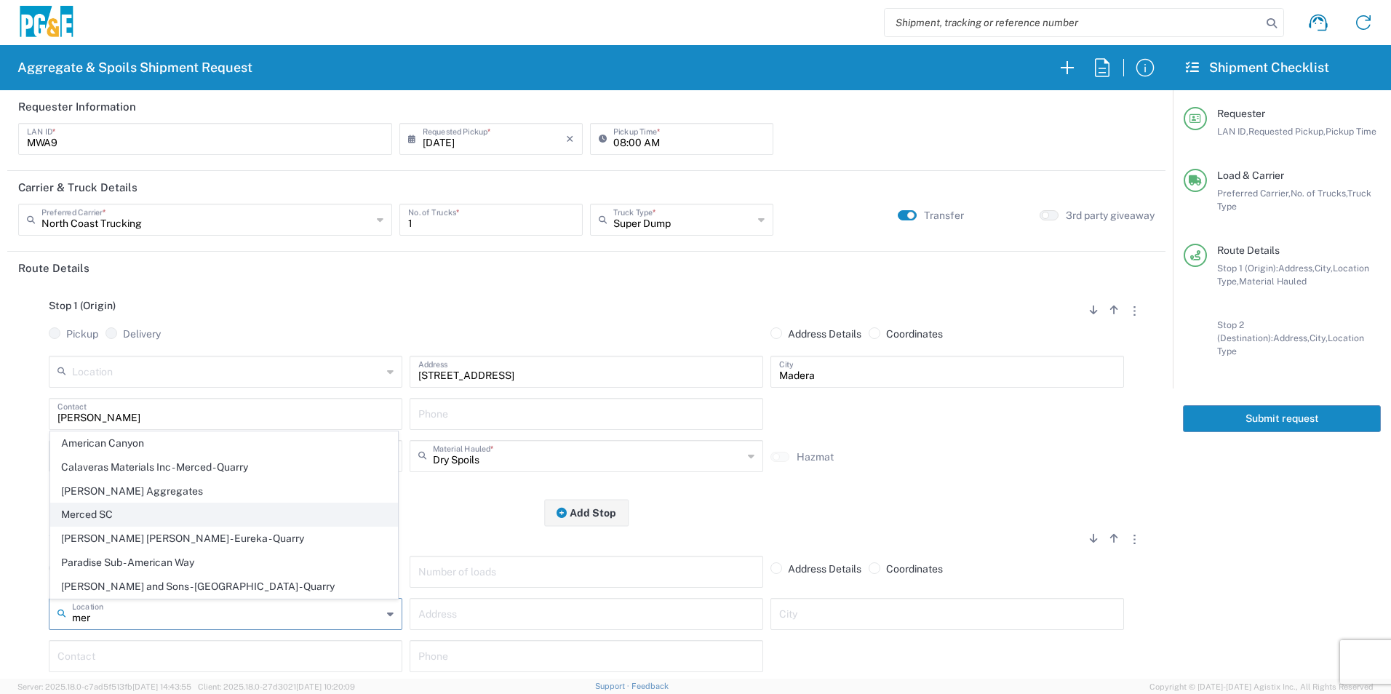
click at [105, 509] on span "Merced SC" at bounding box center [224, 514] width 346 height 23
type input "Merced SC"
type input "4165 E Childs Ave"
type input "Merced"
type input "Business No Loading Dock"
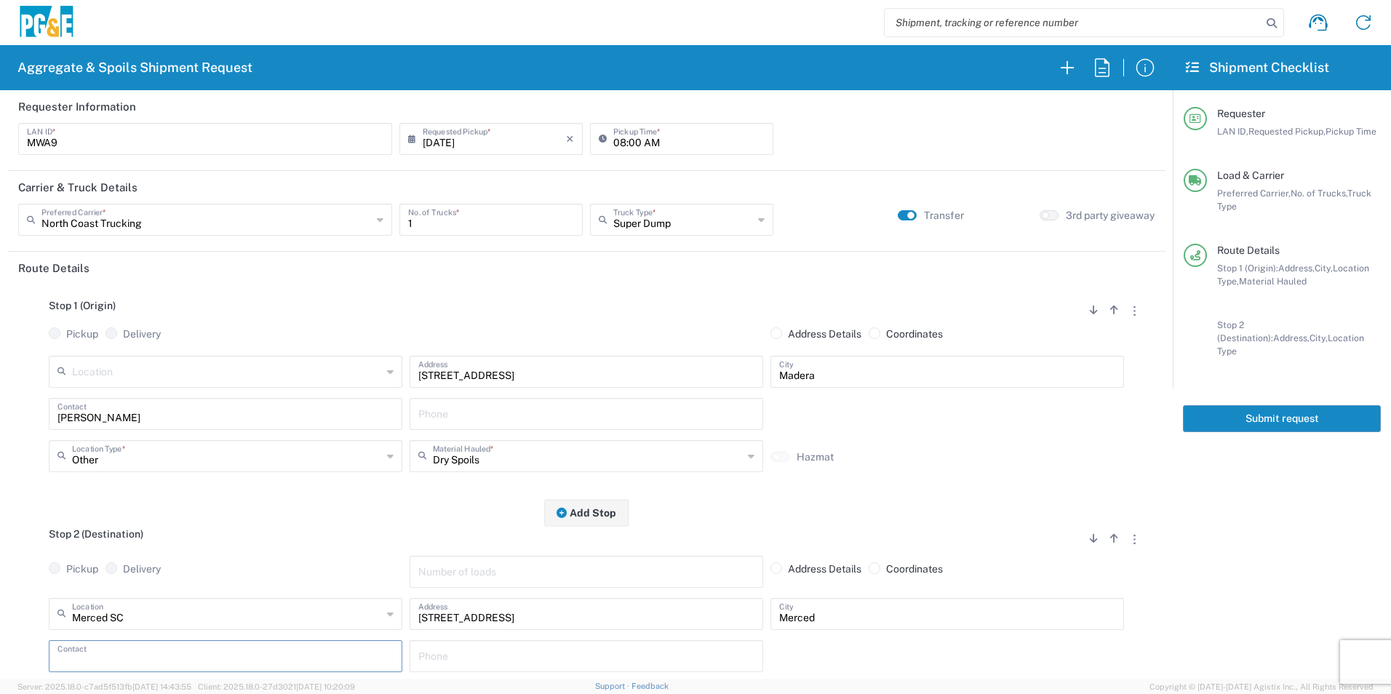
click at [101, 652] on input "text" at bounding box center [225, 654] width 336 height 25
type input "Mitch"
click at [500, 409] on input "text" at bounding box center [586, 412] width 336 height 25
paste input "209-353-5091"
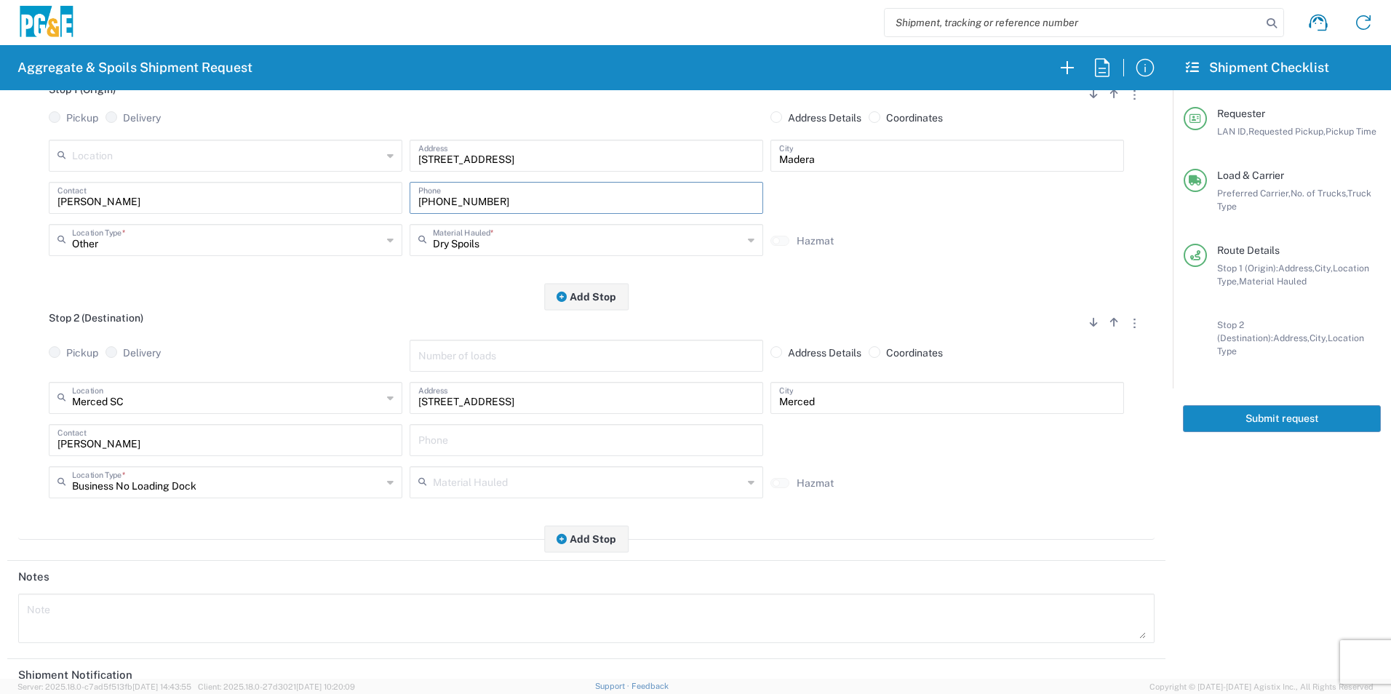
scroll to position [218, 0]
type input "209-353-5091"
click at [458, 436] on input "text" at bounding box center [586, 436] width 336 height 25
paste input "209-353-5091"
type input "209-353-5091"
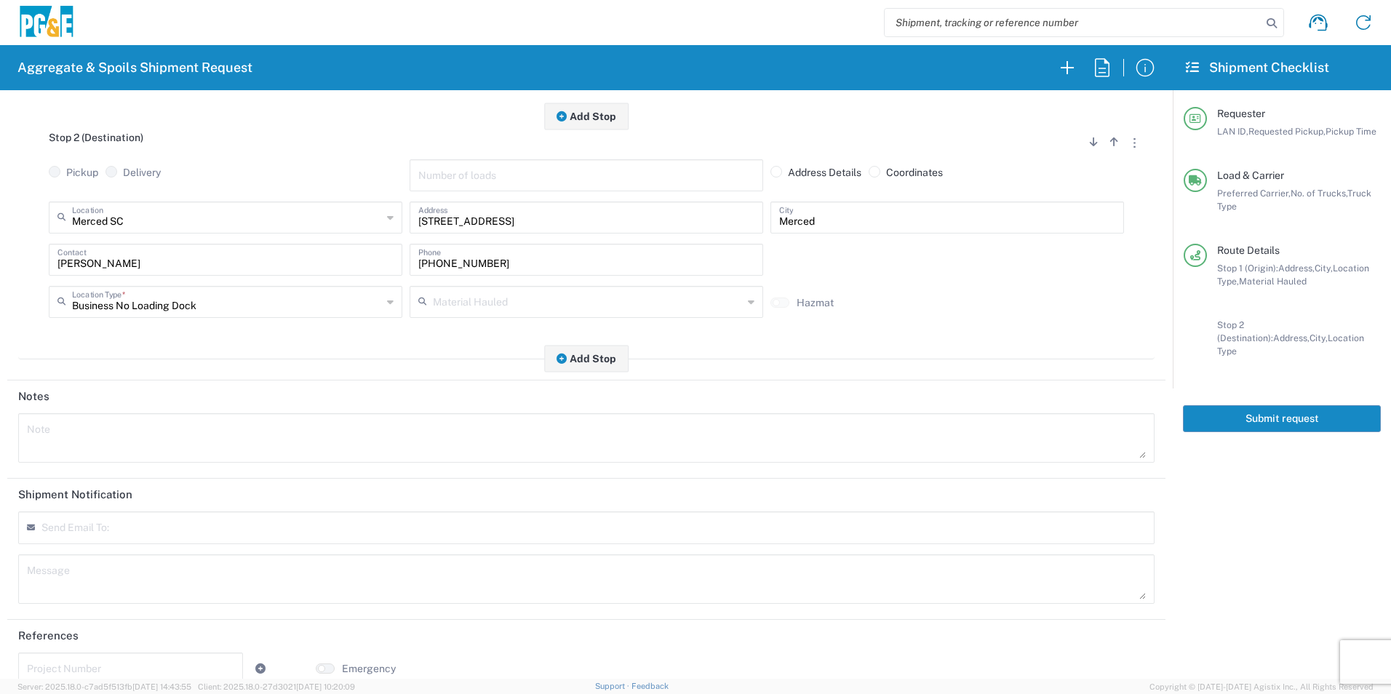
scroll to position [420, 0]
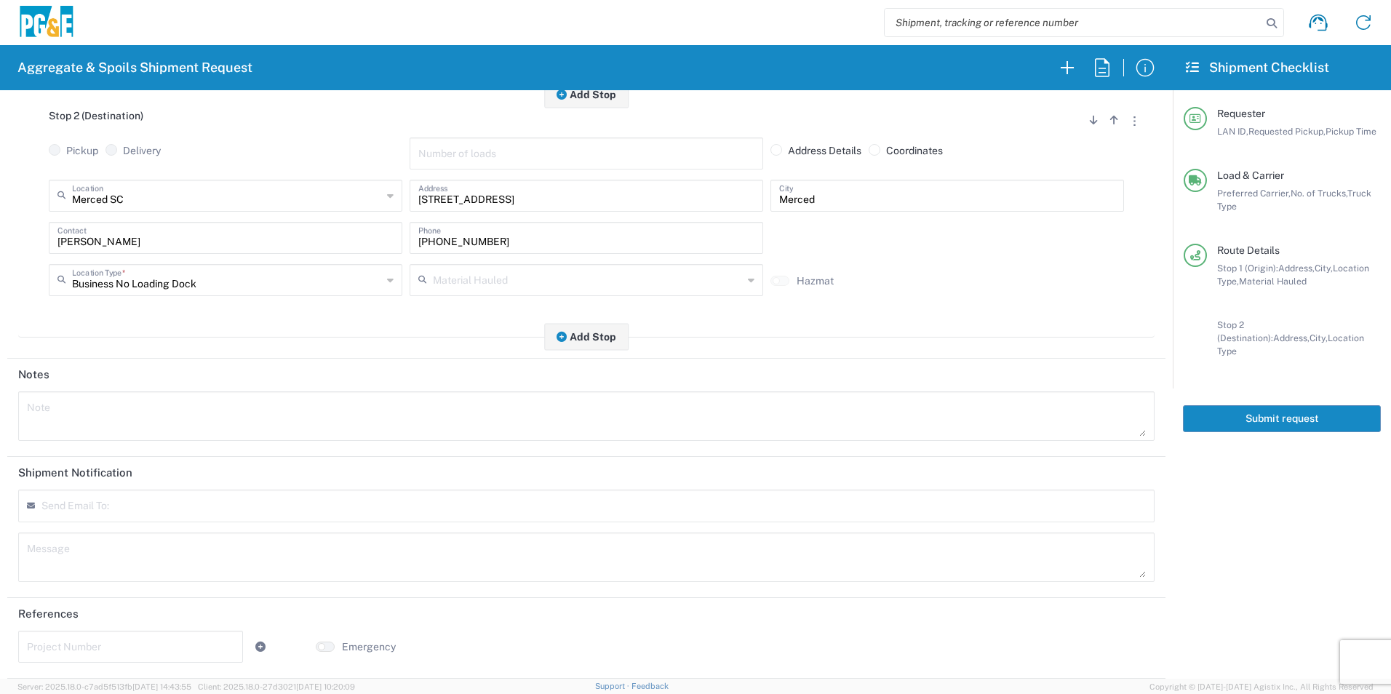
click at [118, 641] on input "text" at bounding box center [130, 645] width 207 height 25
paste input "35224769"
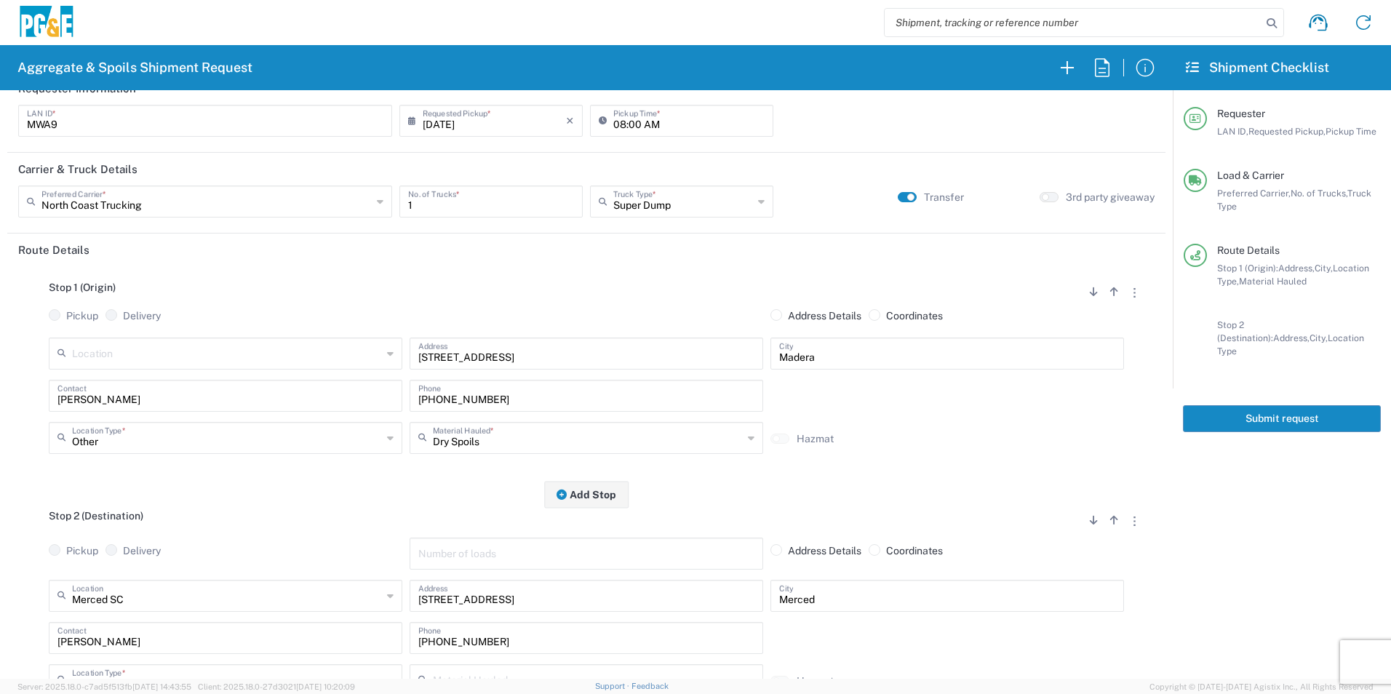
scroll to position [0, 0]
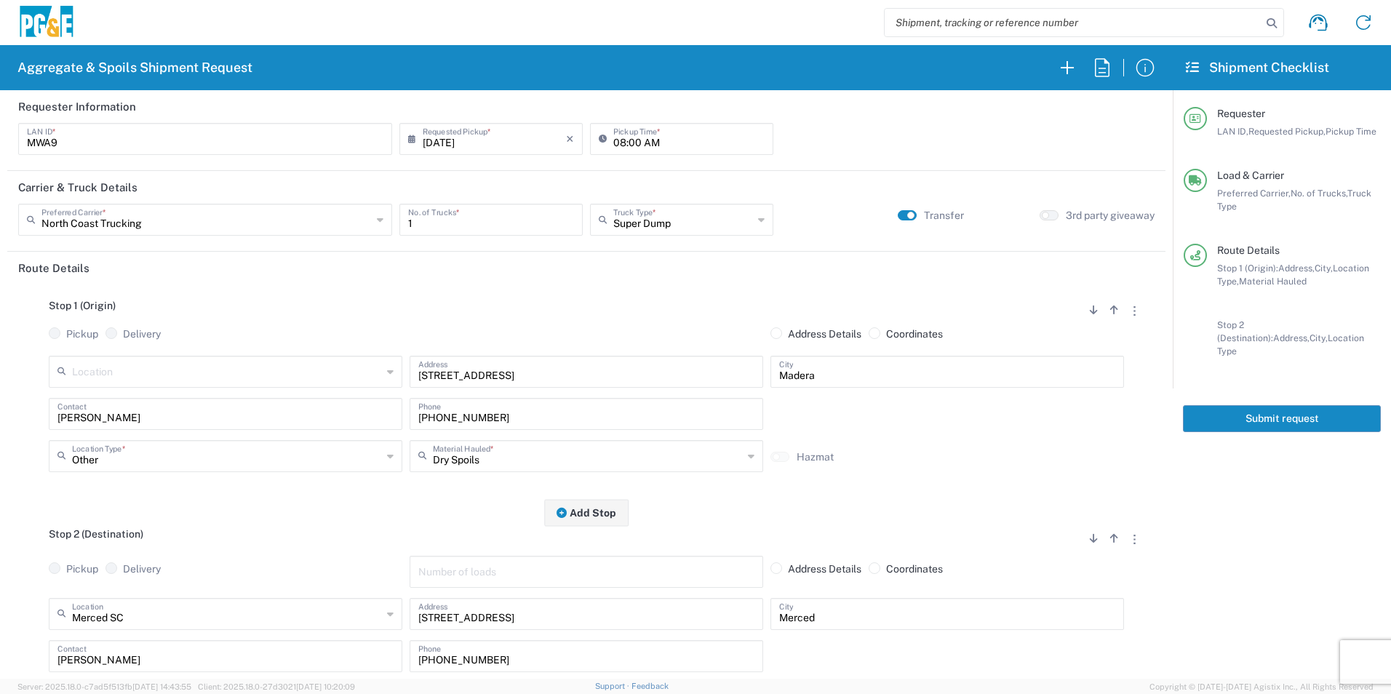
type input "35224769"
click at [1298, 407] on button "Submit request" at bounding box center [1282, 418] width 198 height 27
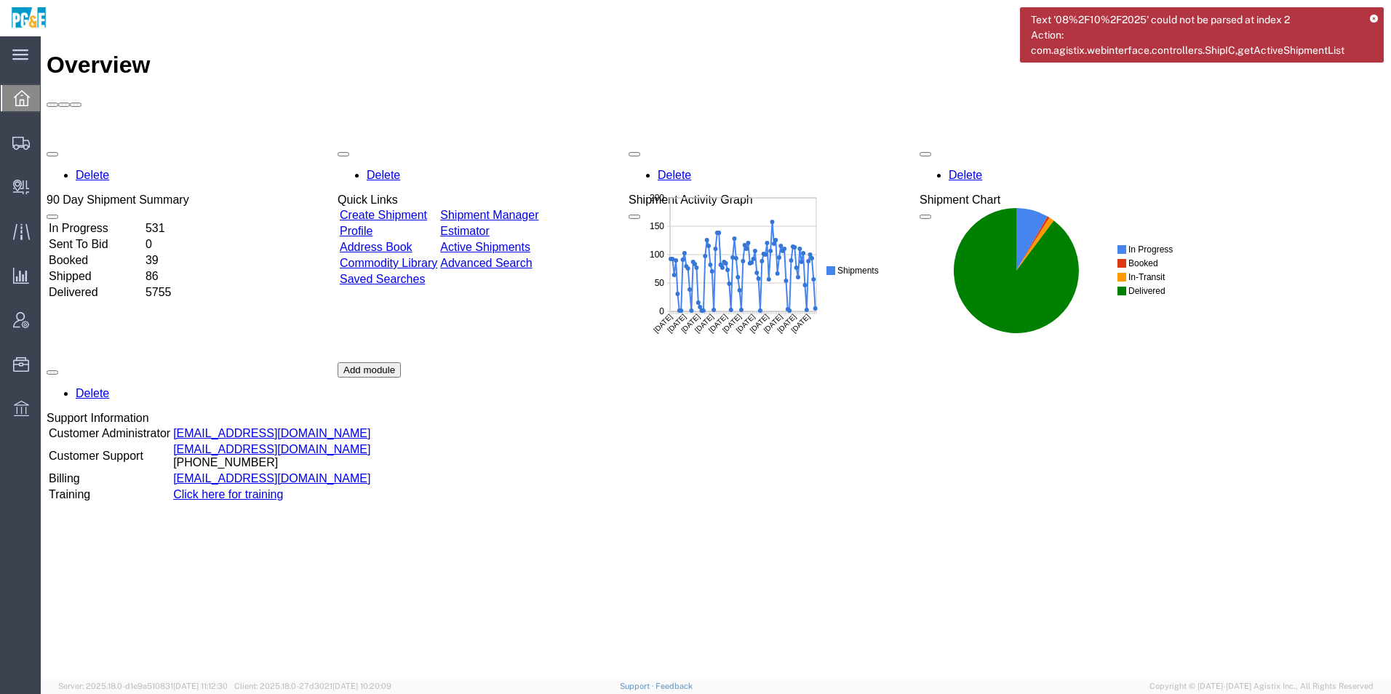
click at [537, 209] on link "Shipment Manager" at bounding box center [489, 215] width 98 height 12
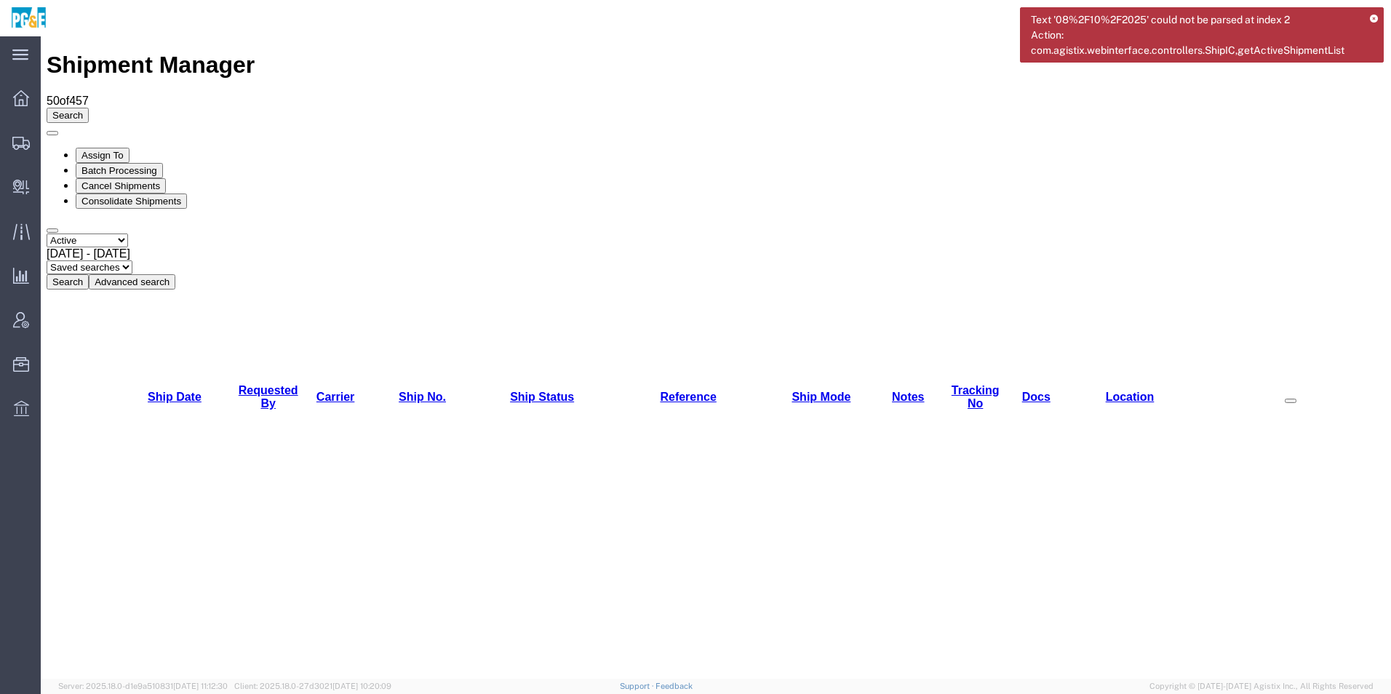
click at [98, 233] on select "Select status Active All Shipments Approved Booked Canceled Delivered Denied Ne…" at bounding box center [87, 240] width 81 height 14
select select "ALL"
click at [47, 233] on select "Select status Active All Shipments Approved Booked Canceled Delivered Denied Ne…" at bounding box center [87, 240] width 81 height 14
click at [130, 247] on span "[DATE] - [DATE]" at bounding box center [89, 253] width 84 height 12
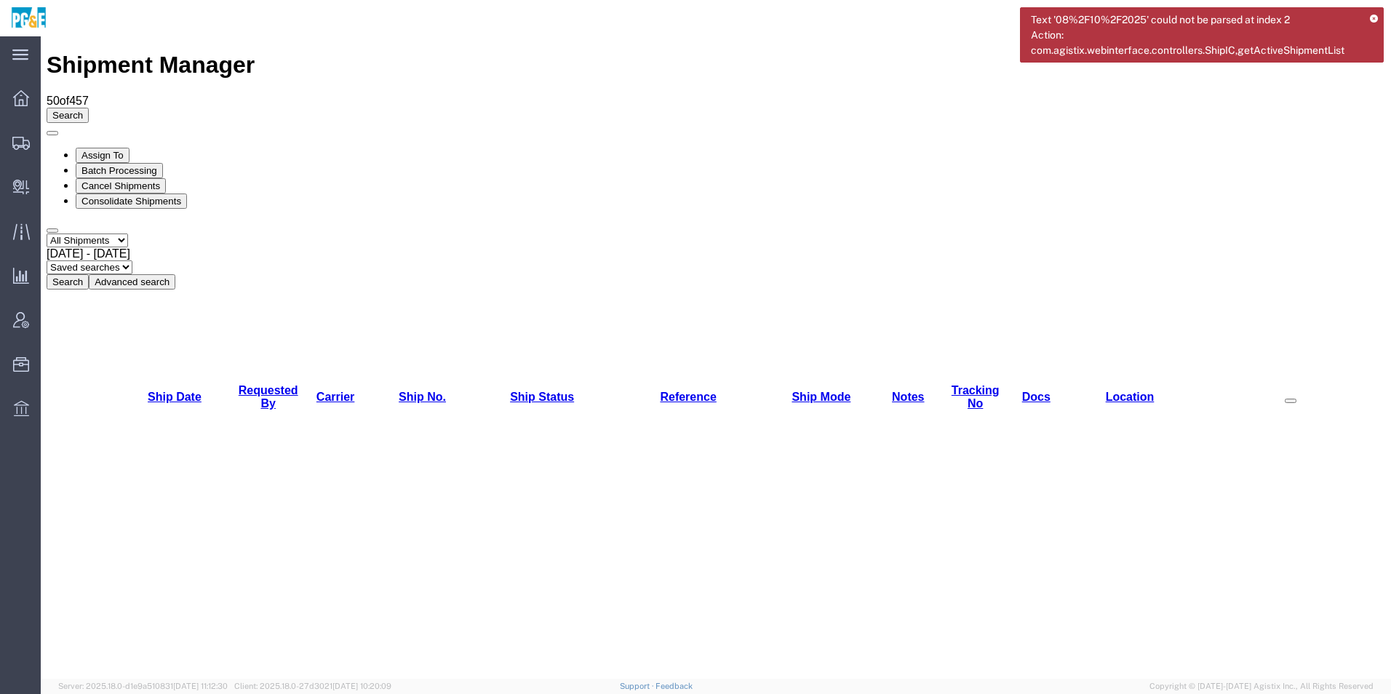
click at [89, 274] on button "Search" at bounding box center [68, 281] width 42 height 15
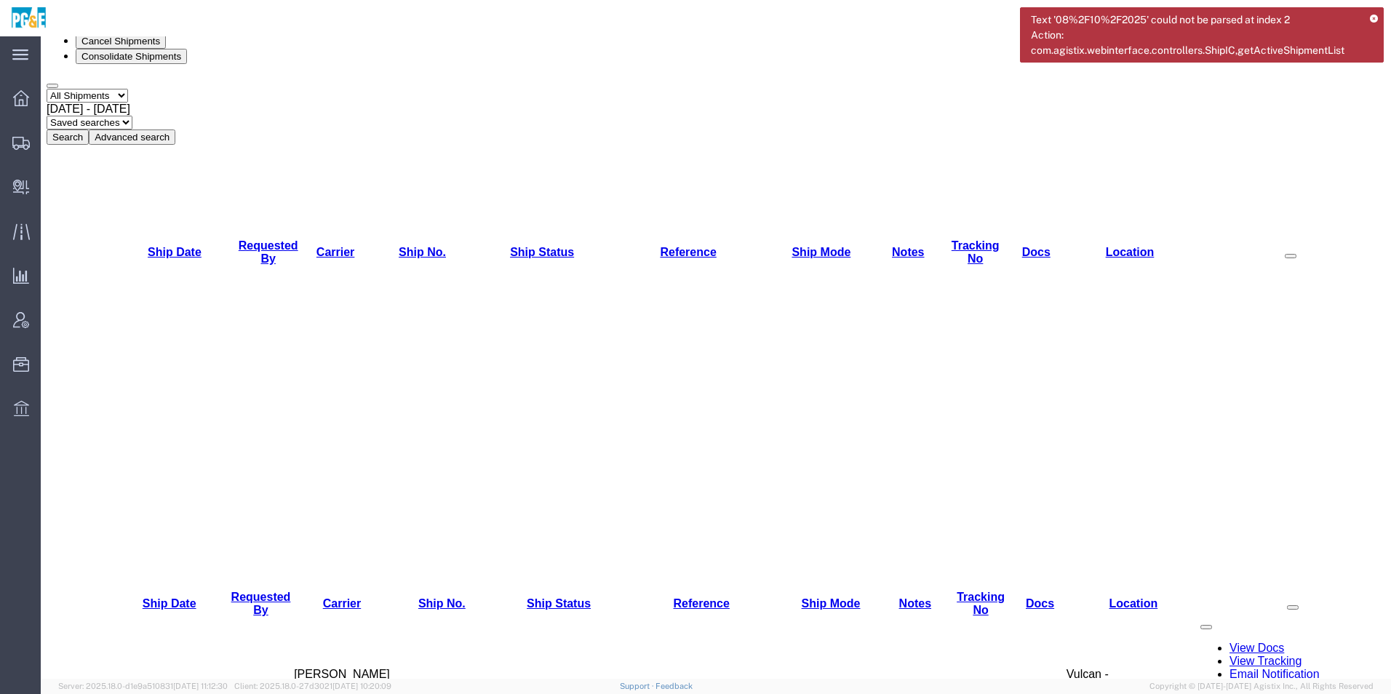
scroll to position [145, 0]
drag, startPoint x: 271, startPoint y: 144, endPoint x: 271, endPoint y: 153, distance: 9.5
click at [271, 239] on link "Requested By" at bounding box center [269, 251] width 60 height 25
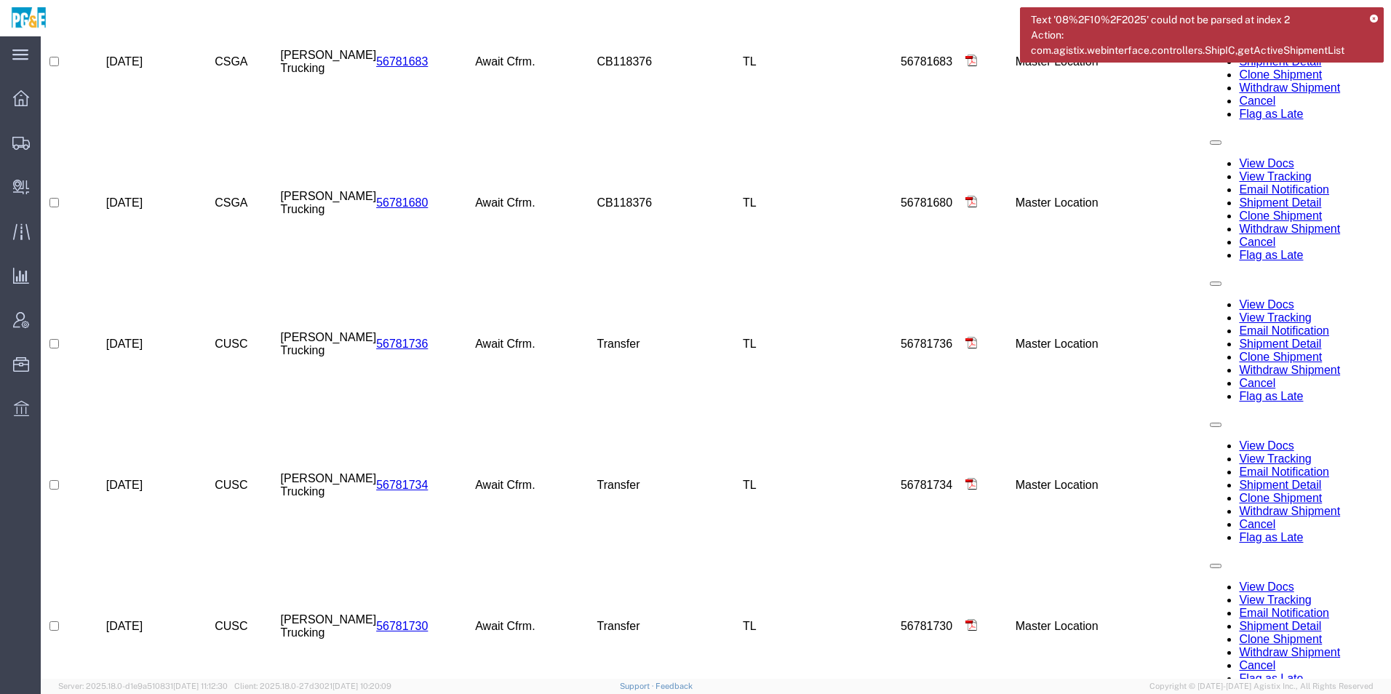
scroll to position [2207, 0]
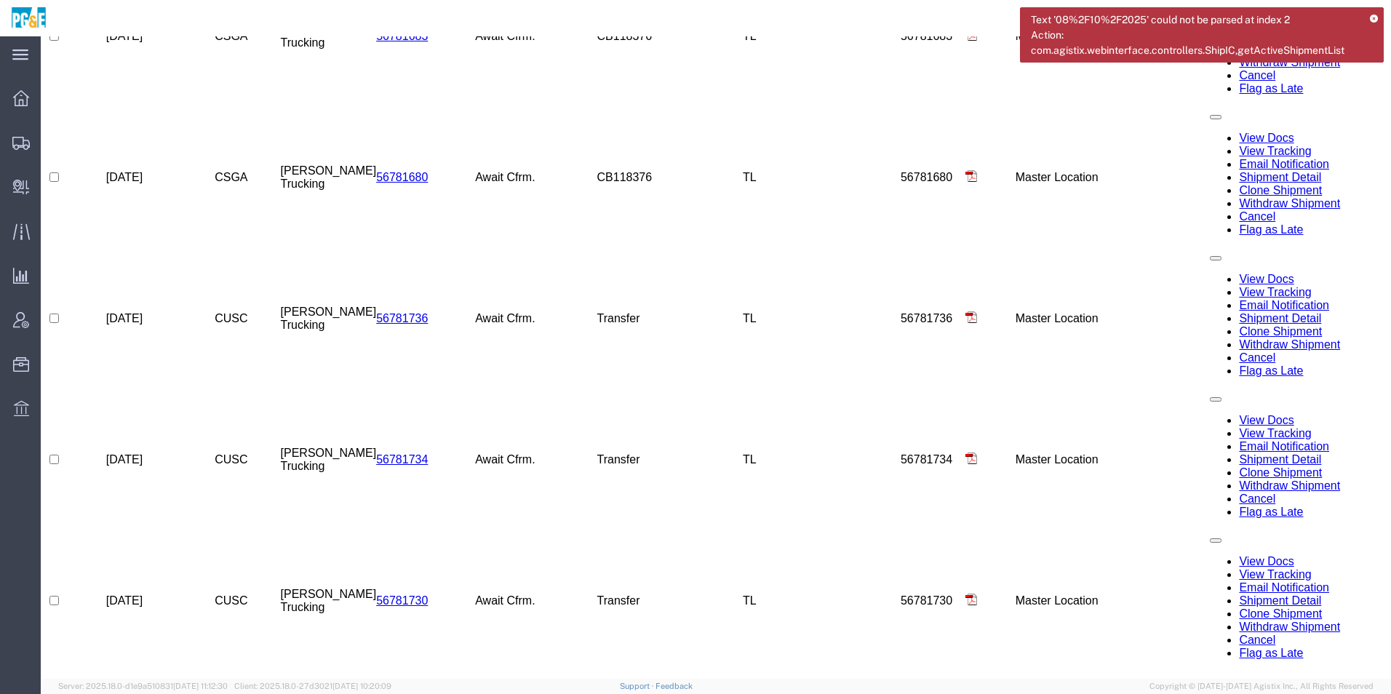
checkbox input "true"
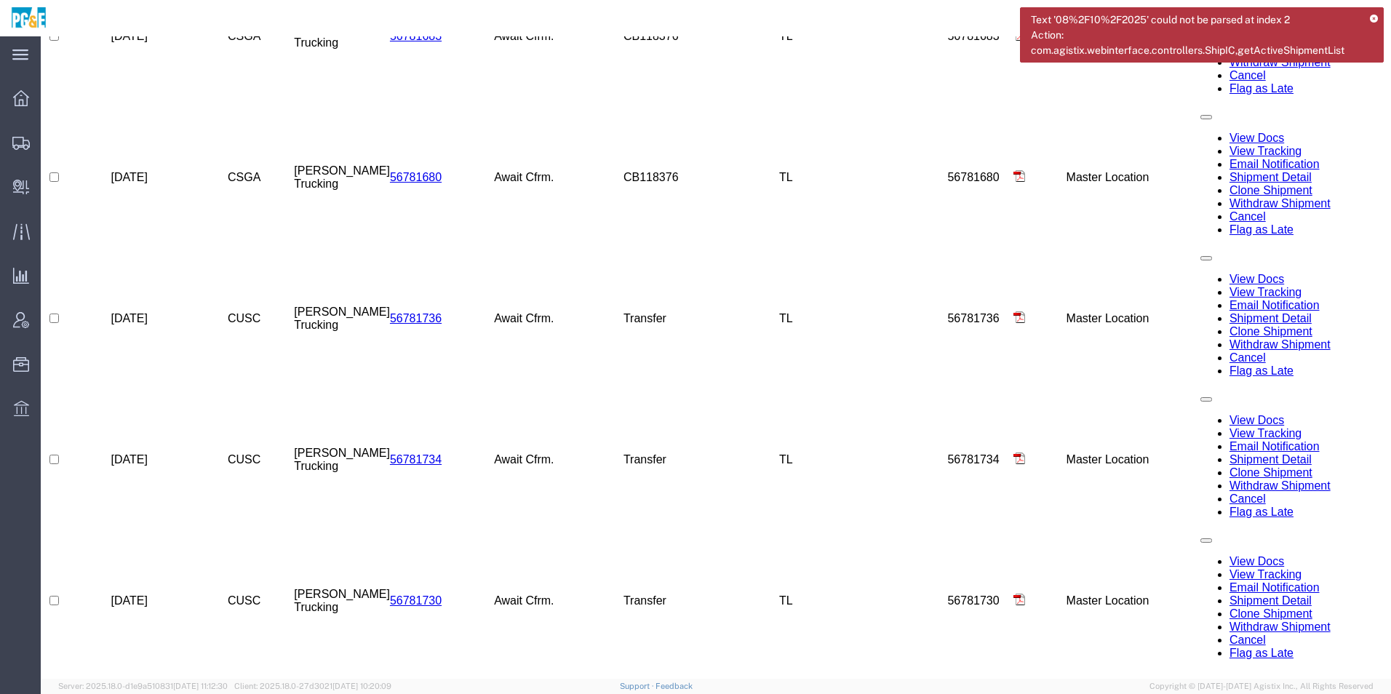
scroll to position [692, 0]
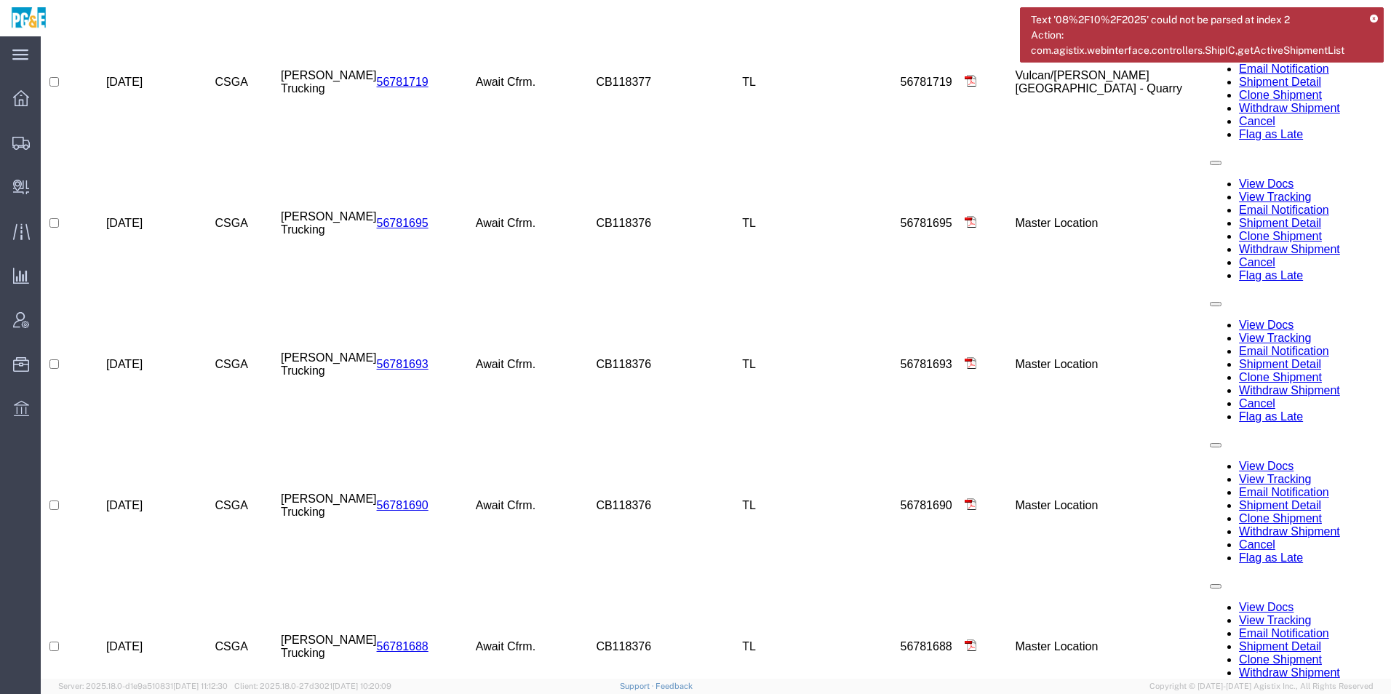
scroll to position [1673, 0]
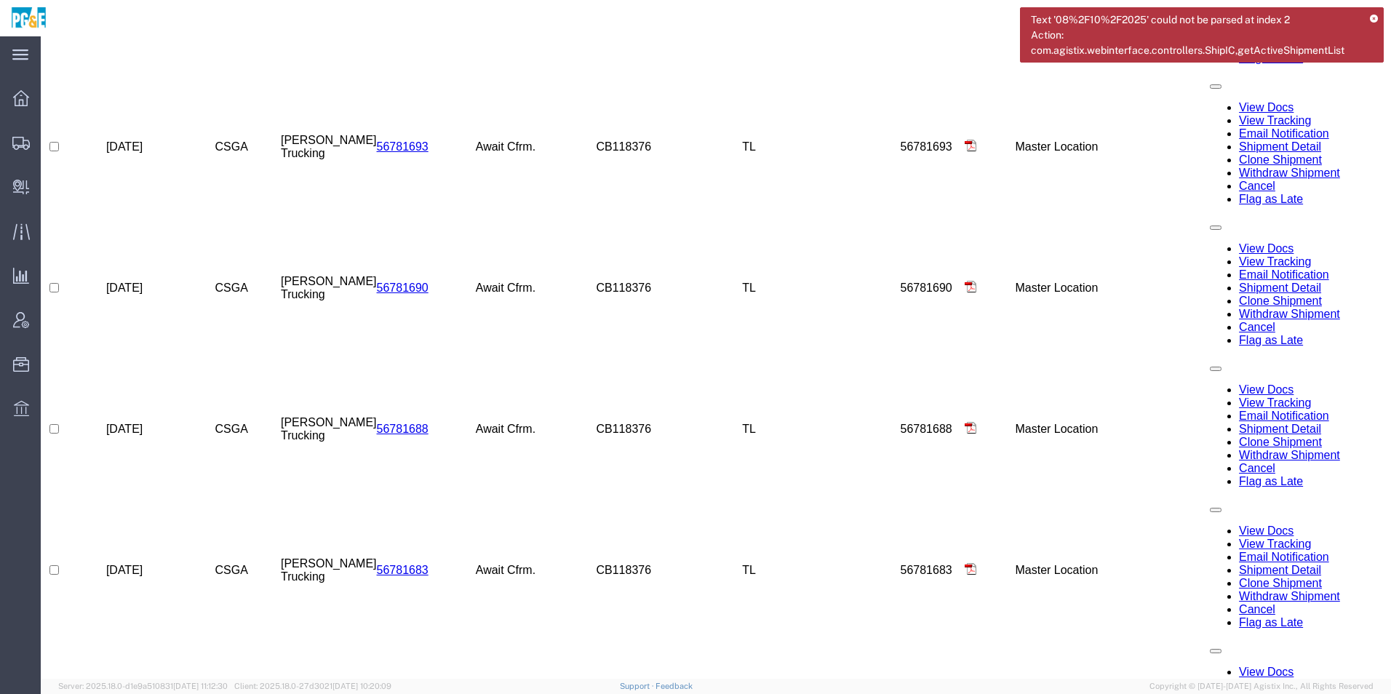
checkbox input "true"
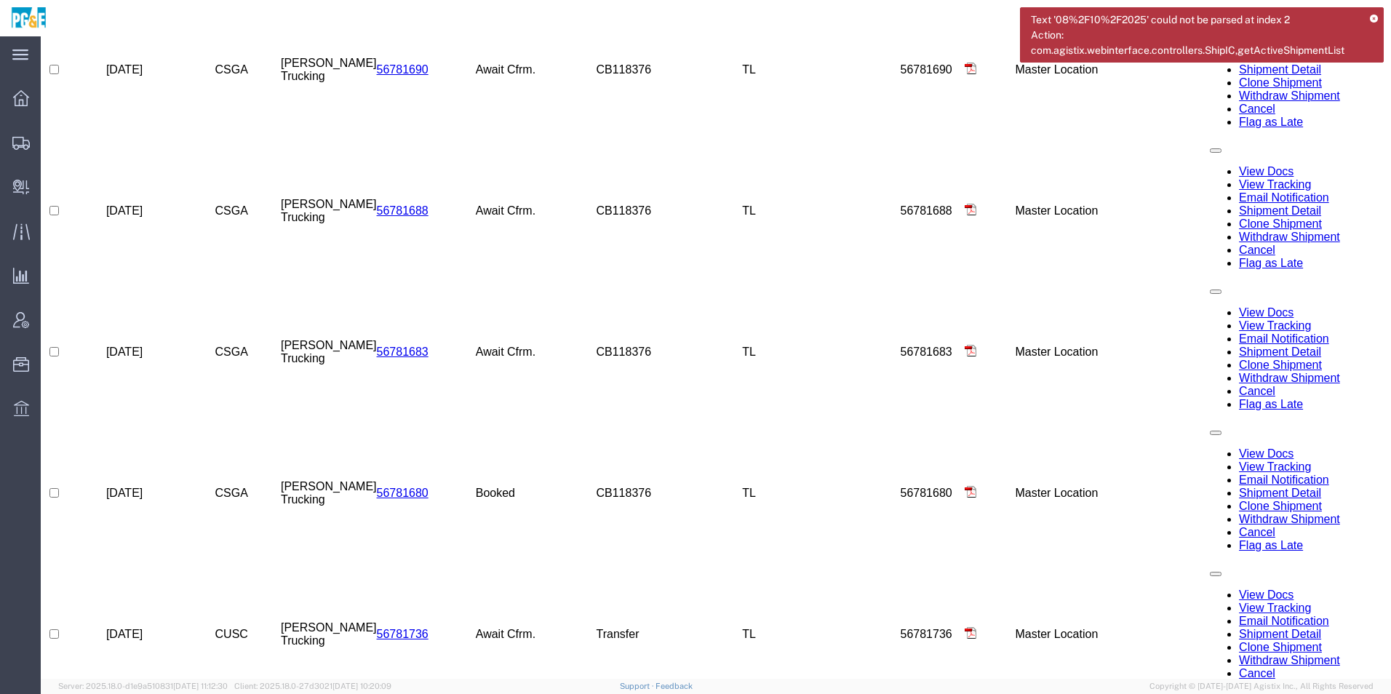
scroll to position [1916, 0]
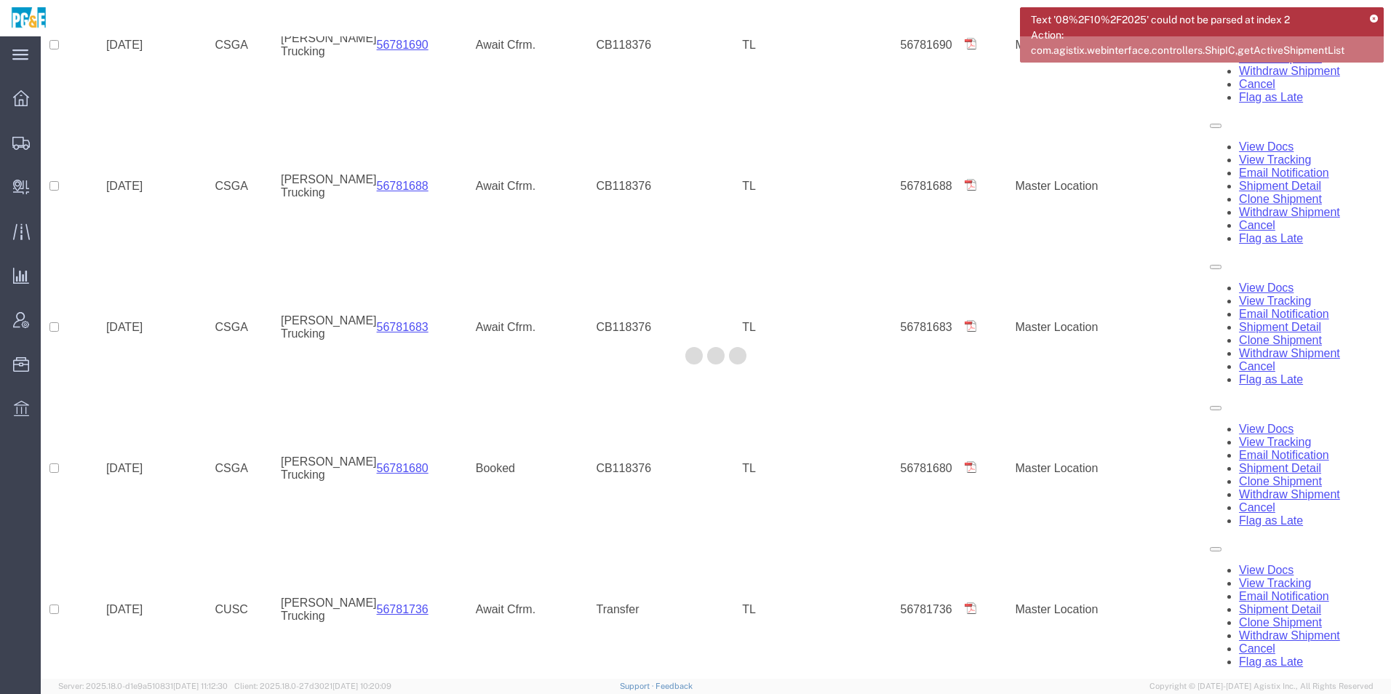
click at [272, 145] on div at bounding box center [716, 357] width 1350 height 642
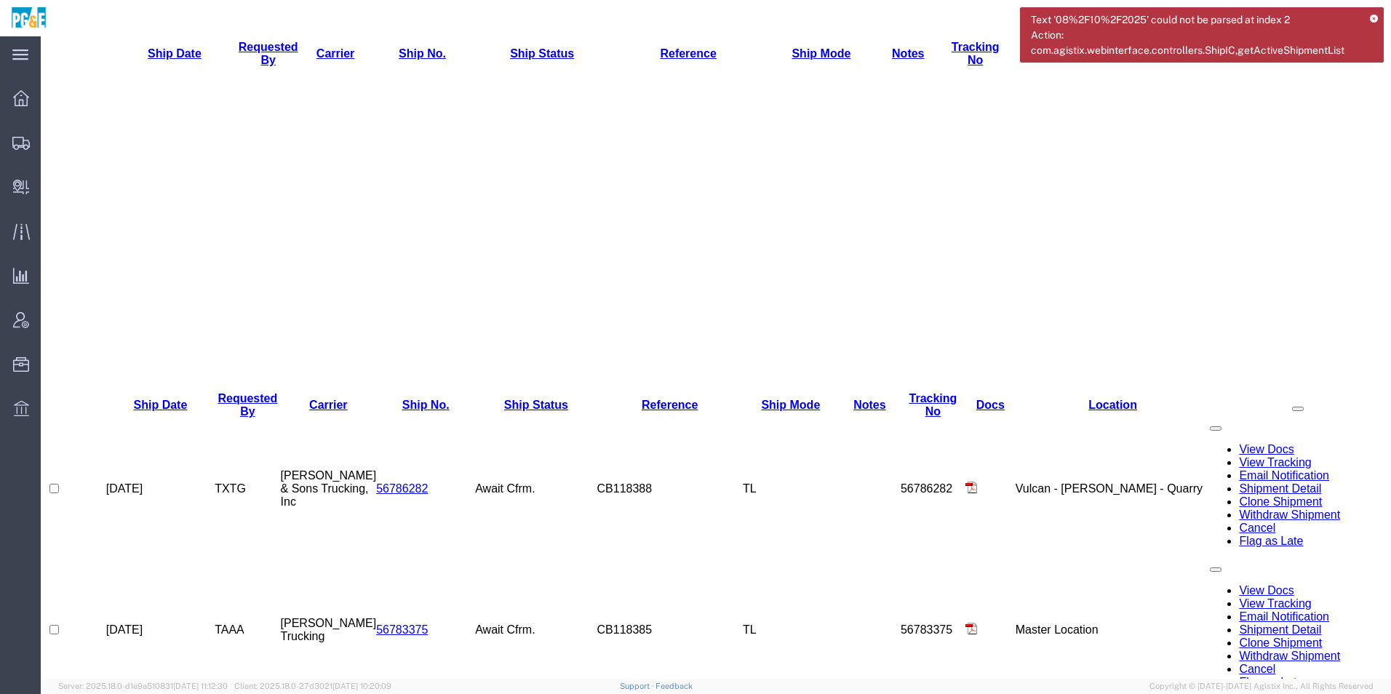
scroll to position [316, 0]
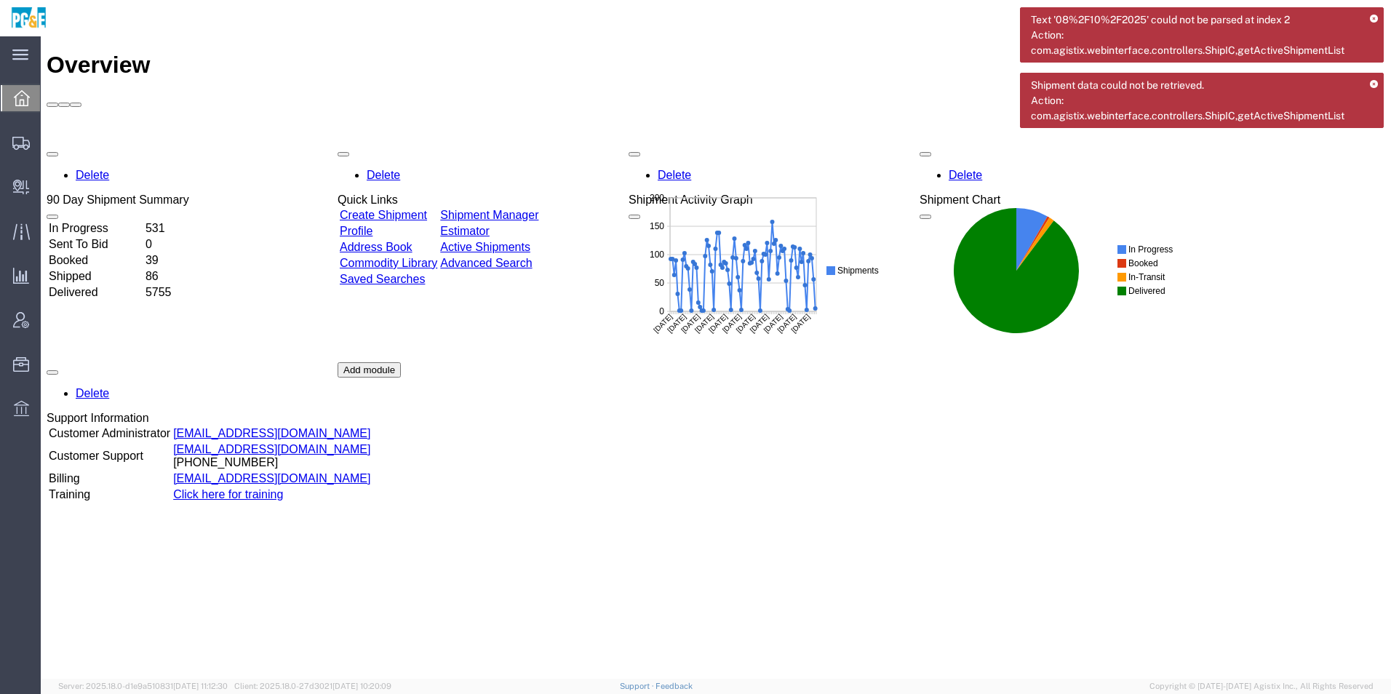
click at [534, 209] on link "Shipment Manager" at bounding box center [489, 215] width 98 height 12
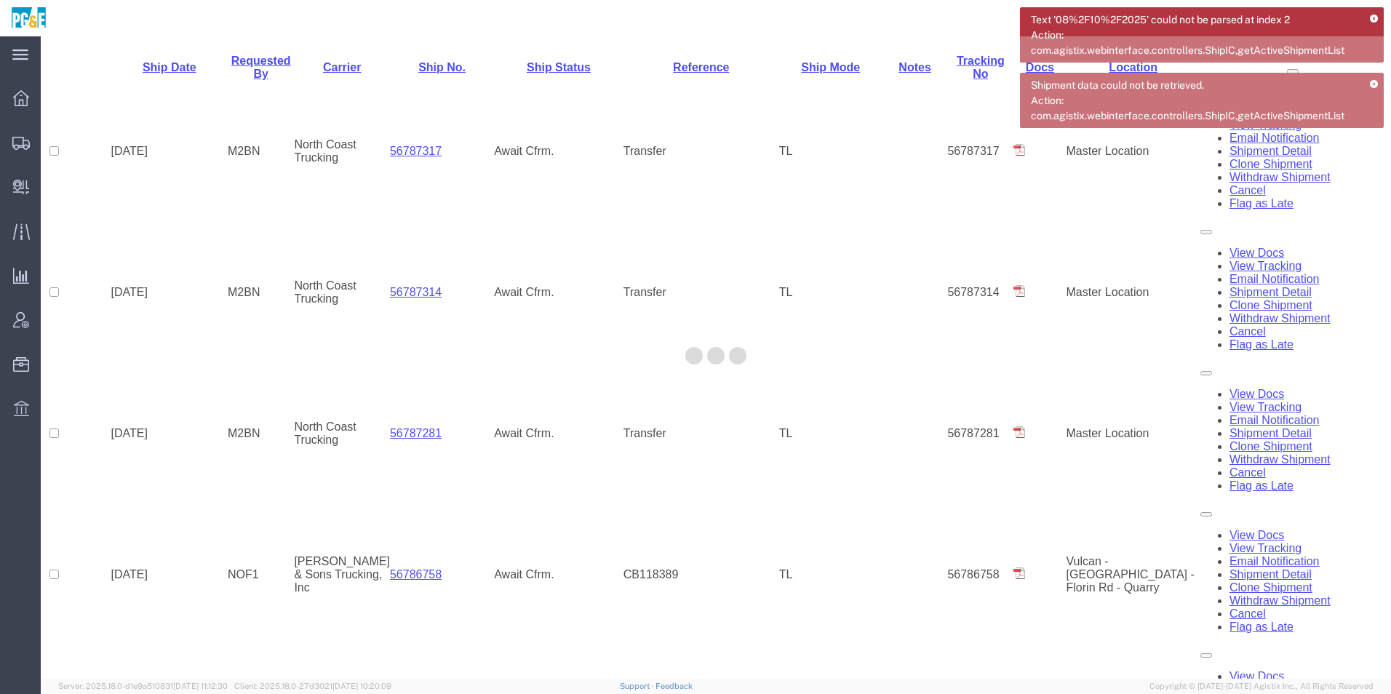
scroll to position [692, 0]
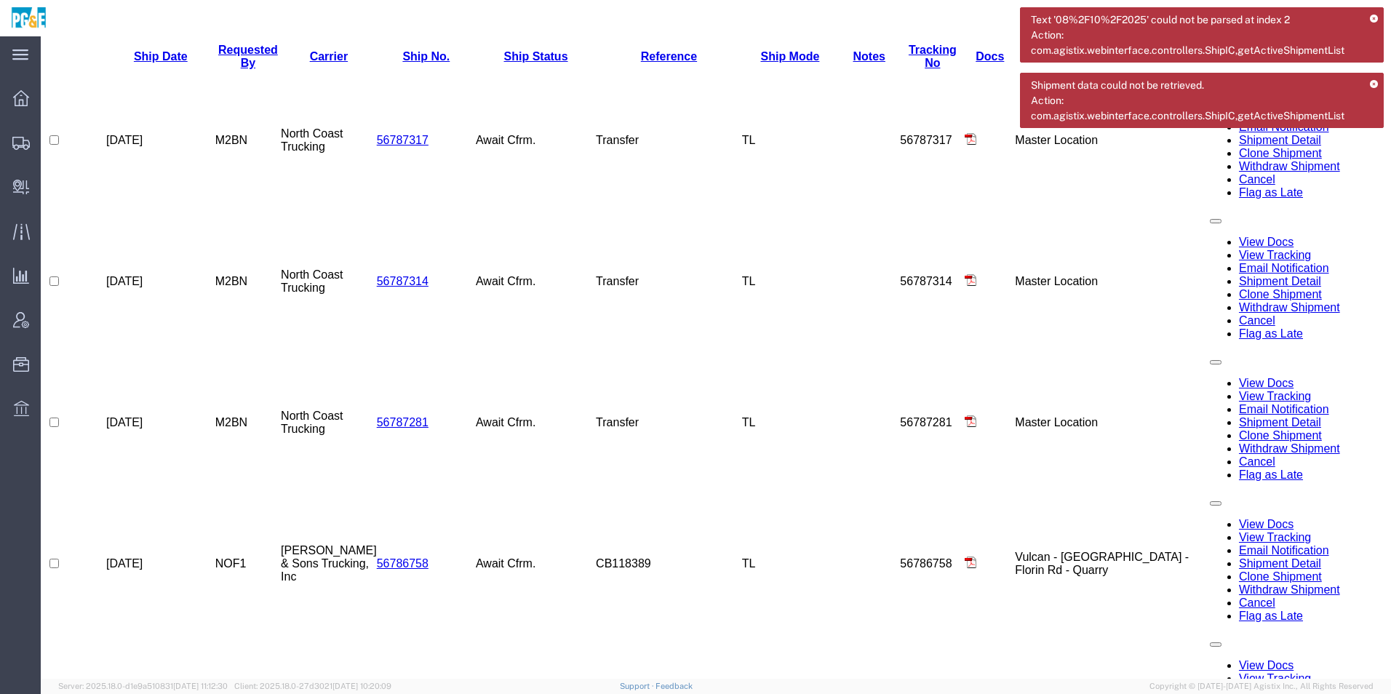
select select "ALL"
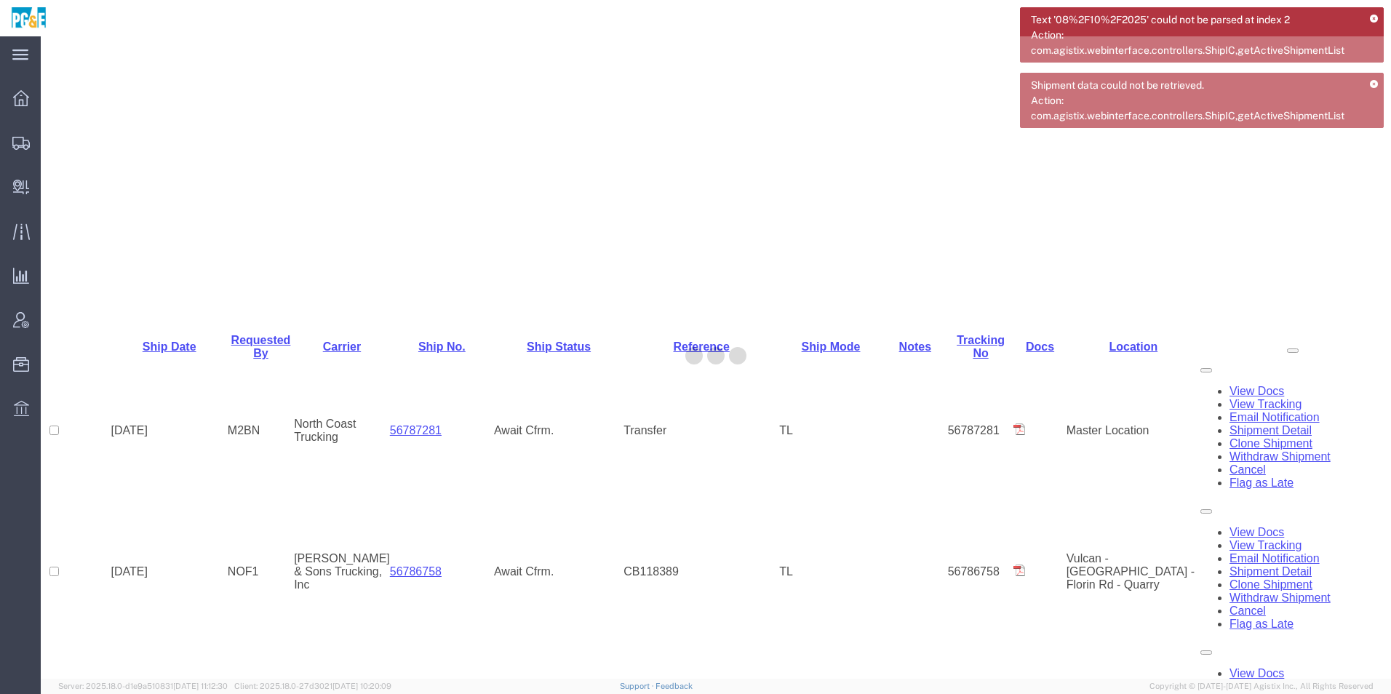
scroll to position [401, 0]
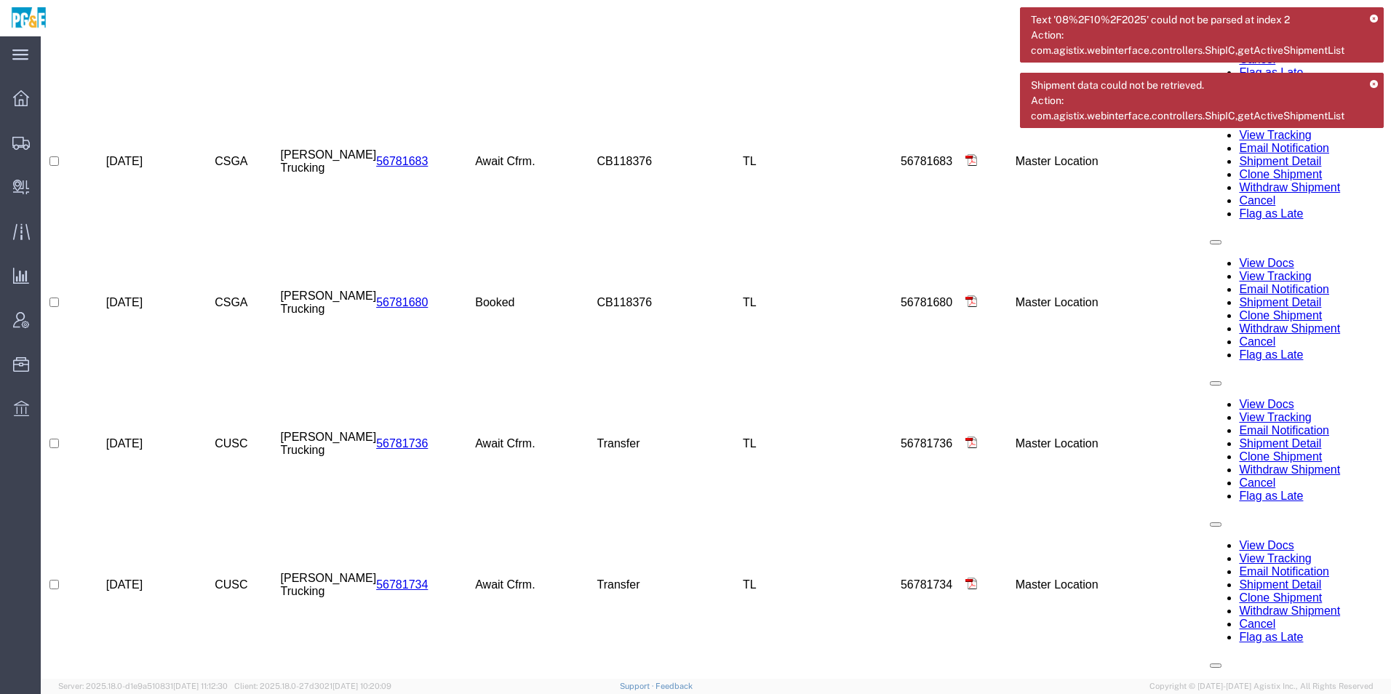
scroll to position [2134, 0]
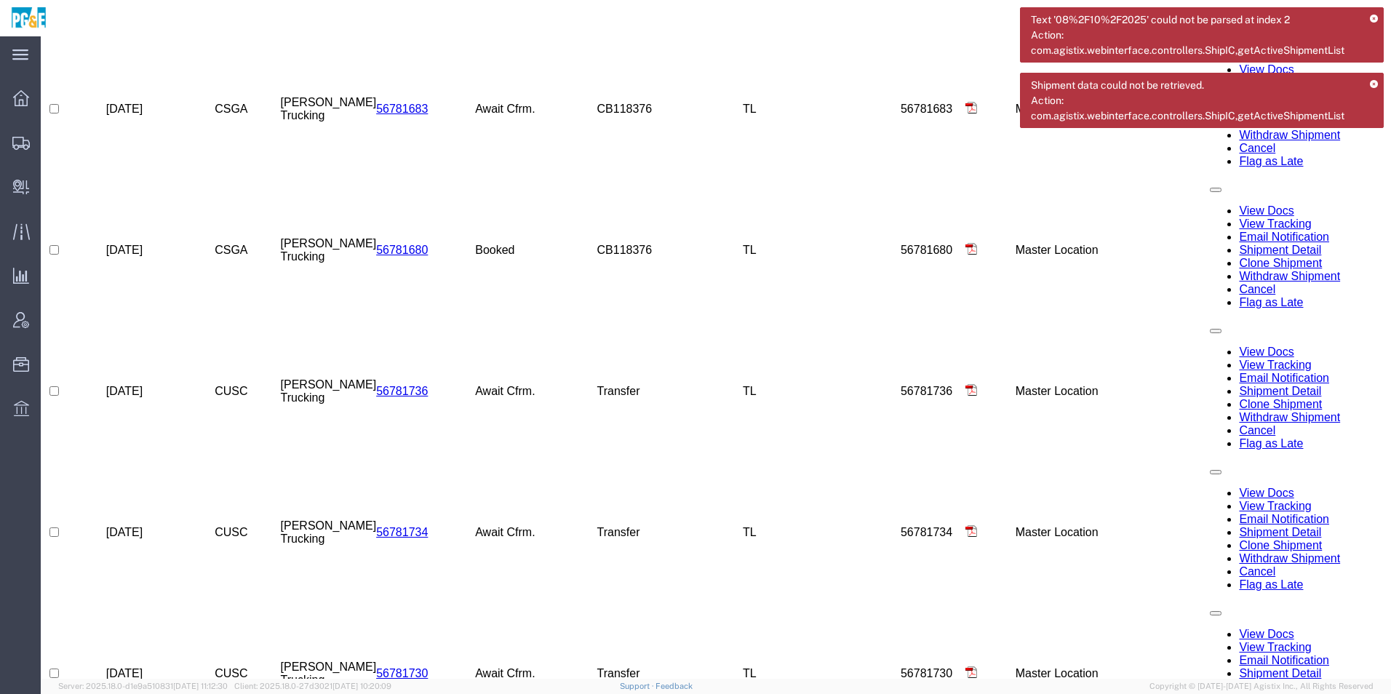
checkbox input "true"
click at [1373, 82] on icon at bounding box center [1374, 85] width 8 height 8
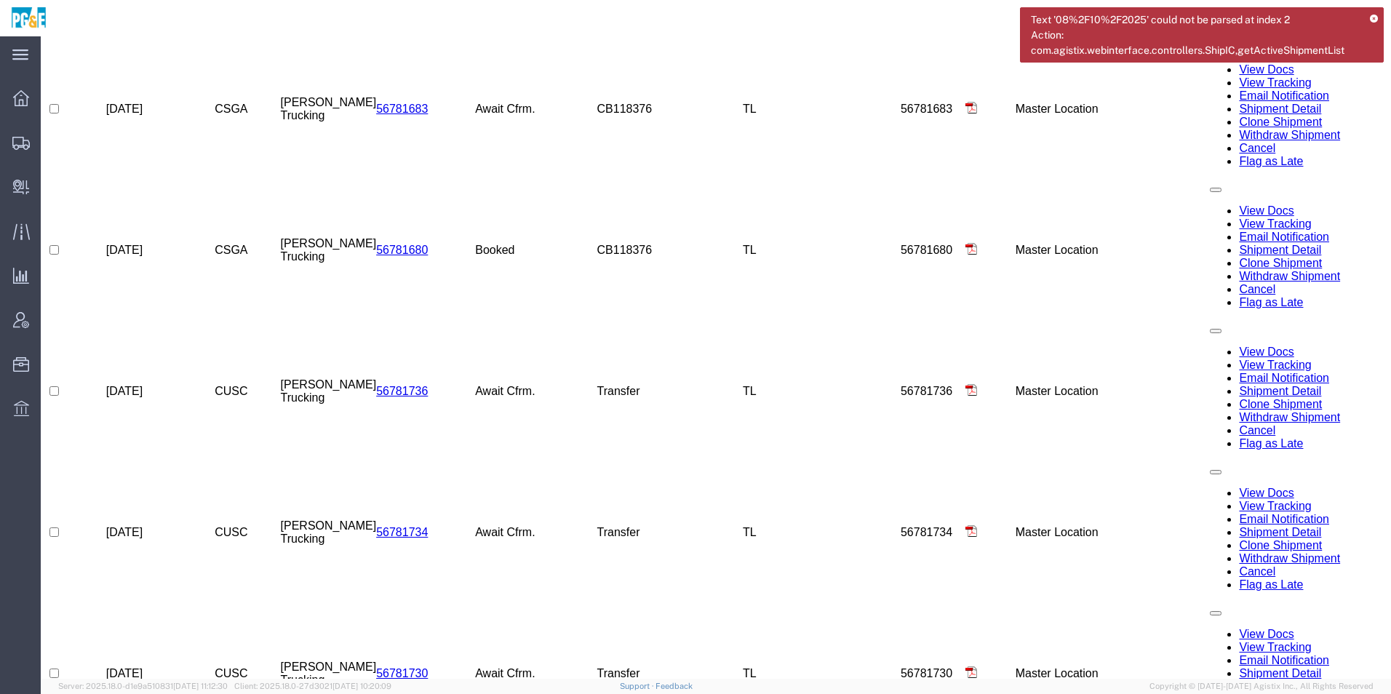
click at [1374, 16] on icon at bounding box center [1374, 19] width 8 height 8
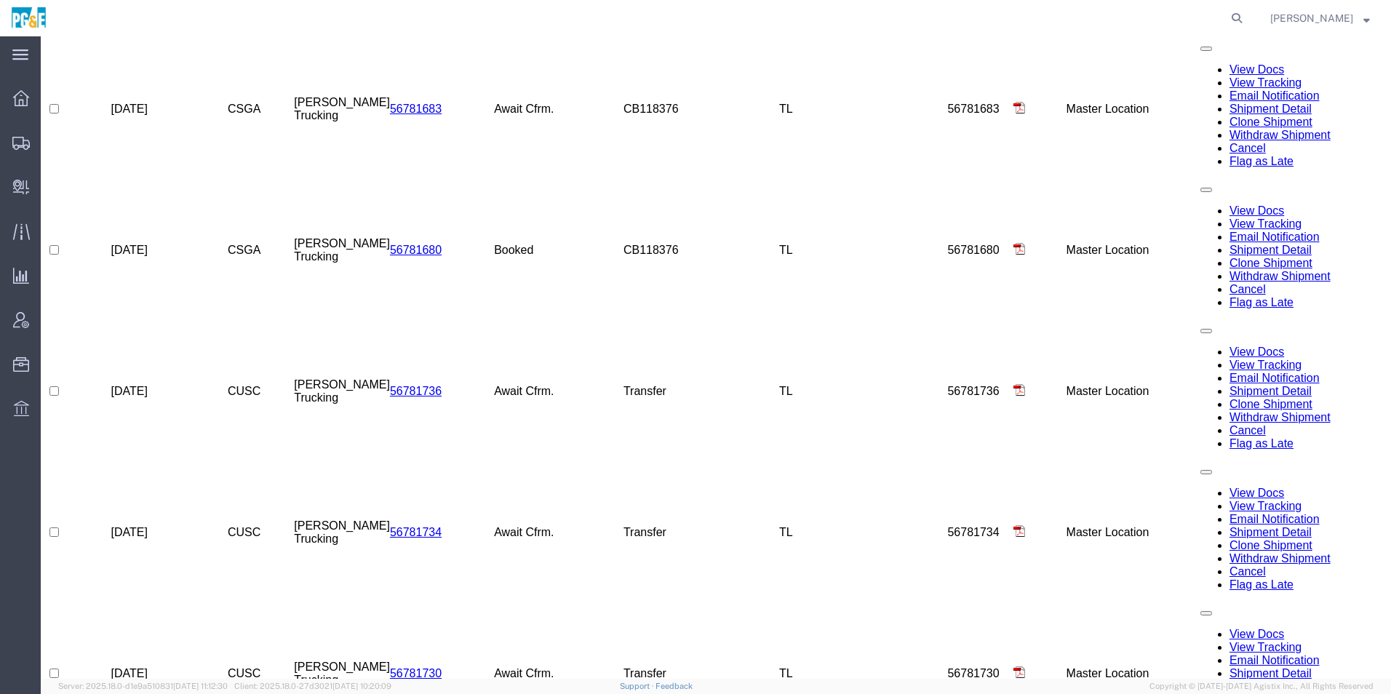
scroll to position [692, 0]
